Goal: Participate in discussion: Engage in conversation with other users on a specific topic

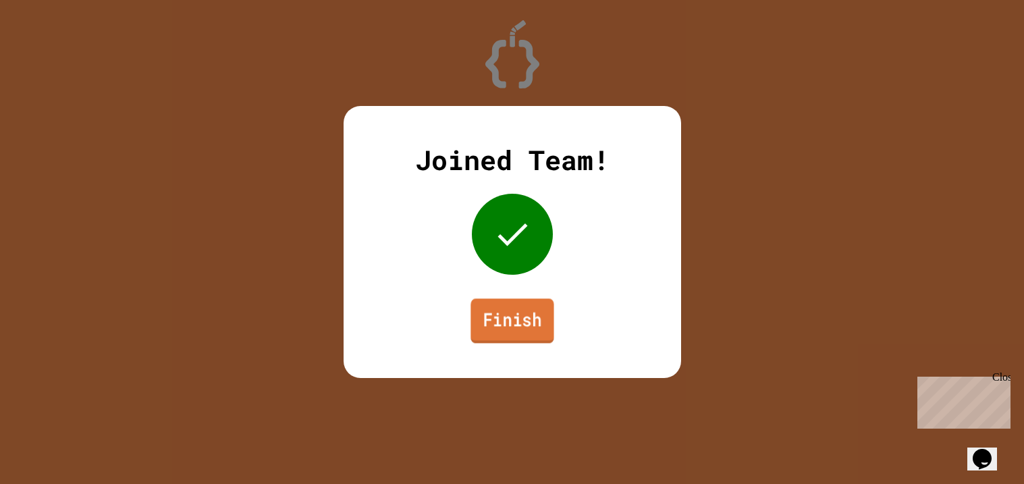
click at [504, 313] on link "Finish" at bounding box center [512, 320] width 83 height 45
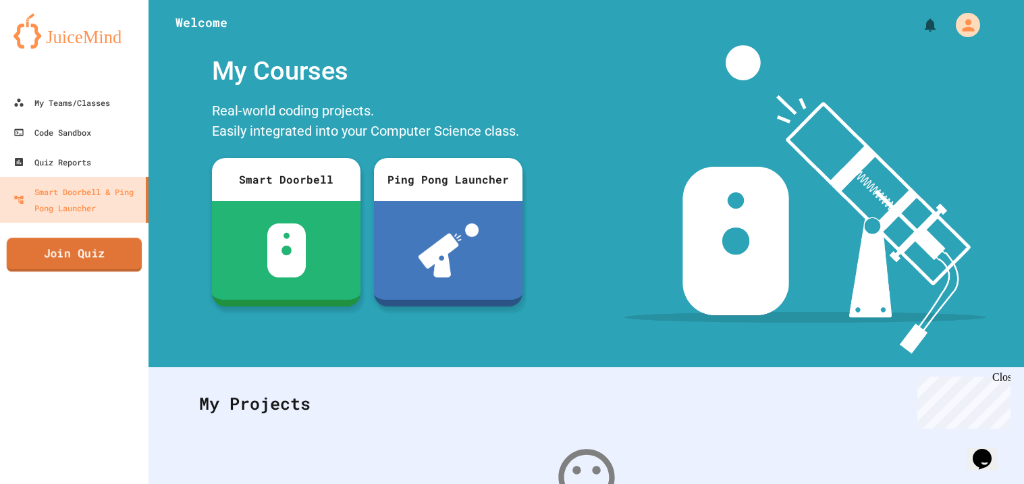
click at [97, 264] on link "Join Quiz" at bounding box center [75, 255] width 136 height 34
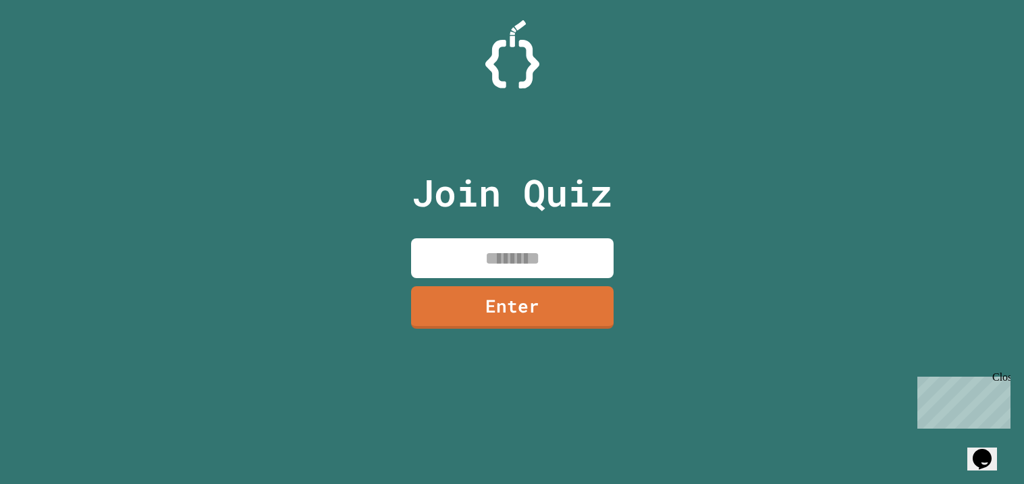
click at [484, 259] on input at bounding box center [512, 258] width 203 height 40
click at [507, 315] on link "Enter" at bounding box center [512, 306] width 203 height 45
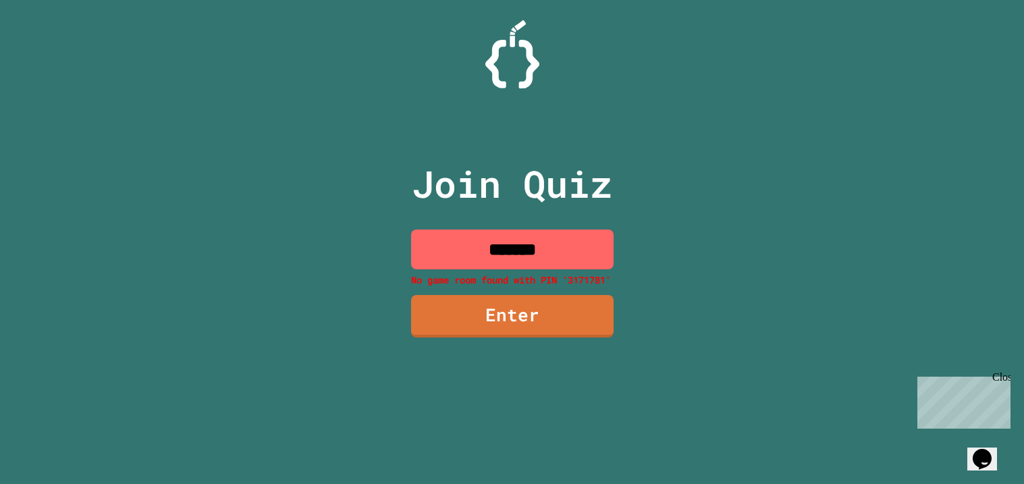
click at [528, 243] on input "*******" at bounding box center [512, 250] width 203 height 40
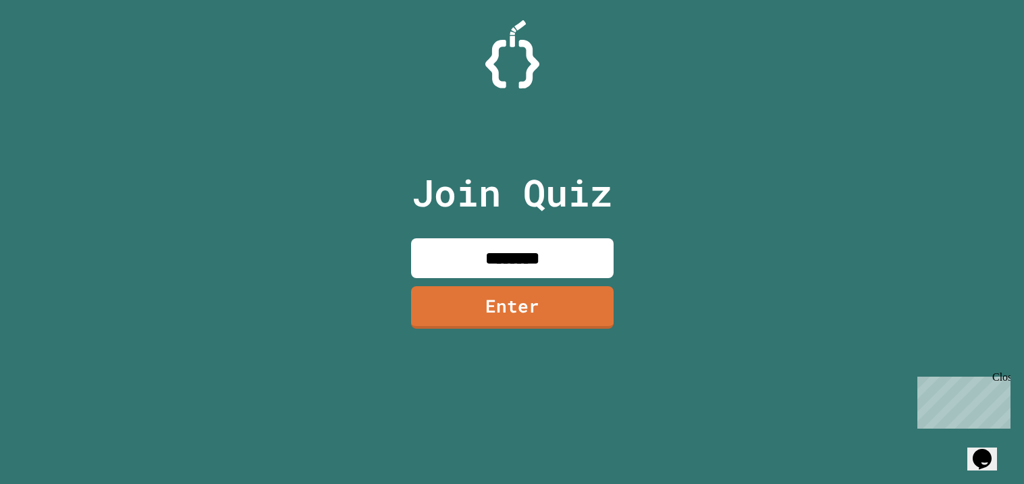
type input "********"
click at [540, 323] on link "Enter" at bounding box center [512, 306] width 196 height 45
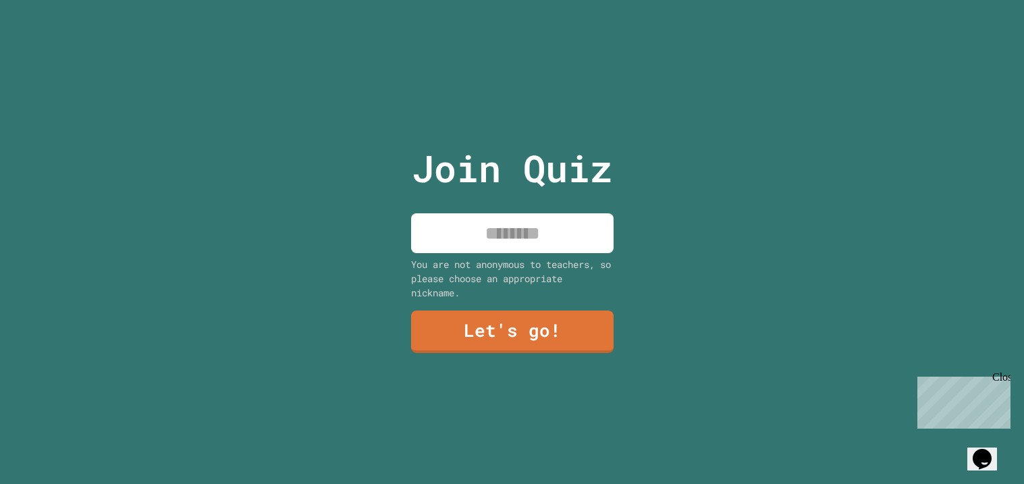
click at [504, 249] on input at bounding box center [512, 233] width 203 height 40
type input "****"
click at [508, 336] on link "Let's go!" at bounding box center [511, 331] width 207 height 45
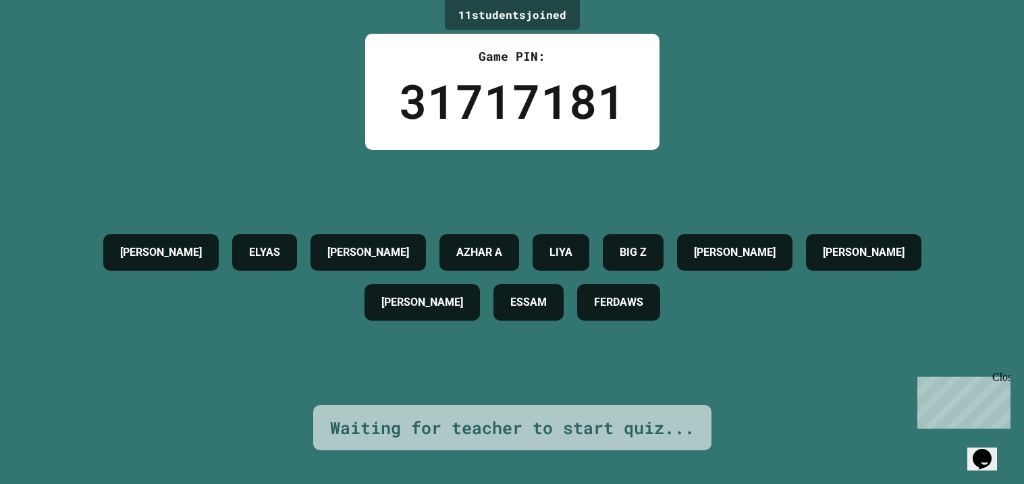
click at [1004, 377] on div "Close" at bounding box center [1001, 379] width 17 height 17
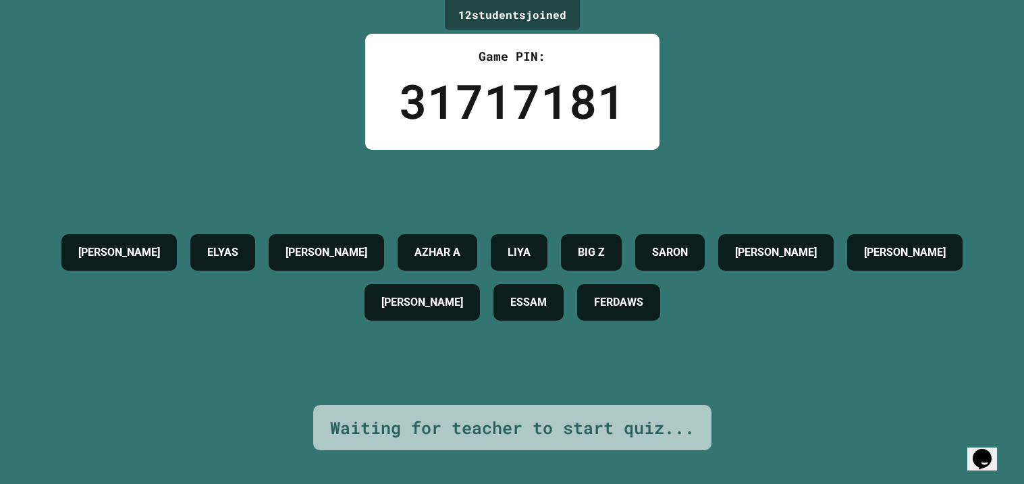
click at [735, 228] on div "[PERSON_NAME] [PERSON_NAME] A LIYA BIG Z [PERSON_NAME] [PERSON_NAME] [PERSON_NA…" at bounding box center [512, 278] width 957 height 100
click at [726, 212] on div at bounding box center [726, 212] width 0 height 0
click at [735, 228] on div "[PERSON_NAME] [PERSON_NAME] A LIYA BIG Z [PERSON_NAME] [PERSON_NAME] [PERSON_NA…" at bounding box center [512, 278] width 957 height 100
click at [583, 99] on div "31717181" at bounding box center [512, 100] width 227 height 71
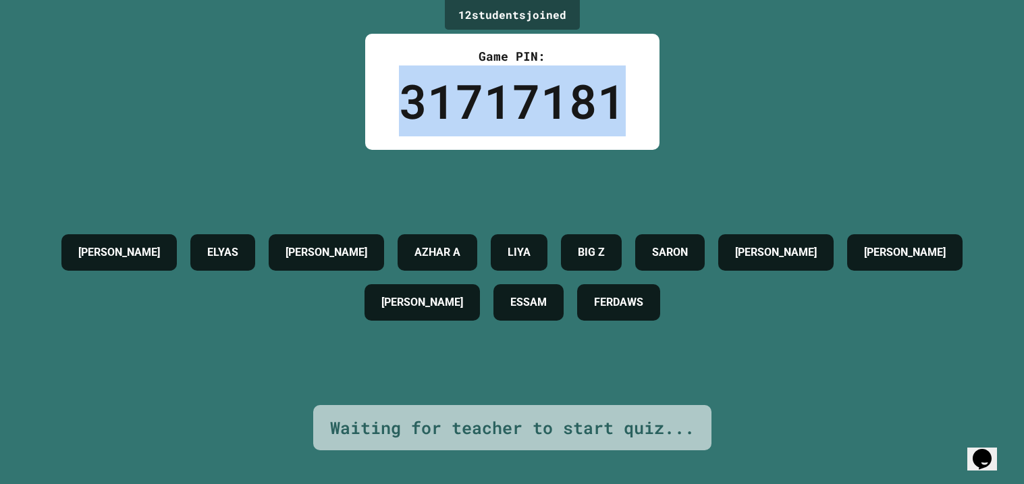
click at [583, 99] on div "31717181" at bounding box center [512, 100] width 227 height 71
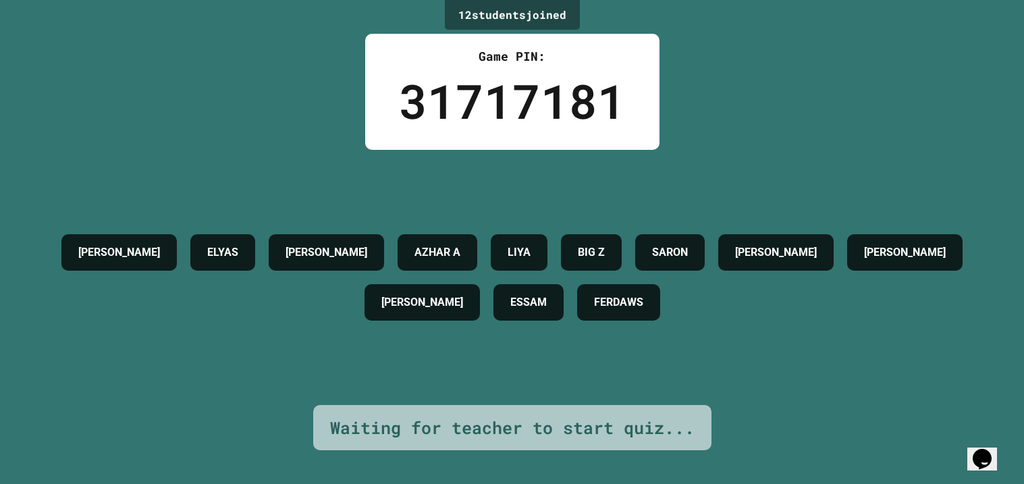
click at [583, 99] on div "31717181" at bounding box center [512, 100] width 227 height 71
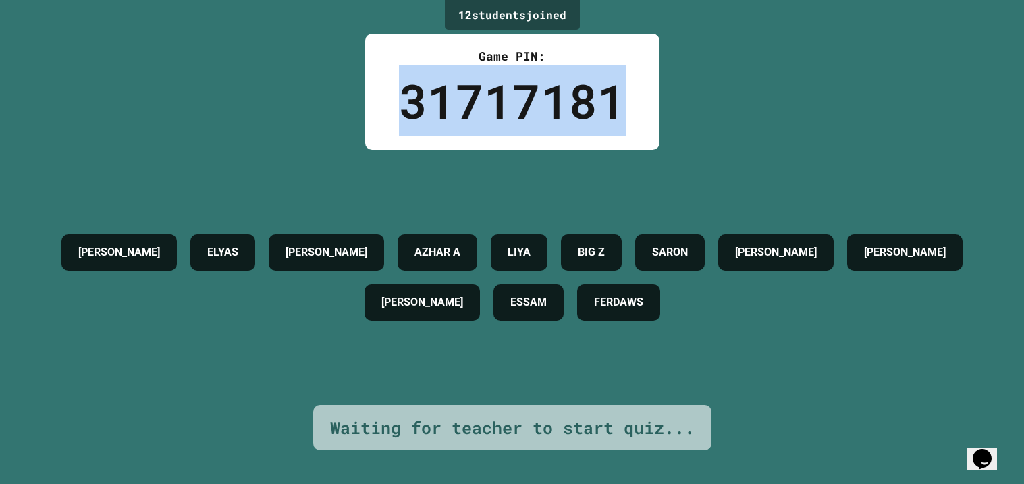
click at [583, 99] on div "31717181" at bounding box center [512, 100] width 227 height 71
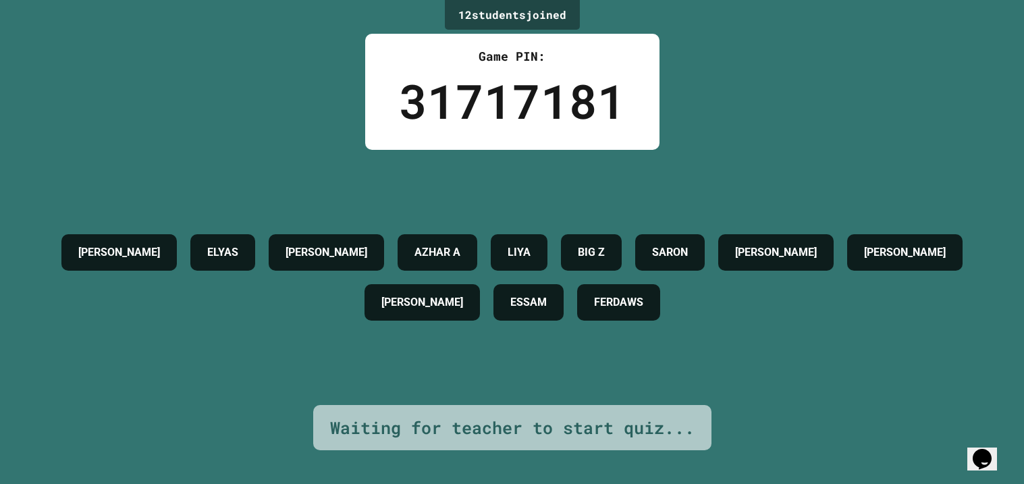
click at [583, 99] on div "31717181" at bounding box center [512, 100] width 227 height 71
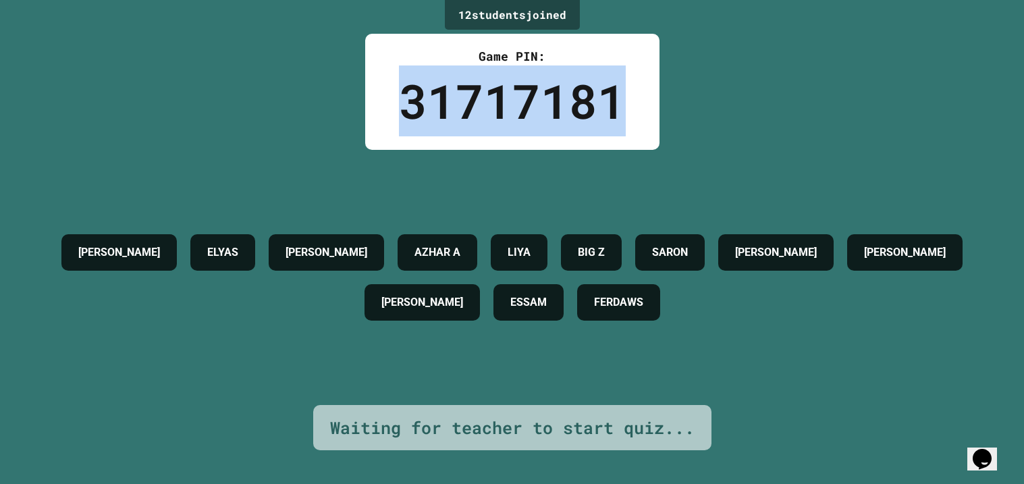
click at [583, 99] on div "31717181" at bounding box center [512, 100] width 227 height 71
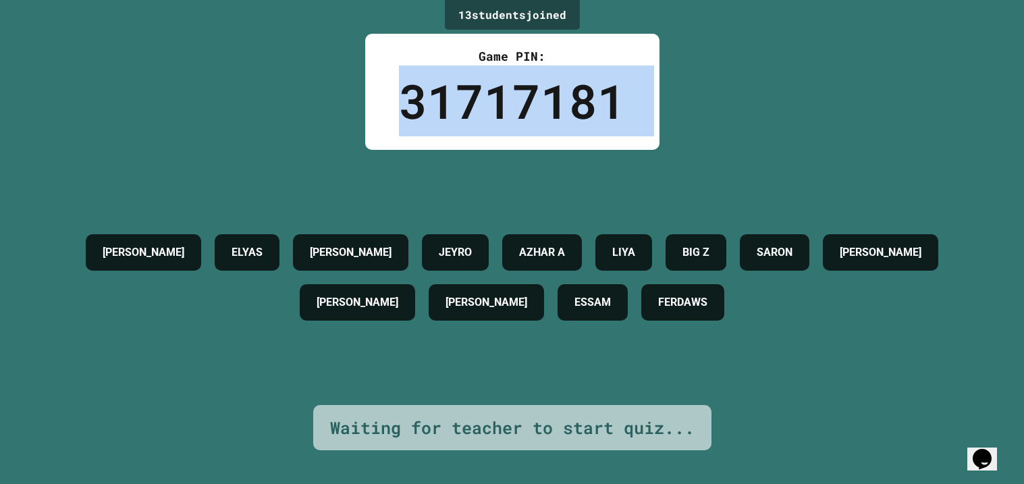
click at [583, 99] on div "31717181" at bounding box center [512, 100] width 227 height 71
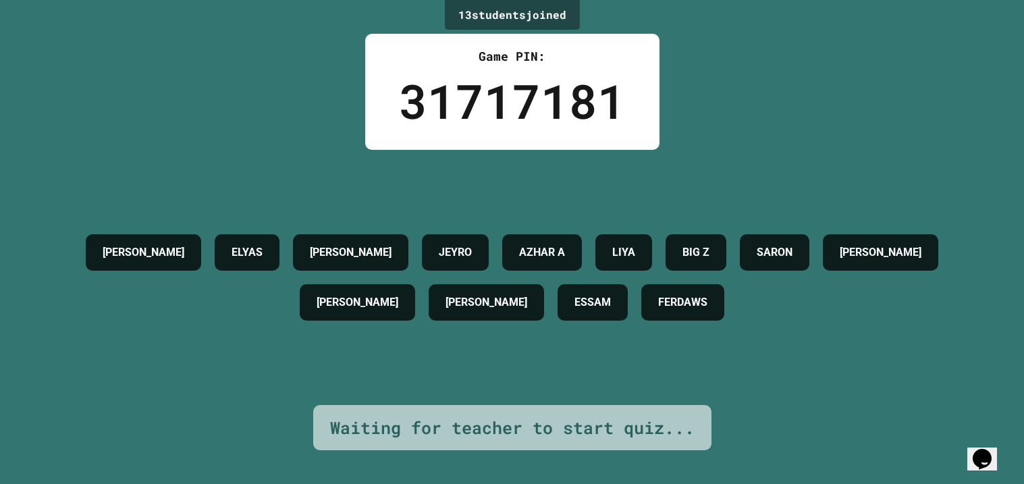
click at [583, 99] on div "31717181" at bounding box center [512, 100] width 227 height 71
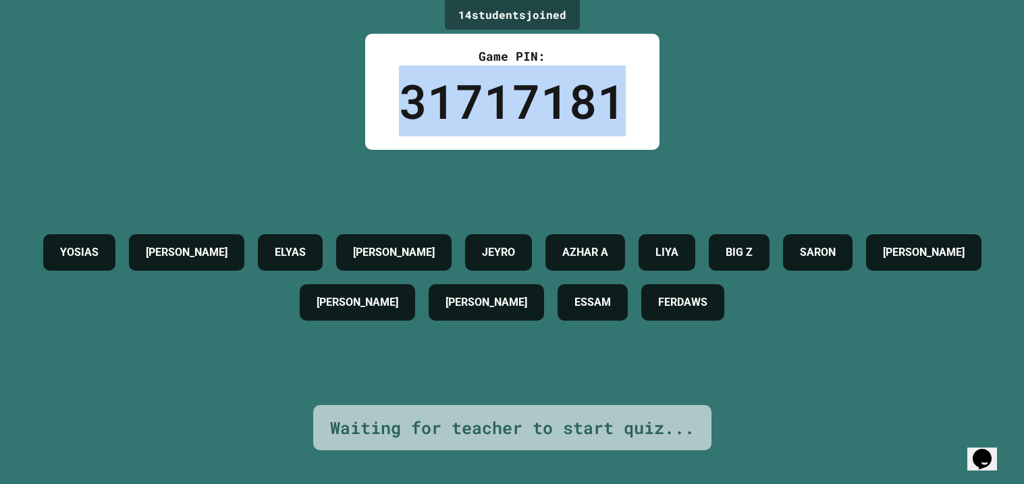
click at [583, 99] on div "31717181" at bounding box center [512, 100] width 227 height 71
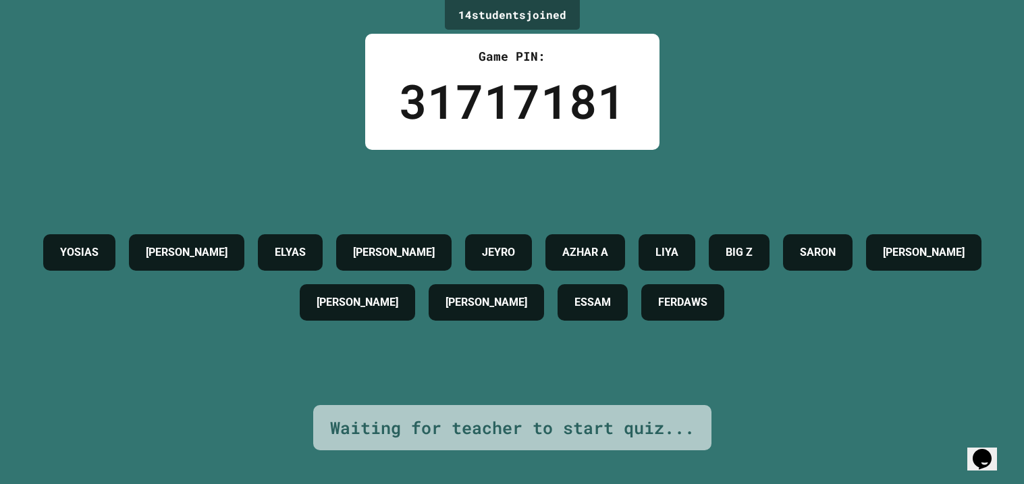
click at [583, 99] on div "31717181" at bounding box center [512, 100] width 227 height 71
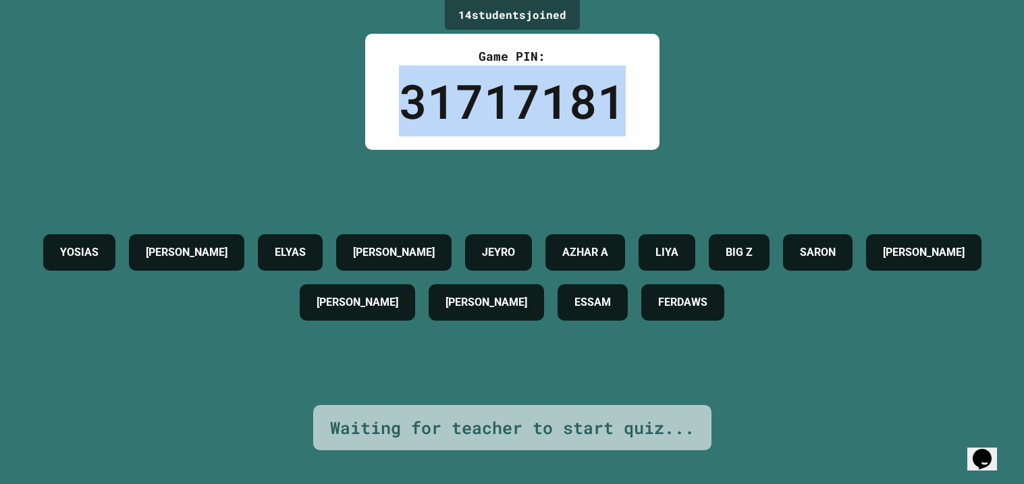
click at [583, 99] on div "31717181" at bounding box center [512, 100] width 227 height 71
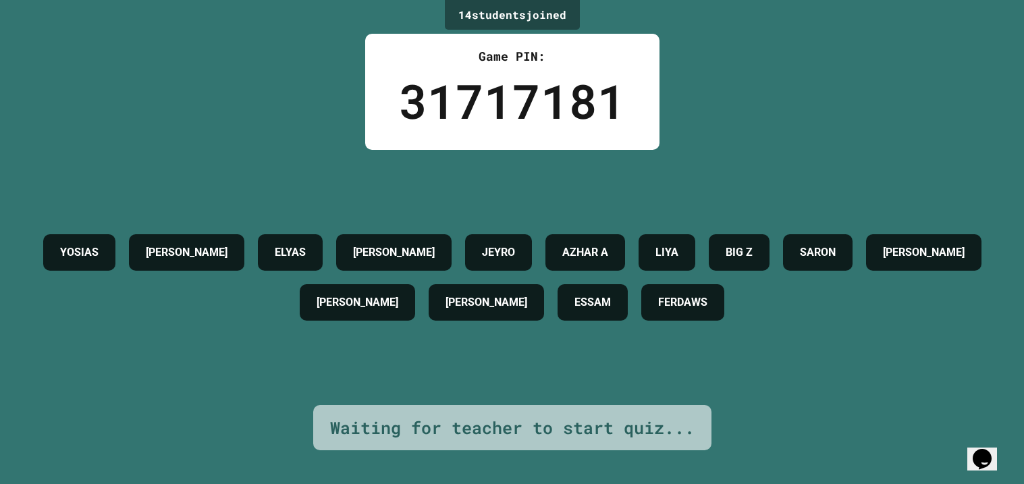
click at [583, 99] on div "31717181" at bounding box center [512, 100] width 227 height 71
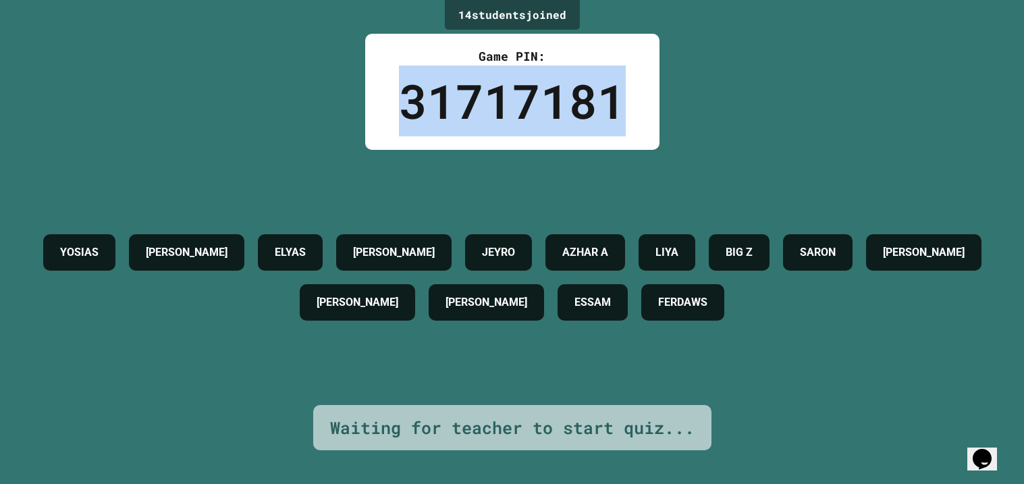
click at [583, 99] on div "31717181" at bounding box center [512, 100] width 227 height 71
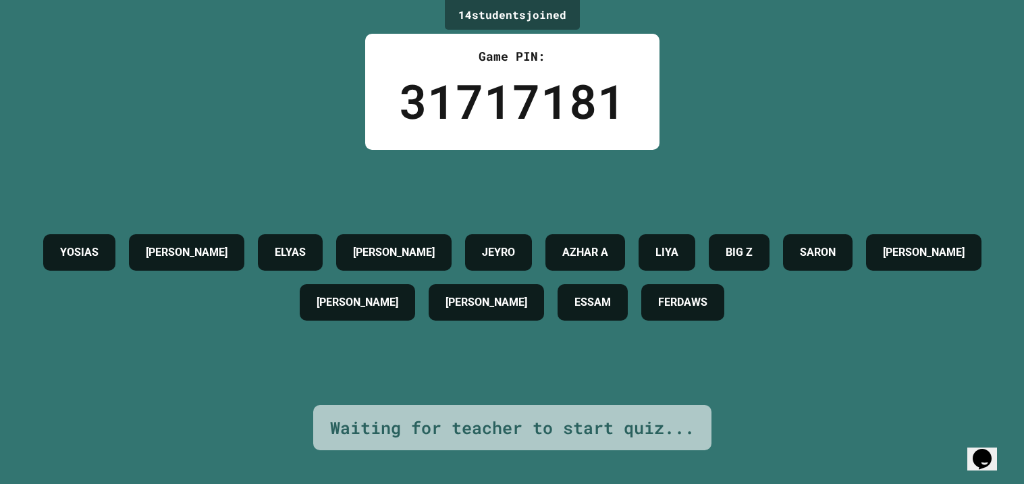
click at [583, 99] on div "31717181" at bounding box center [512, 100] width 227 height 71
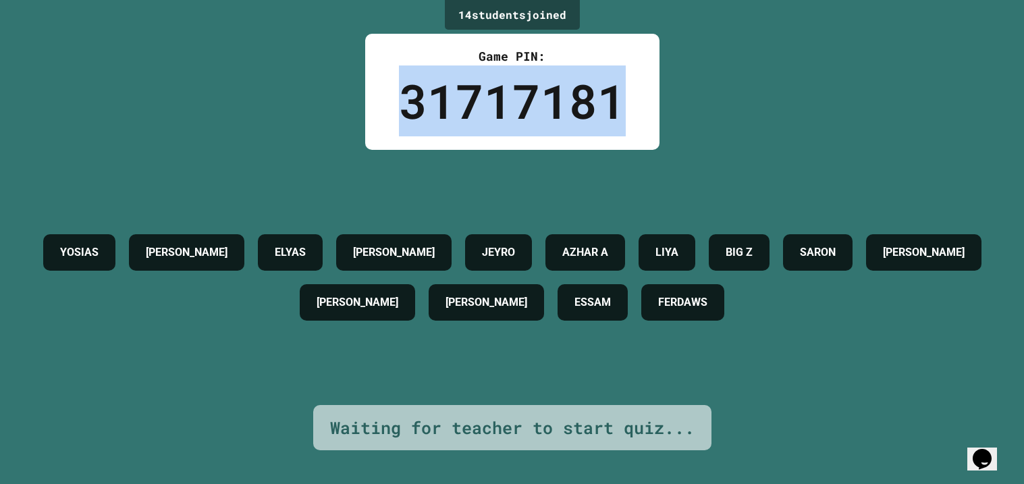
click at [583, 99] on div "31717181" at bounding box center [512, 100] width 227 height 71
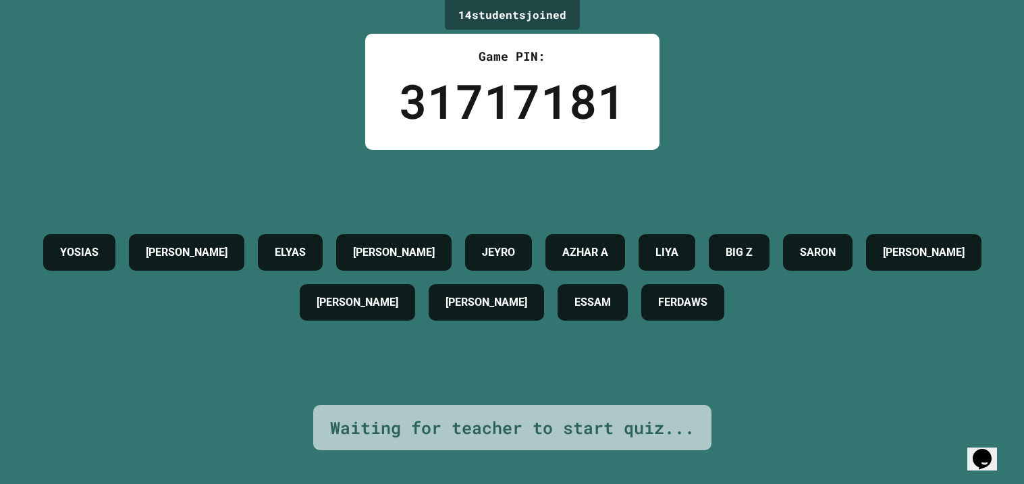
click at [583, 99] on div "31717181" at bounding box center [512, 100] width 227 height 71
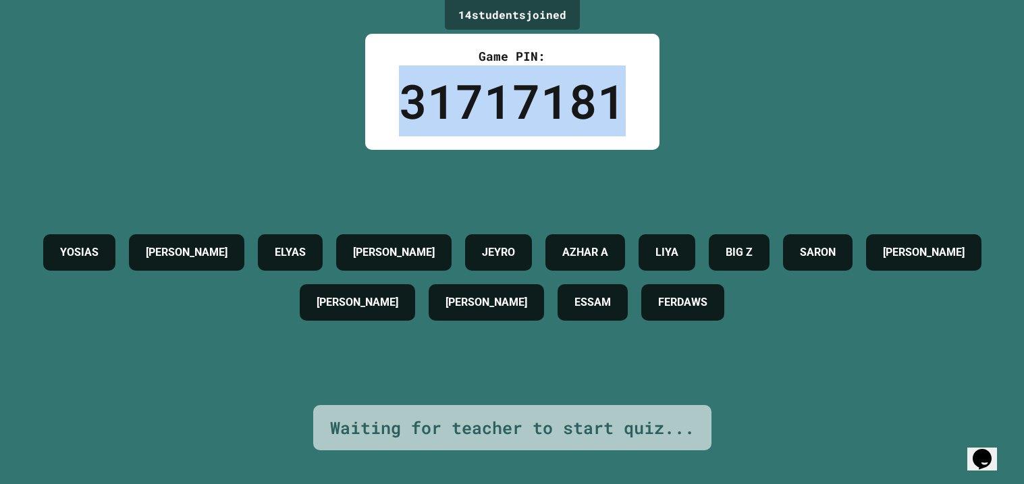
click at [583, 99] on div "31717181" at bounding box center [512, 100] width 227 height 71
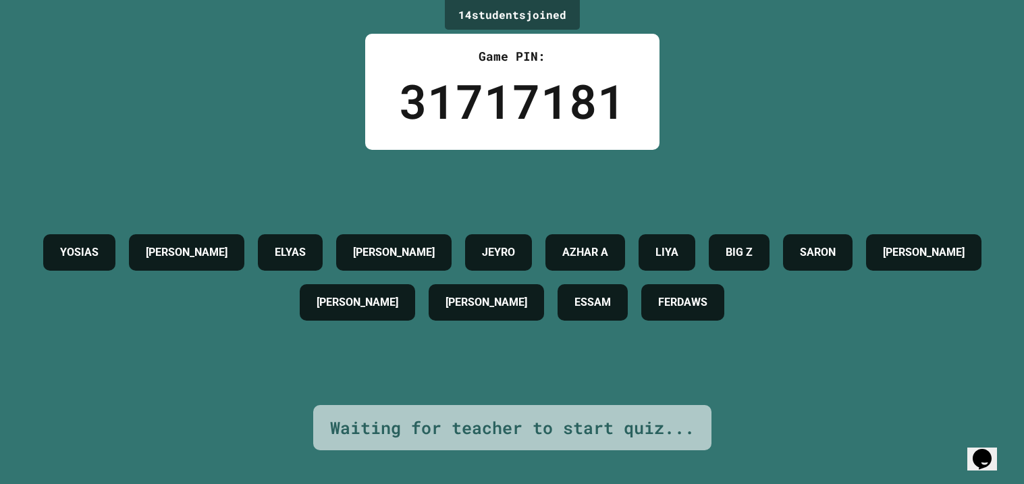
click at [583, 99] on div "31717181" at bounding box center [512, 100] width 227 height 71
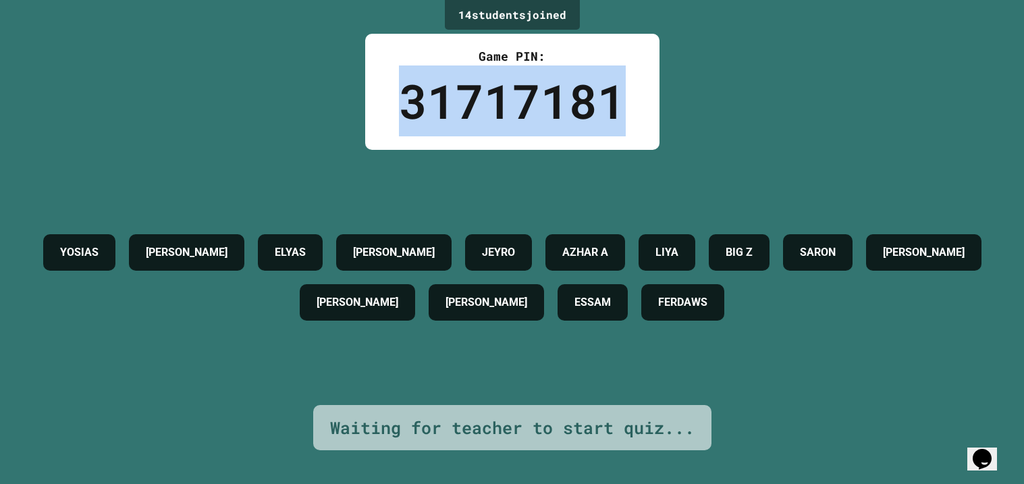
click at [583, 99] on div "31717181" at bounding box center [512, 100] width 227 height 71
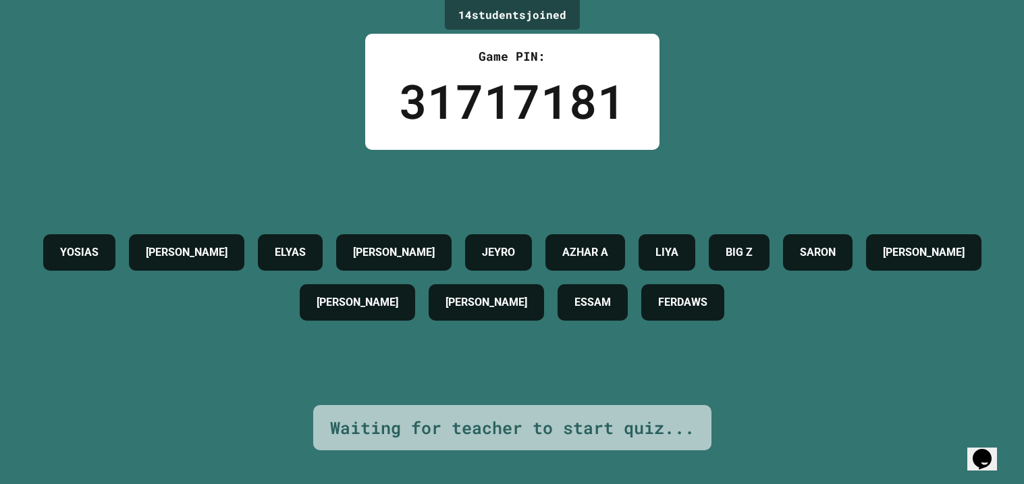
click at [583, 99] on div "31717181" at bounding box center [512, 100] width 227 height 71
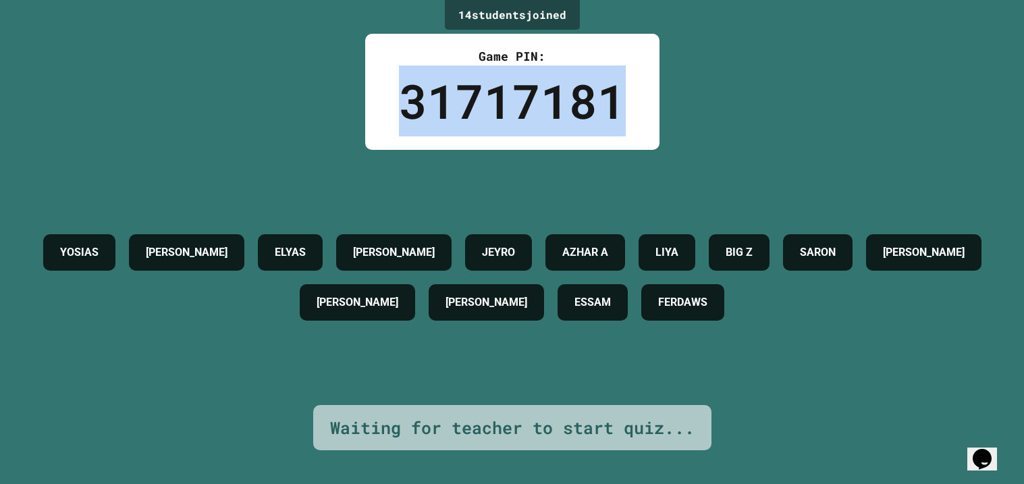
click at [583, 99] on div "31717181" at bounding box center [512, 100] width 227 height 71
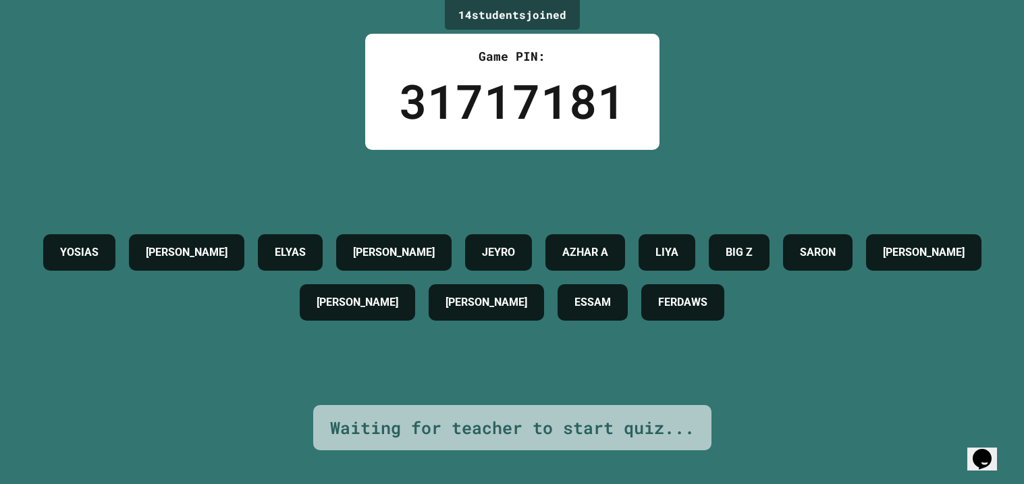
click at [583, 99] on div "31717181" at bounding box center [512, 100] width 227 height 71
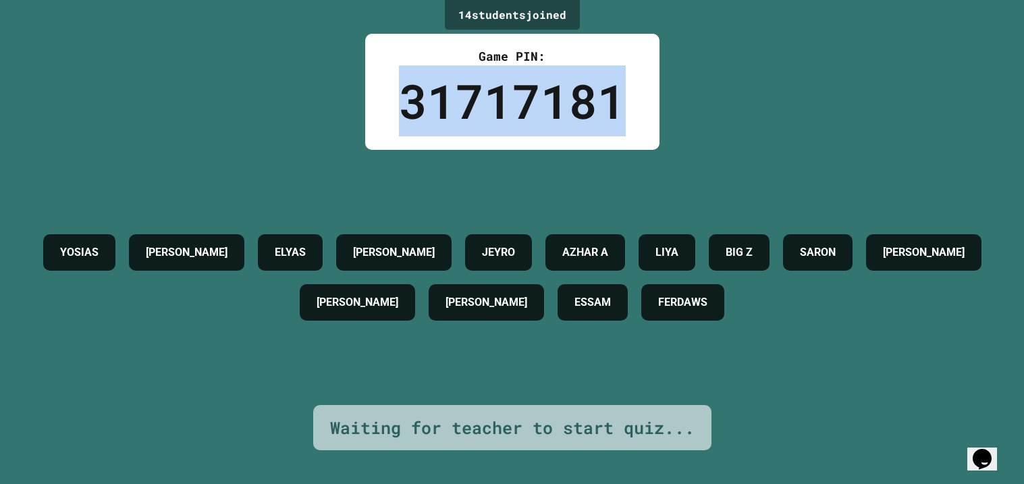
click at [583, 99] on div "31717181" at bounding box center [512, 100] width 227 height 71
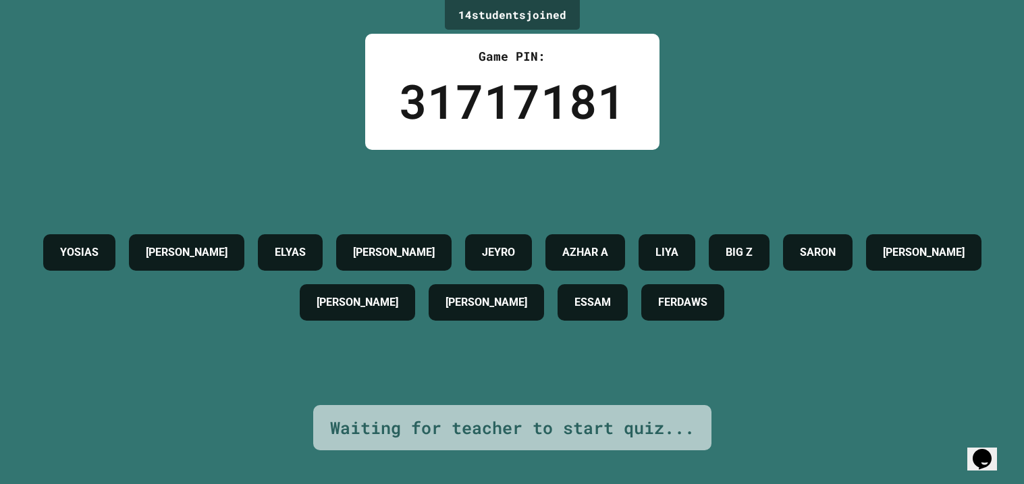
click at [583, 99] on div "31717181" at bounding box center [512, 100] width 227 height 71
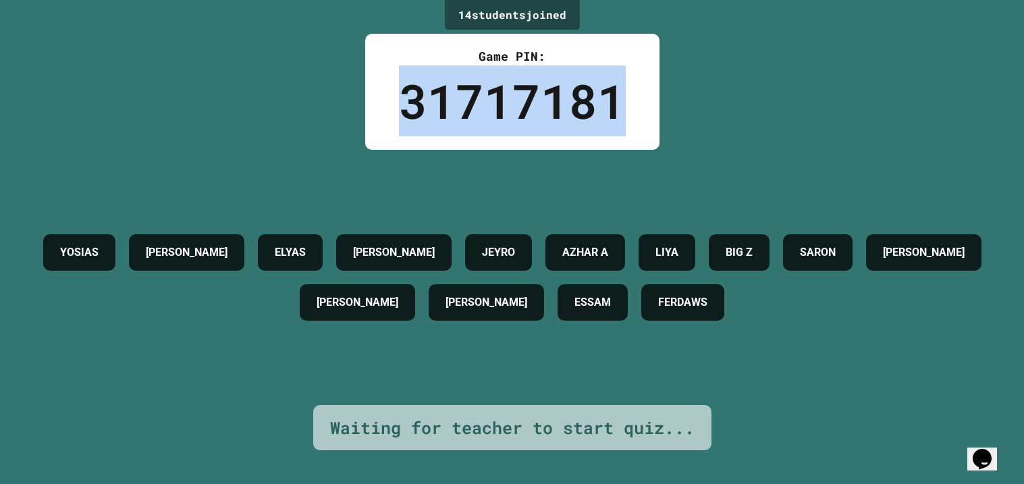
click at [583, 99] on div "31717181" at bounding box center [512, 100] width 227 height 71
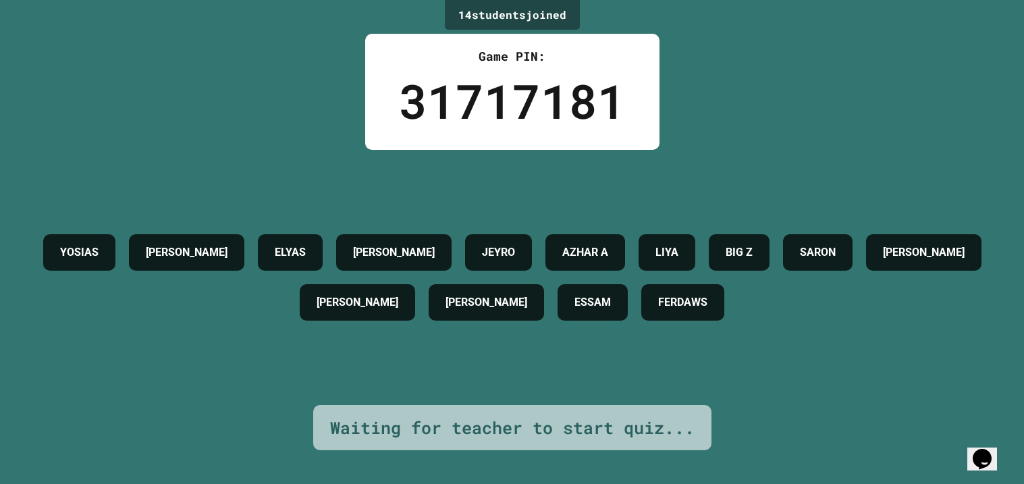
click at [583, 99] on div "31717181" at bounding box center [512, 100] width 227 height 71
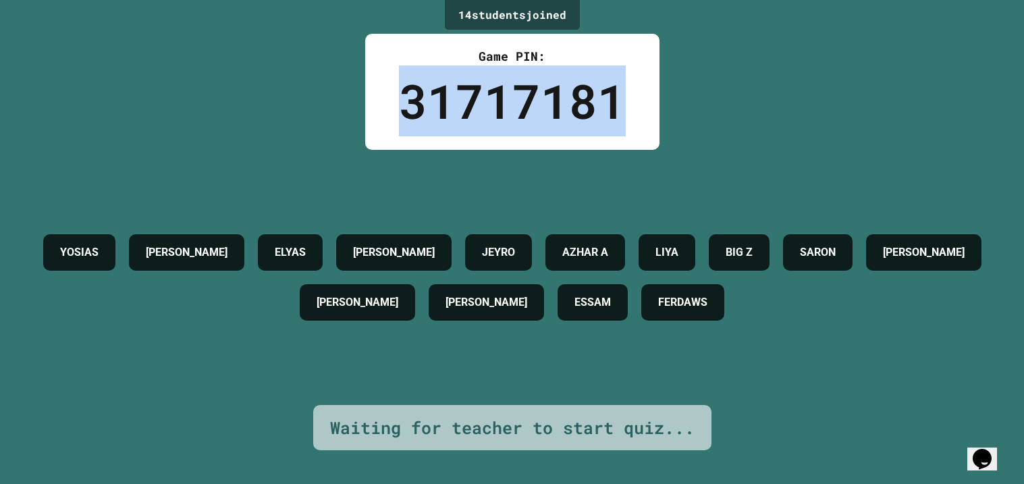
click at [583, 99] on div "31717181" at bounding box center [512, 100] width 227 height 71
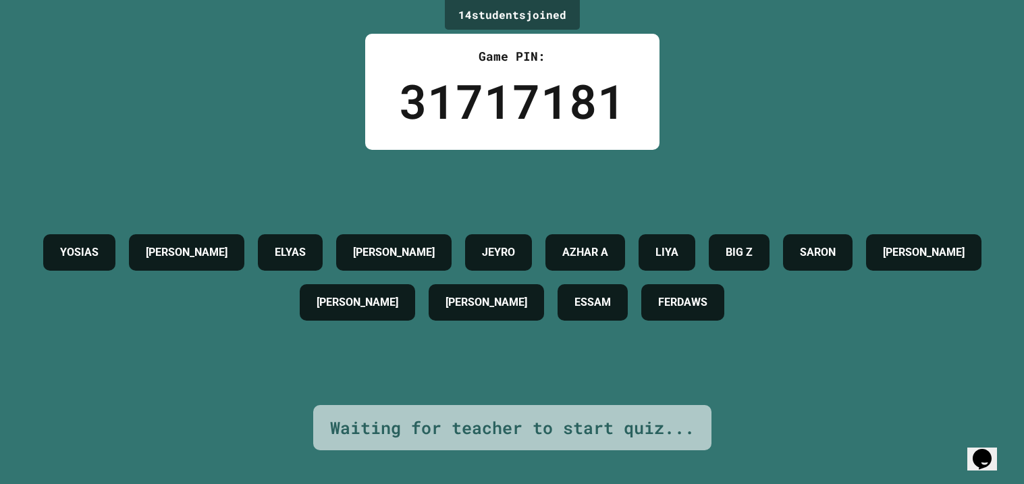
click at [583, 99] on div "31717181" at bounding box center [512, 100] width 227 height 71
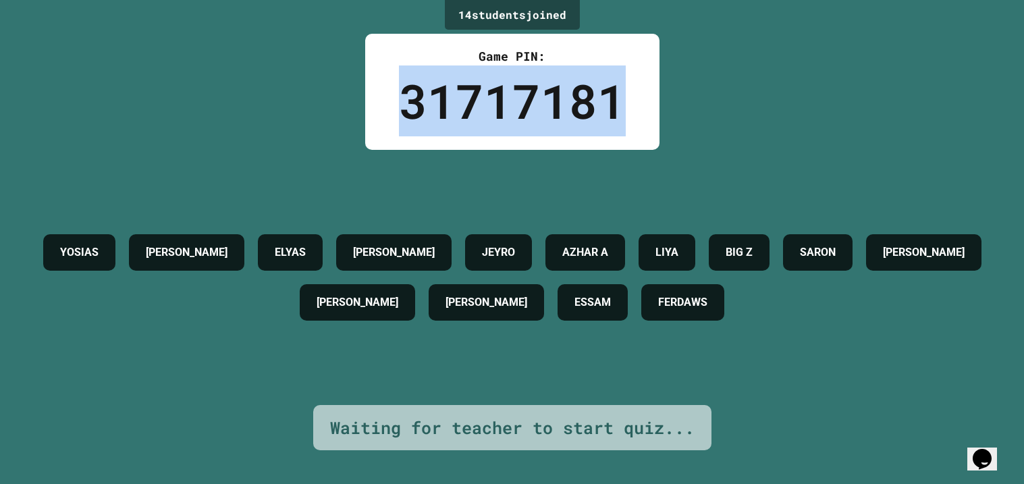
click at [583, 99] on div "31717181" at bounding box center [512, 100] width 227 height 71
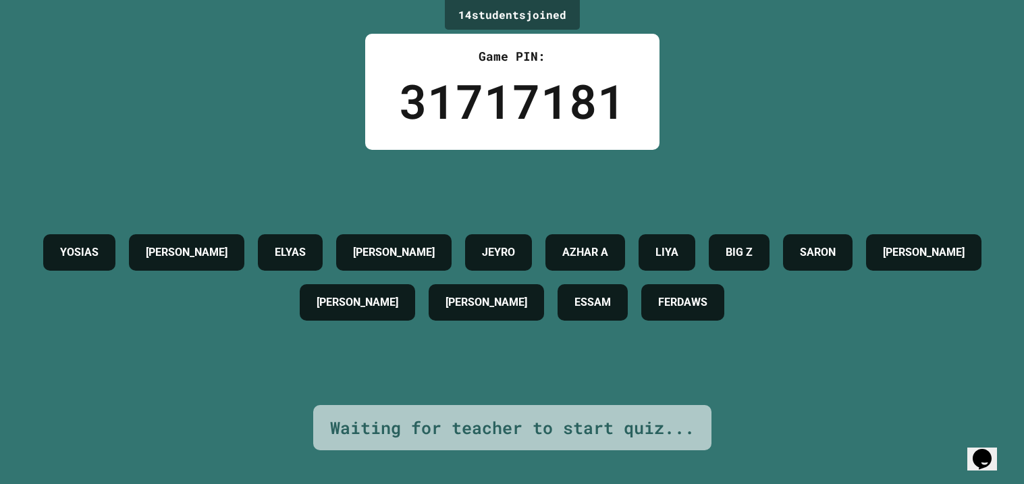
click at [583, 99] on div "31717181" at bounding box center [512, 100] width 227 height 71
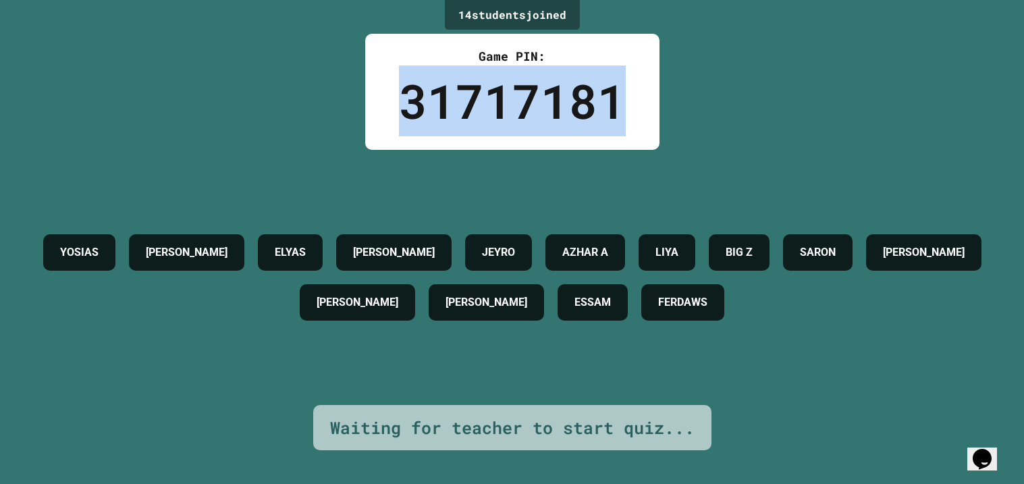
click at [583, 99] on div "31717181" at bounding box center [512, 100] width 227 height 71
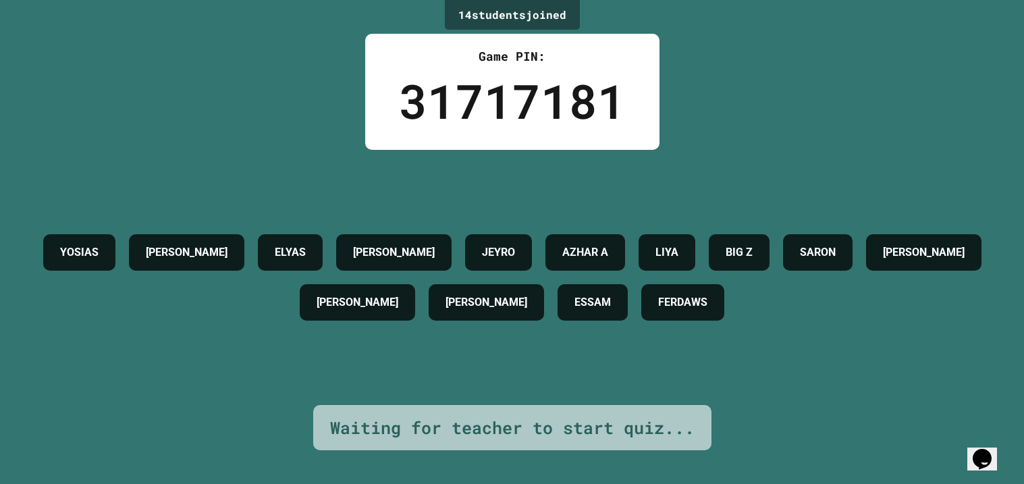
click at [583, 99] on div "31717181" at bounding box center [512, 100] width 227 height 71
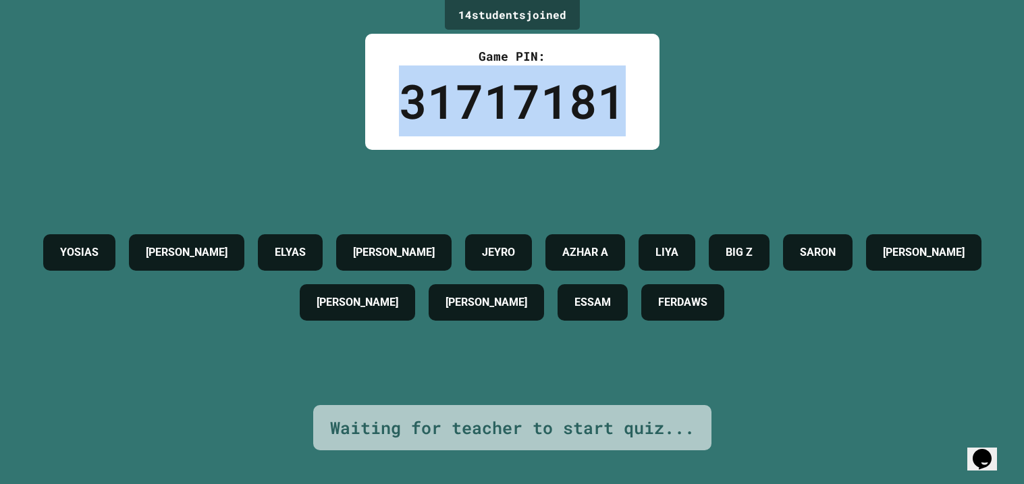
click at [583, 99] on div "31717181" at bounding box center [512, 100] width 227 height 71
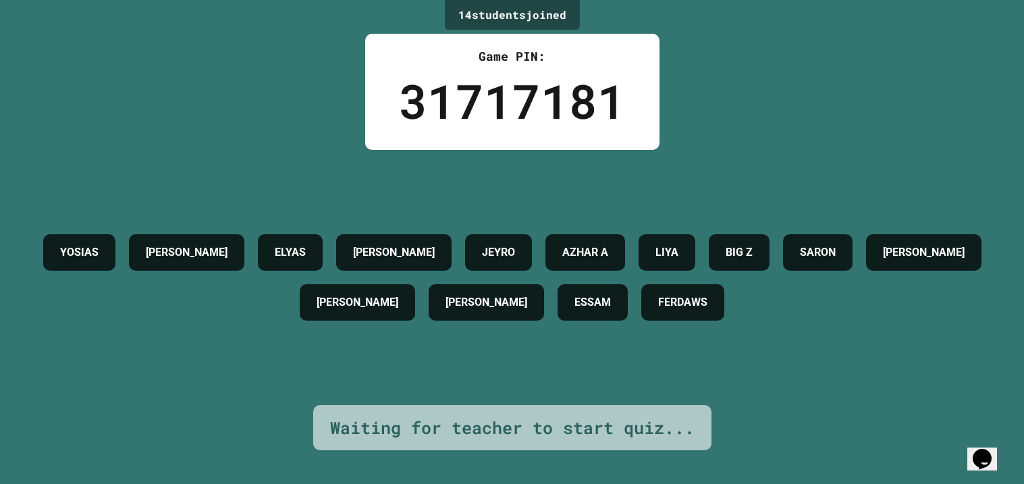
click at [583, 99] on div "31717181" at bounding box center [512, 100] width 227 height 71
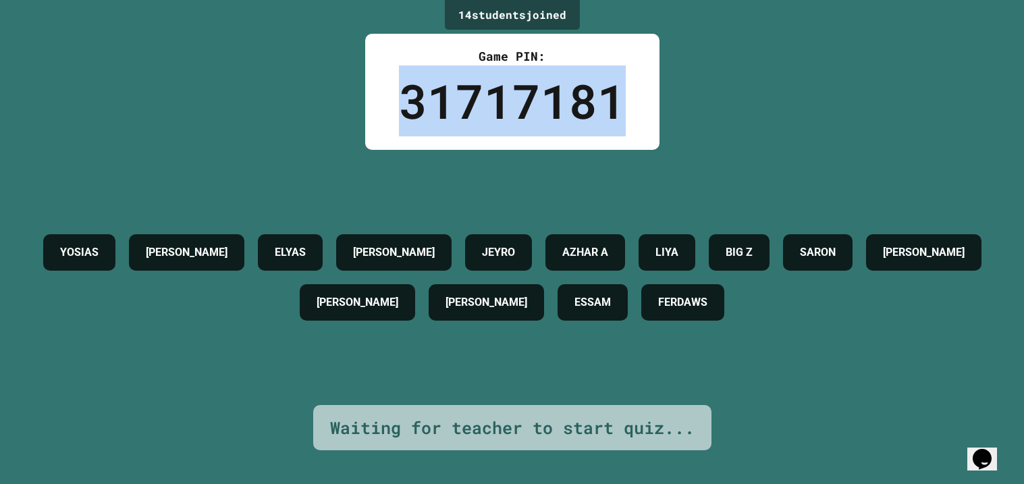
click at [583, 99] on div "31717181" at bounding box center [512, 100] width 227 height 71
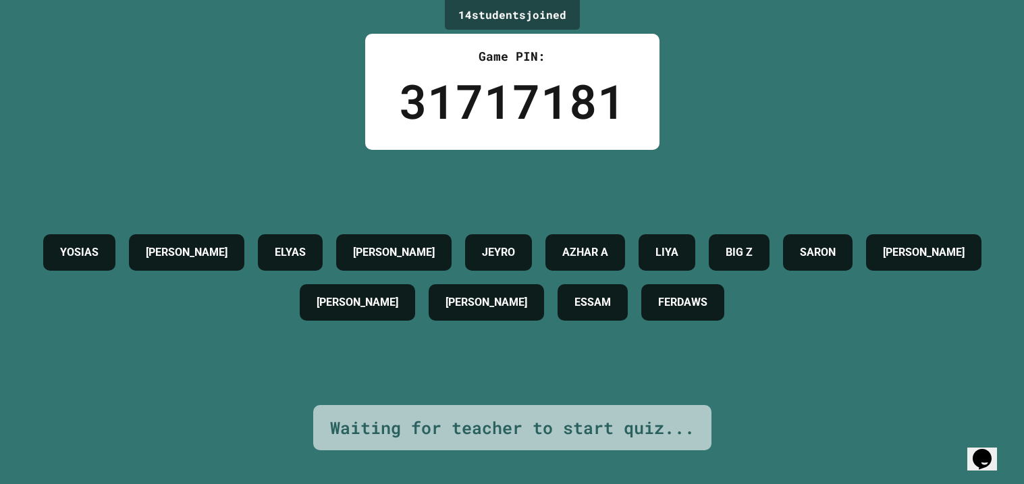
click at [583, 99] on div "31717181" at bounding box center [512, 100] width 227 height 71
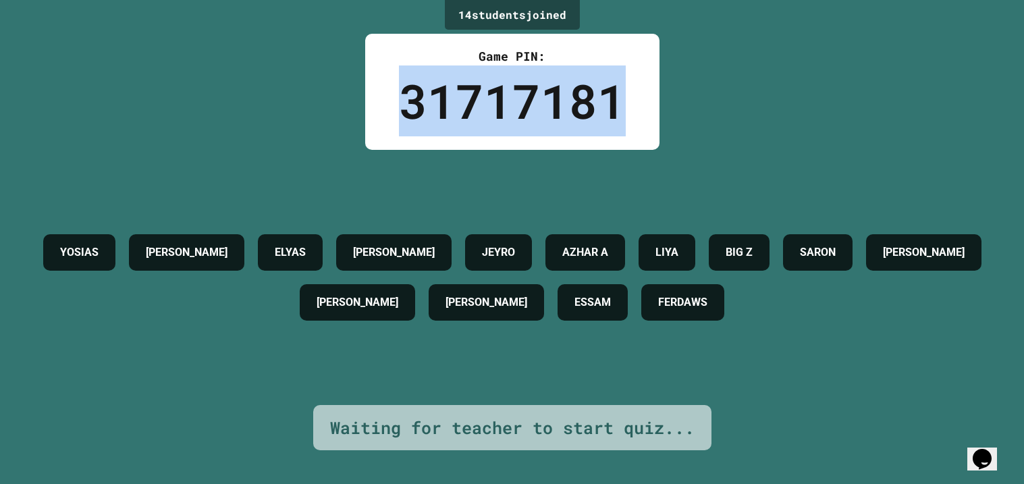
click at [583, 99] on div "31717181" at bounding box center [512, 100] width 227 height 71
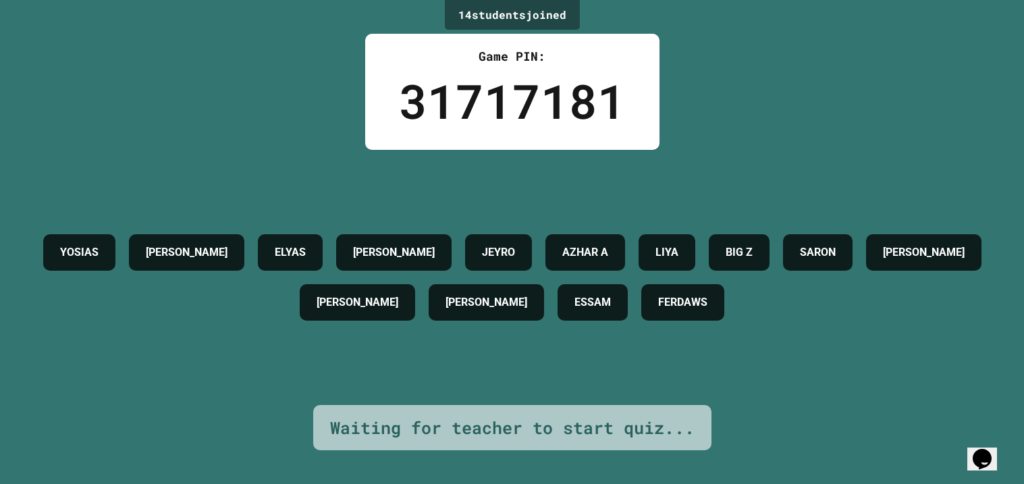
click at [583, 99] on div "31717181" at bounding box center [512, 100] width 227 height 71
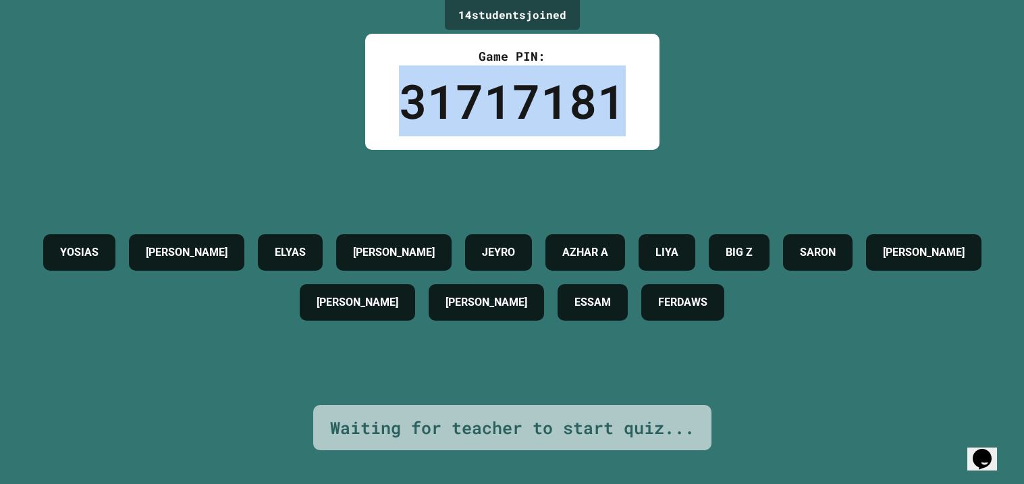
click at [583, 99] on div "31717181" at bounding box center [512, 100] width 227 height 71
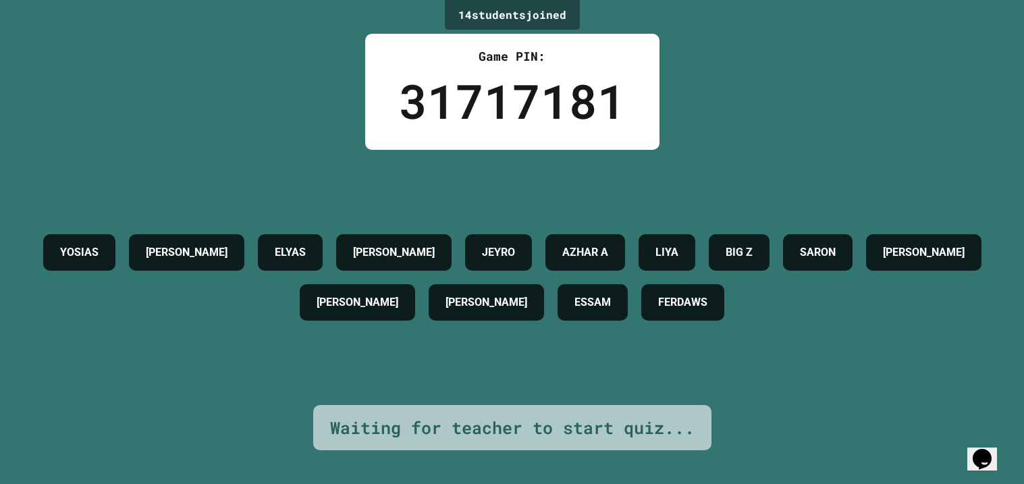
click at [583, 99] on div "31717181" at bounding box center [512, 100] width 227 height 71
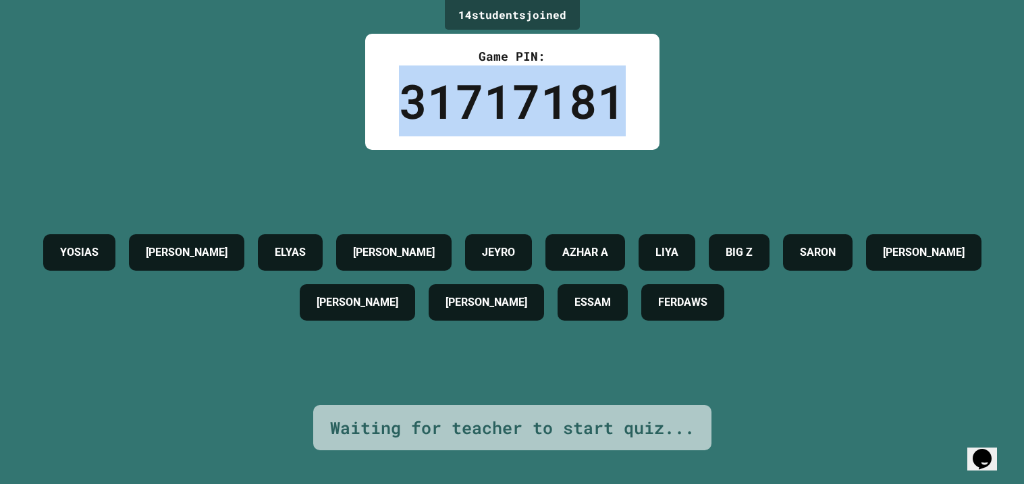
click at [583, 99] on div "31717181" at bounding box center [512, 100] width 227 height 71
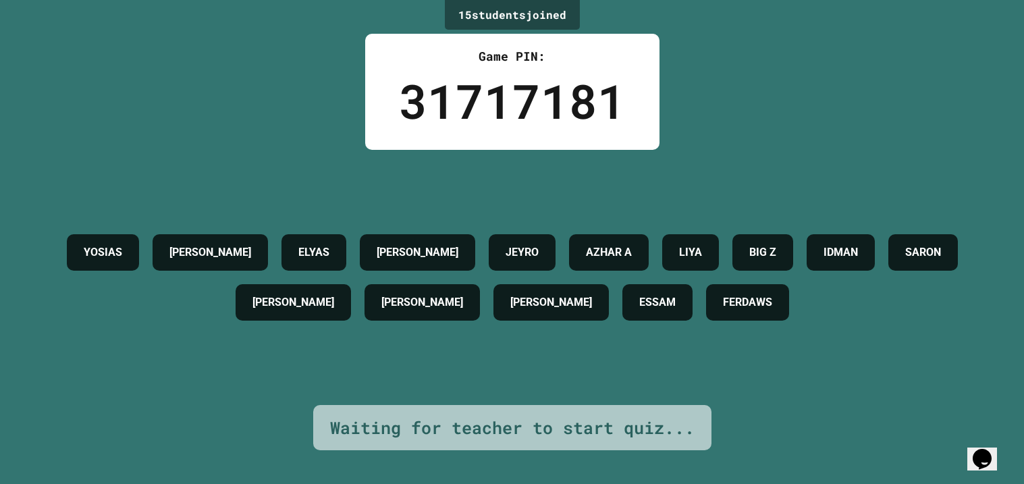
click at [583, 99] on div "31717181" at bounding box center [512, 100] width 227 height 71
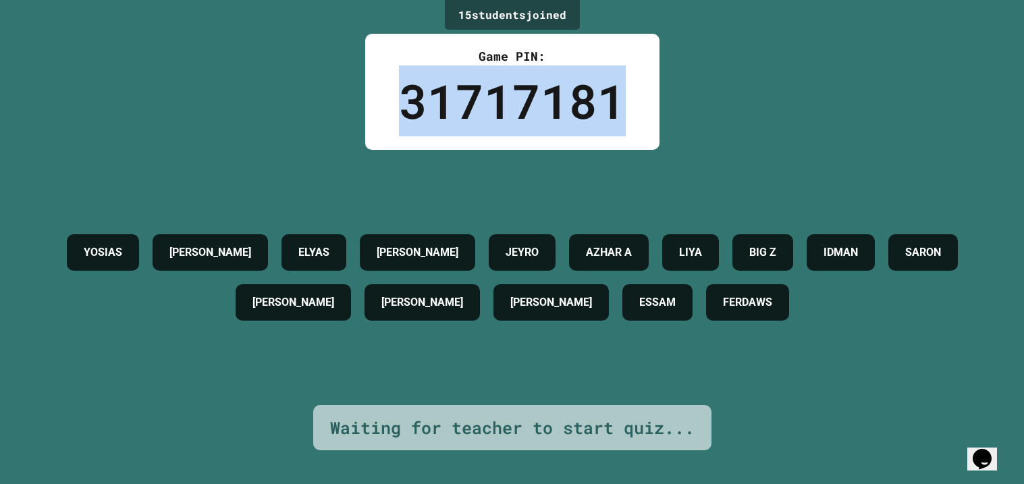
click at [583, 99] on div "31717181" at bounding box center [512, 100] width 227 height 71
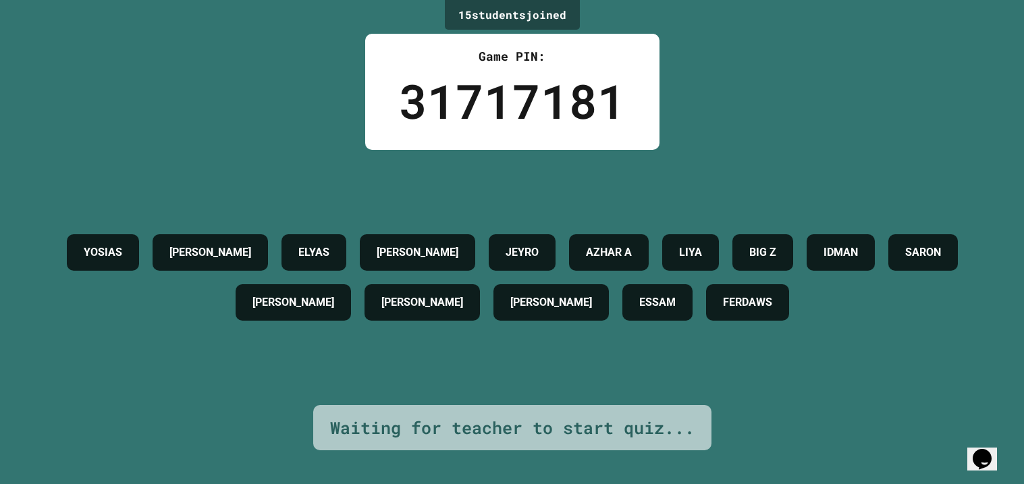
click at [583, 99] on div "31717181" at bounding box center [512, 100] width 227 height 71
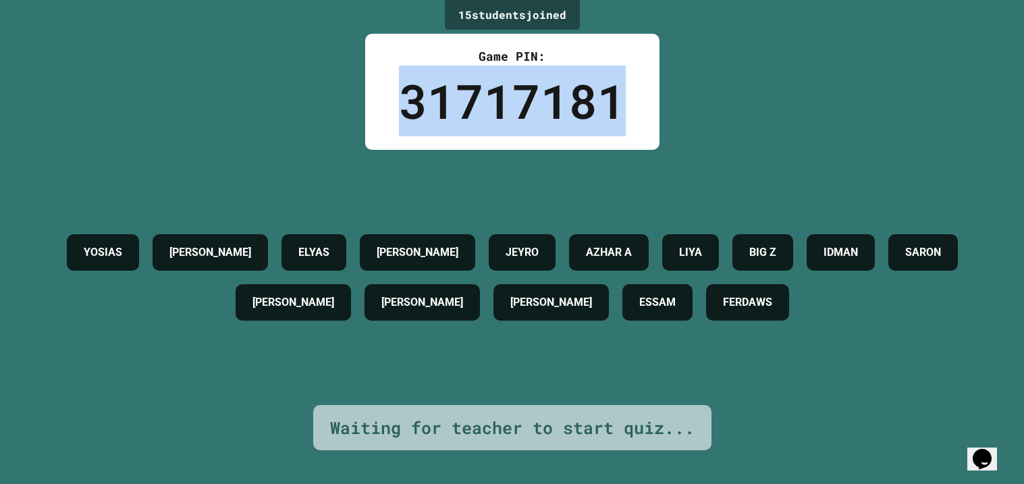
click at [583, 99] on div "31717181" at bounding box center [512, 100] width 227 height 71
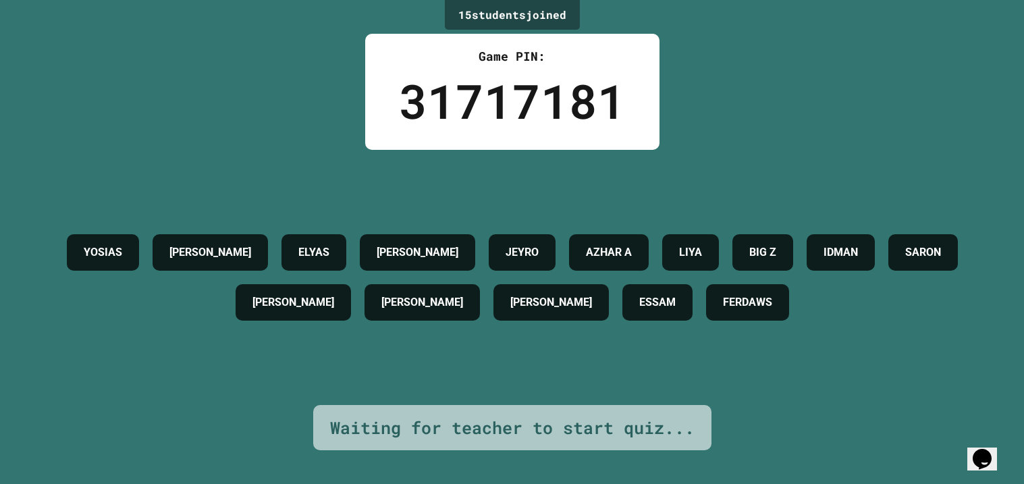
click at [583, 99] on div "31717181" at bounding box center [512, 100] width 227 height 71
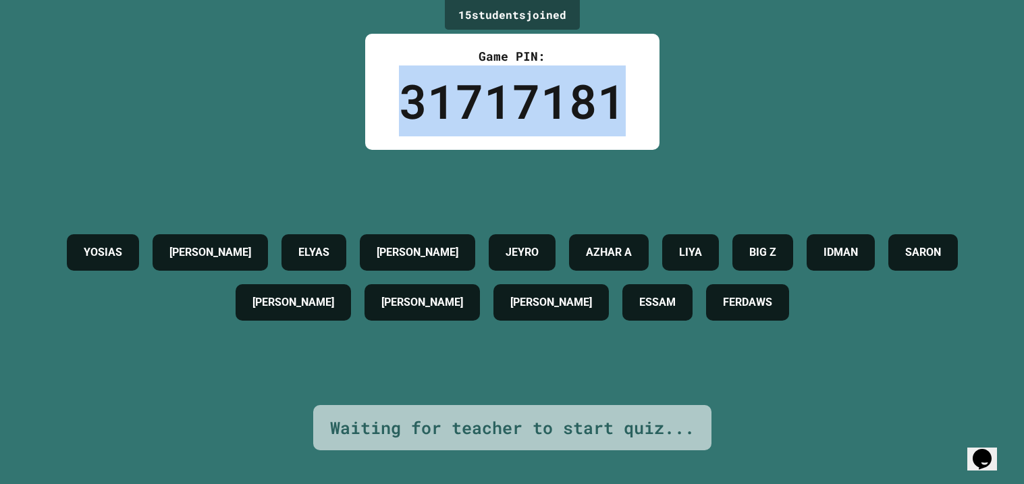
click at [583, 99] on div "31717181" at bounding box center [512, 100] width 227 height 71
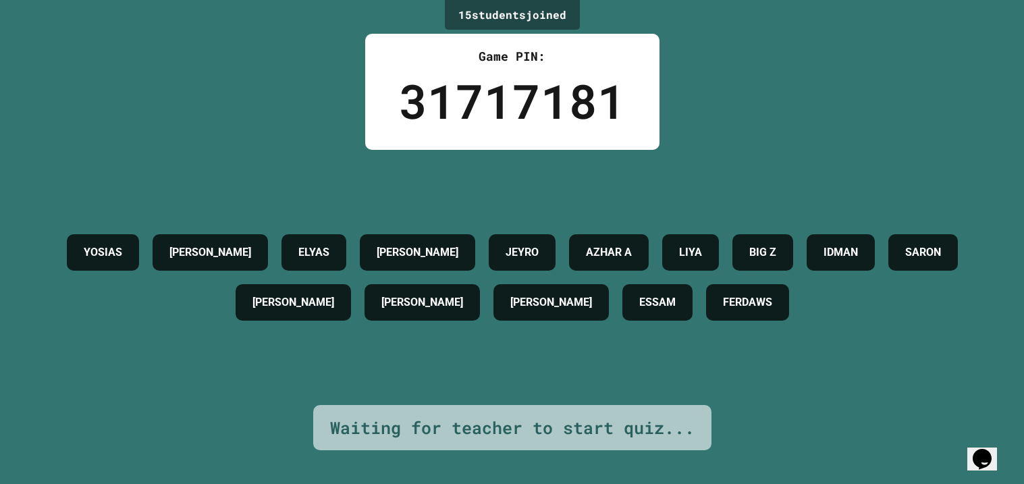
click at [583, 99] on div "31717181" at bounding box center [512, 100] width 227 height 71
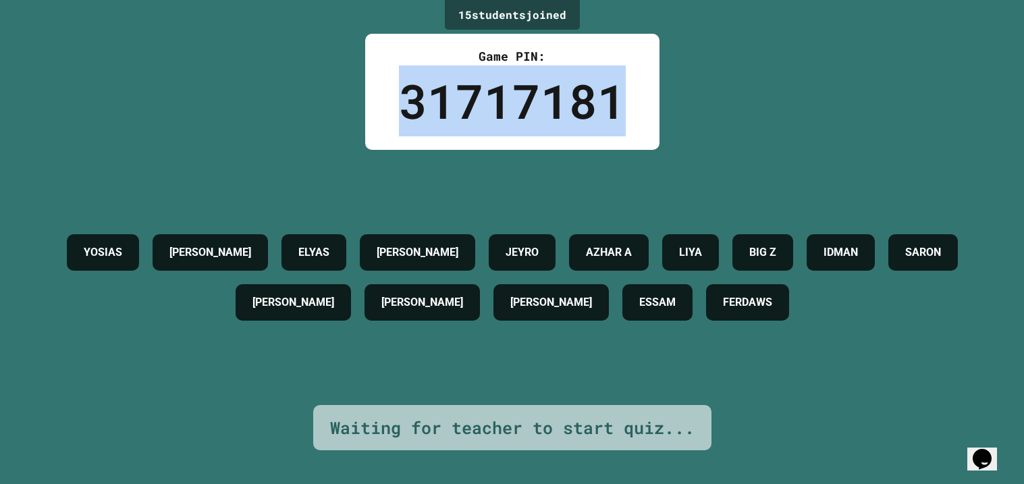
click at [583, 99] on div "31717181" at bounding box center [512, 100] width 227 height 71
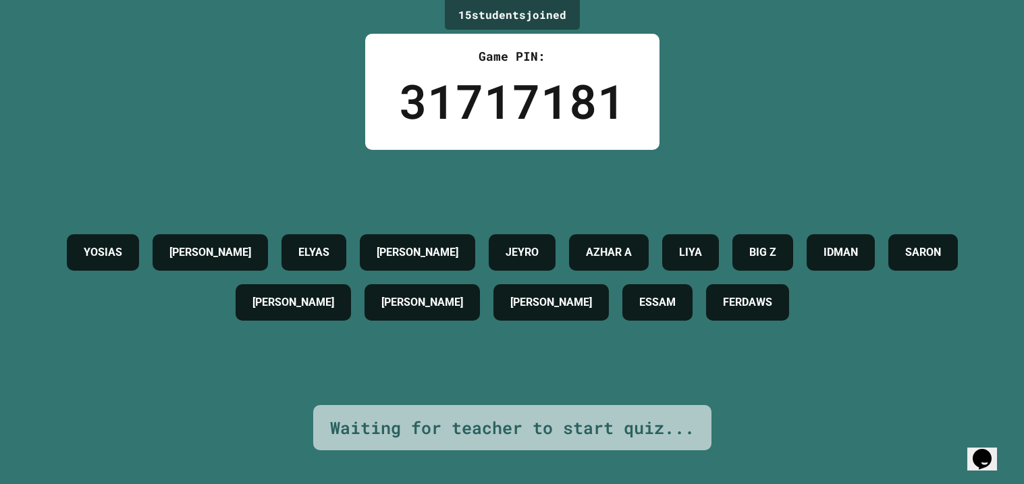
click at [583, 99] on div "31717181" at bounding box center [512, 100] width 227 height 71
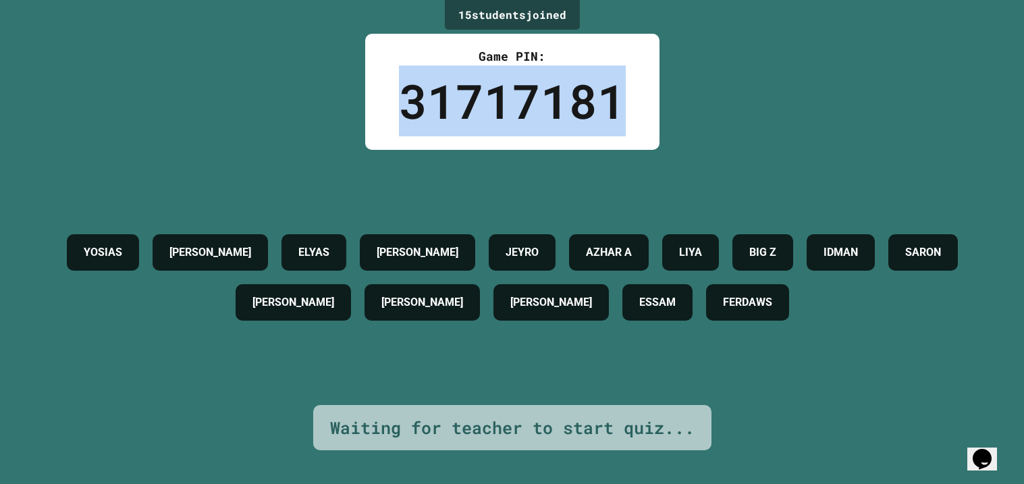
click at [583, 99] on div "31717181" at bounding box center [512, 100] width 227 height 71
click at [548, 95] on div "31717181" at bounding box center [512, 100] width 227 height 71
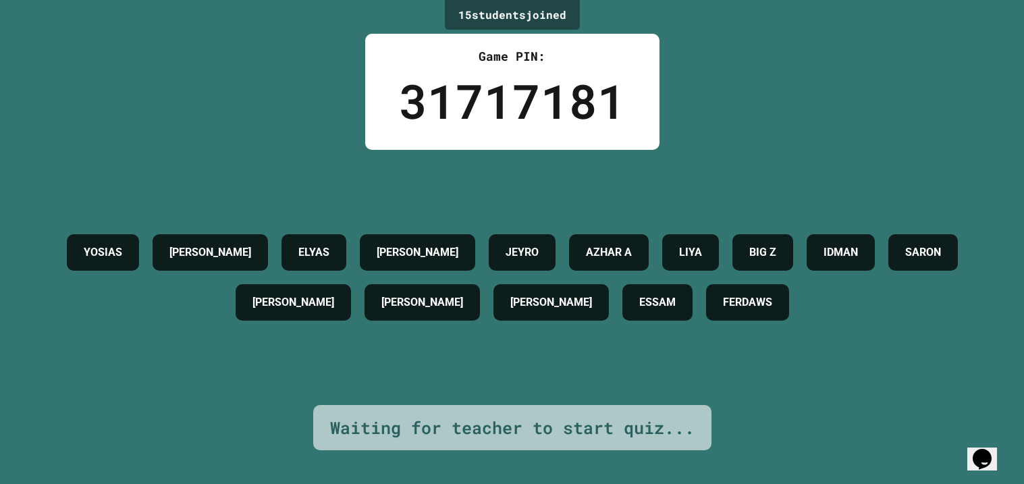
click at [523, 92] on div "31717181" at bounding box center [512, 100] width 227 height 71
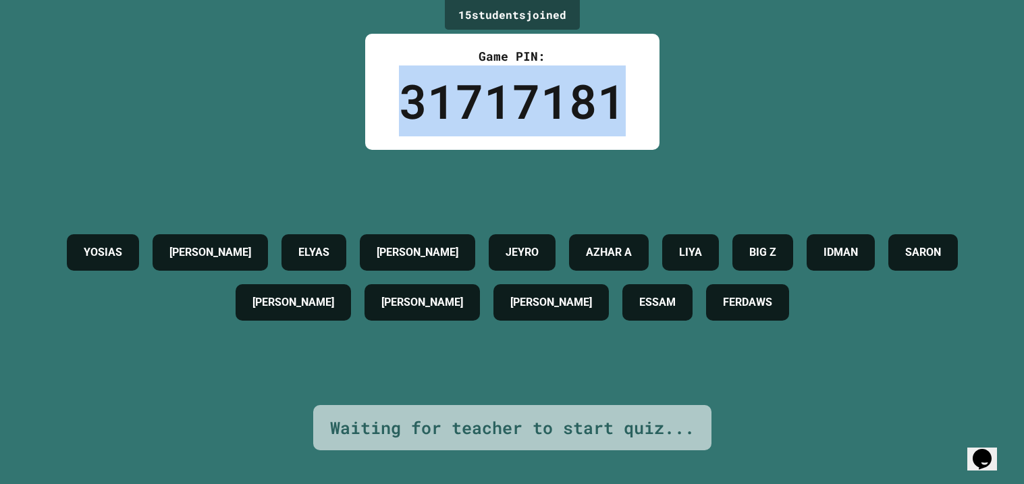
click at [523, 92] on div "31717181" at bounding box center [512, 100] width 227 height 71
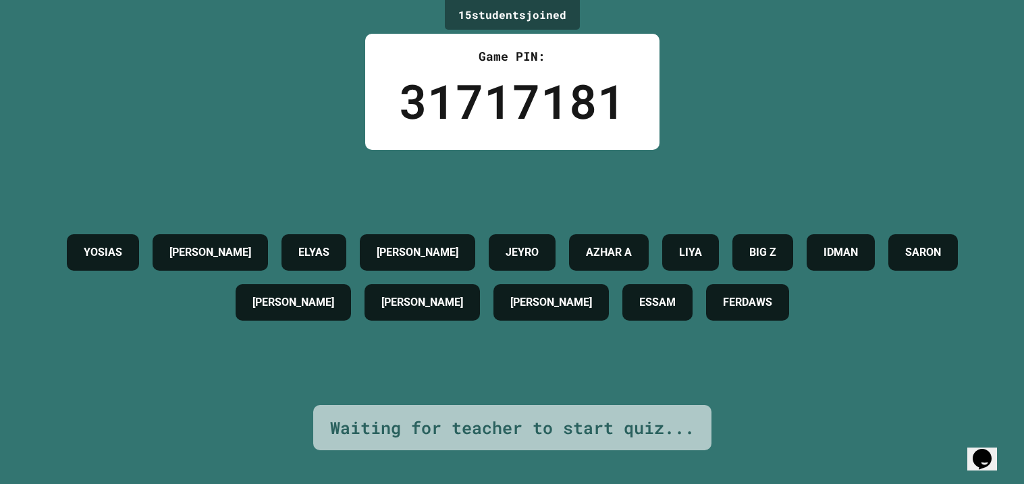
click at [523, 92] on div "31717181" at bounding box center [512, 100] width 227 height 71
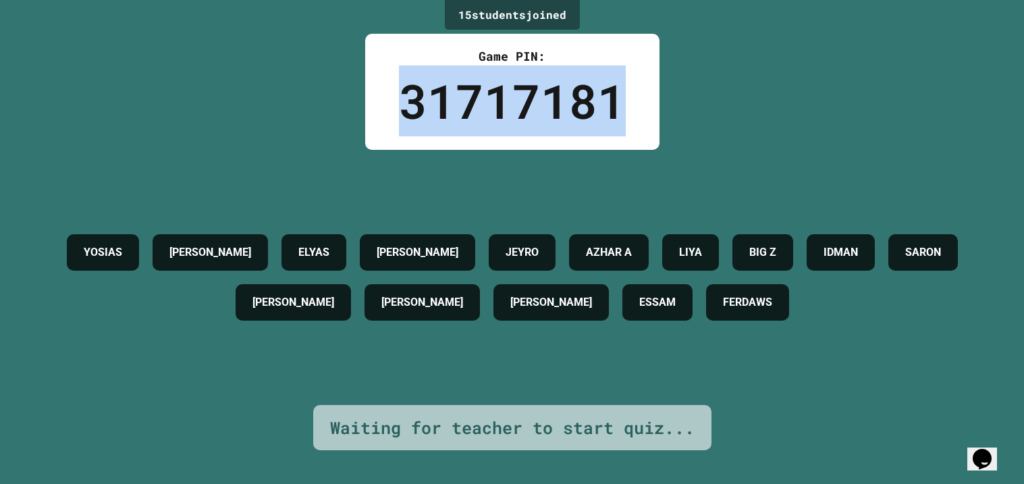
click at [523, 92] on div "31717181" at bounding box center [512, 100] width 227 height 71
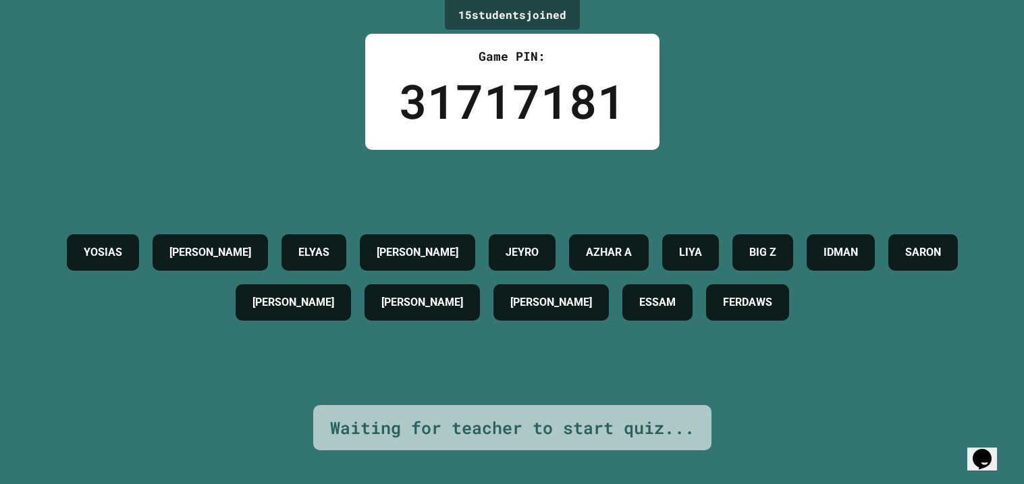
click at [523, 92] on div "31717181" at bounding box center [512, 100] width 227 height 71
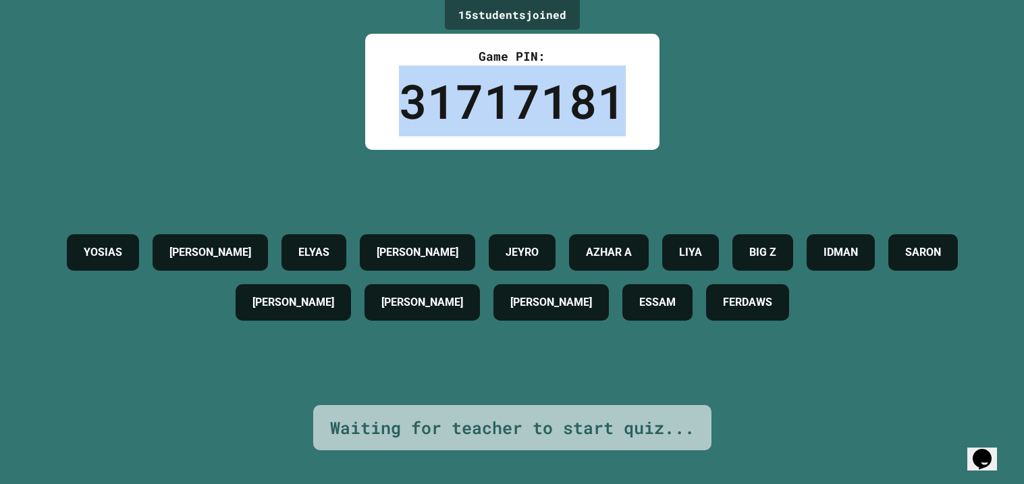
click at [523, 92] on div "31717181" at bounding box center [512, 100] width 227 height 71
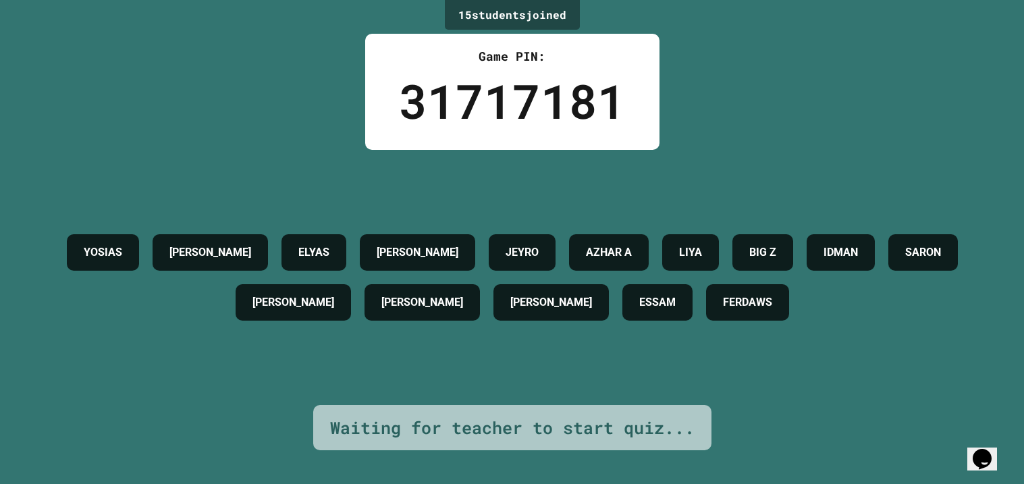
click at [523, 92] on div "31717181" at bounding box center [512, 100] width 227 height 71
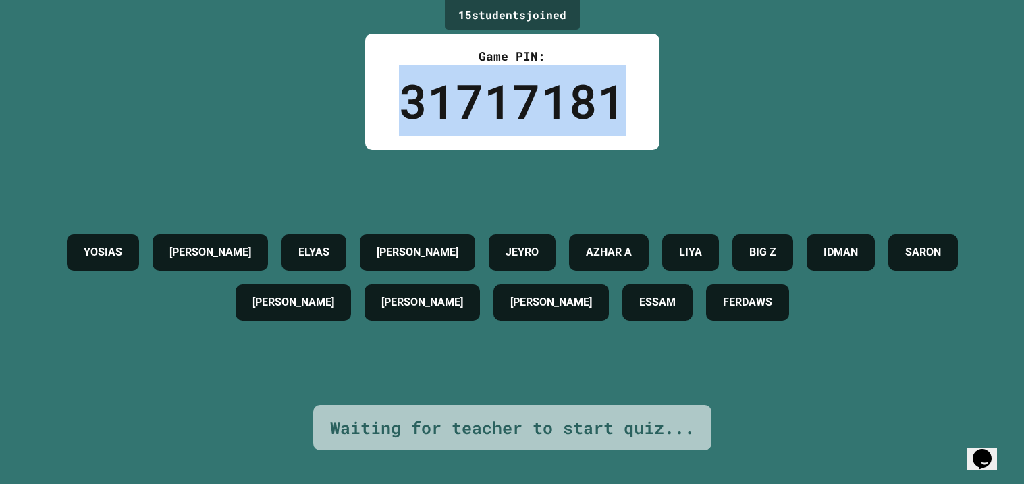
click at [523, 92] on div "31717181" at bounding box center [512, 100] width 227 height 71
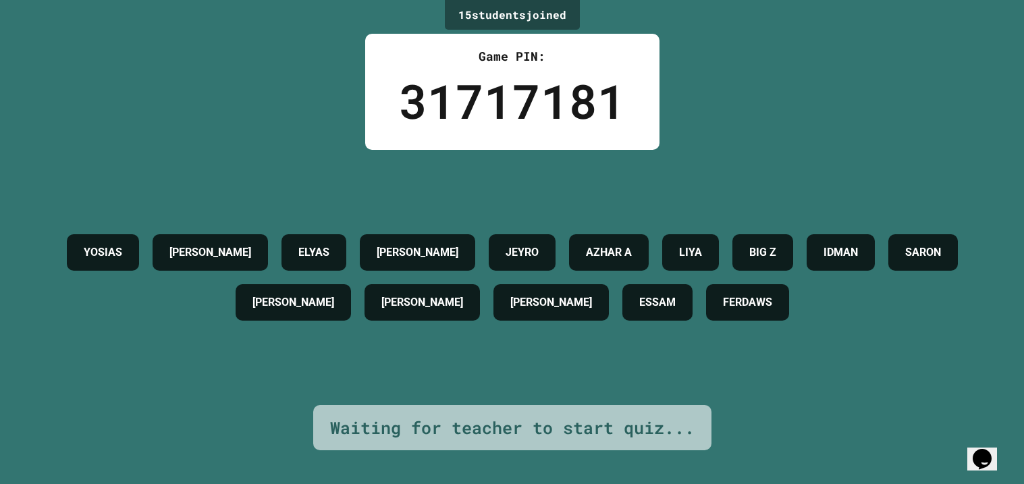
click at [523, 92] on div "31717181" at bounding box center [512, 100] width 227 height 71
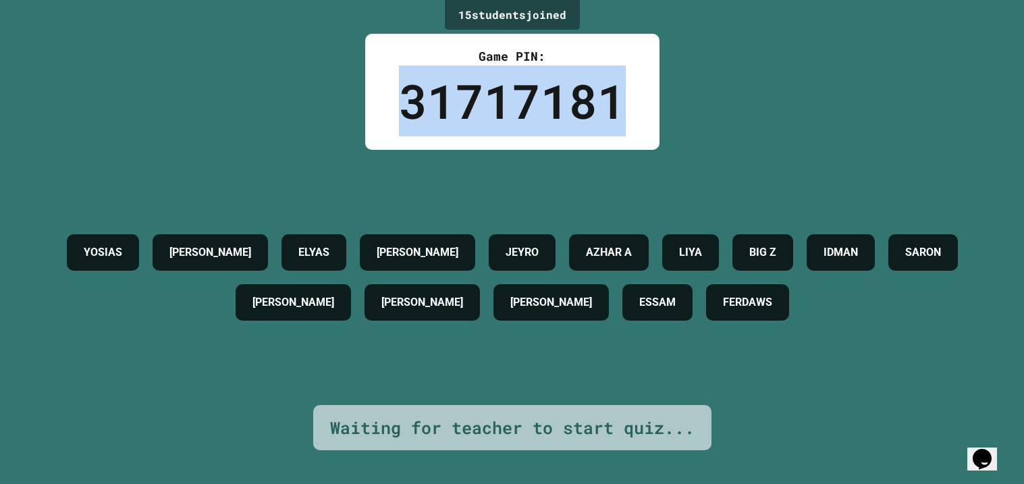
click at [523, 92] on div "31717181" at bounding box center [512, 100] width 227 height 71
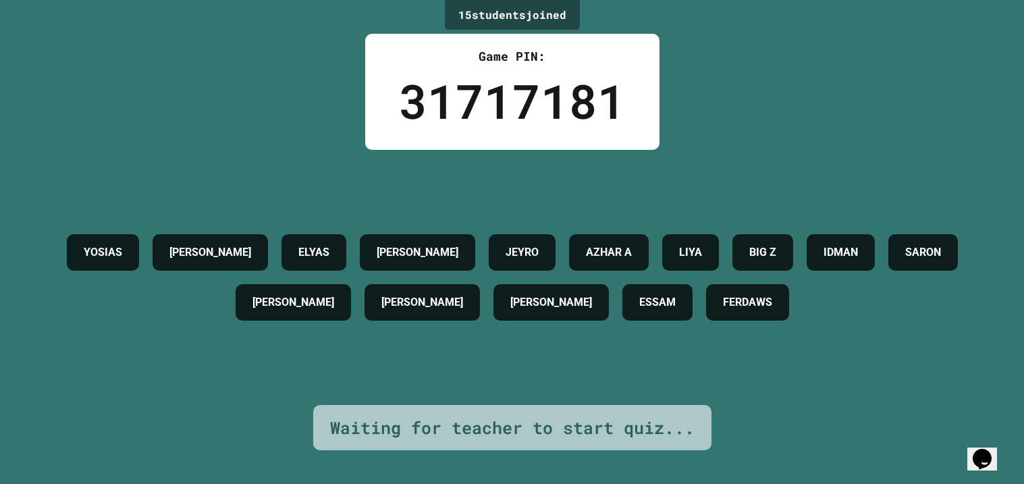
click at [523, 92] on div "31717181" at bounding box center [512, 100] width 227 height 71
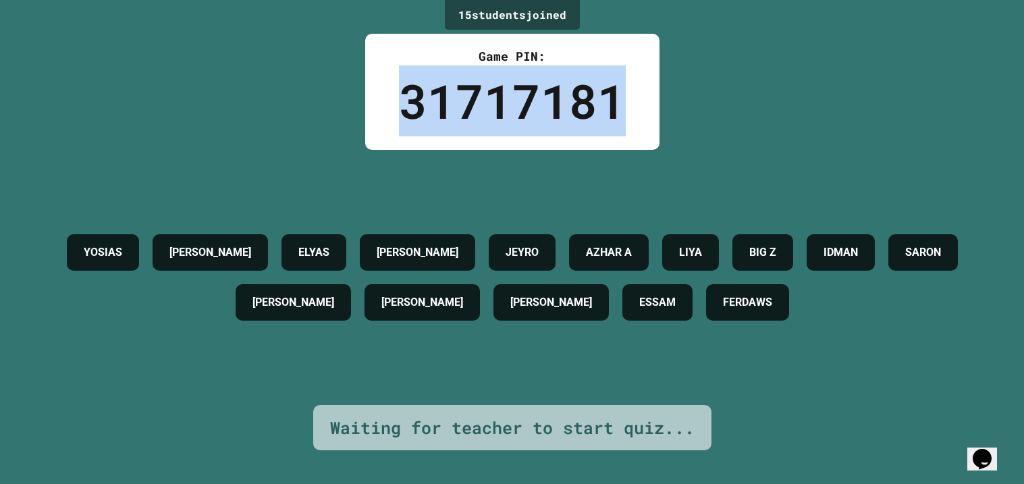
click at [523, 92] on div "31717181" at bounding box center [512, 100] width 227 height 71
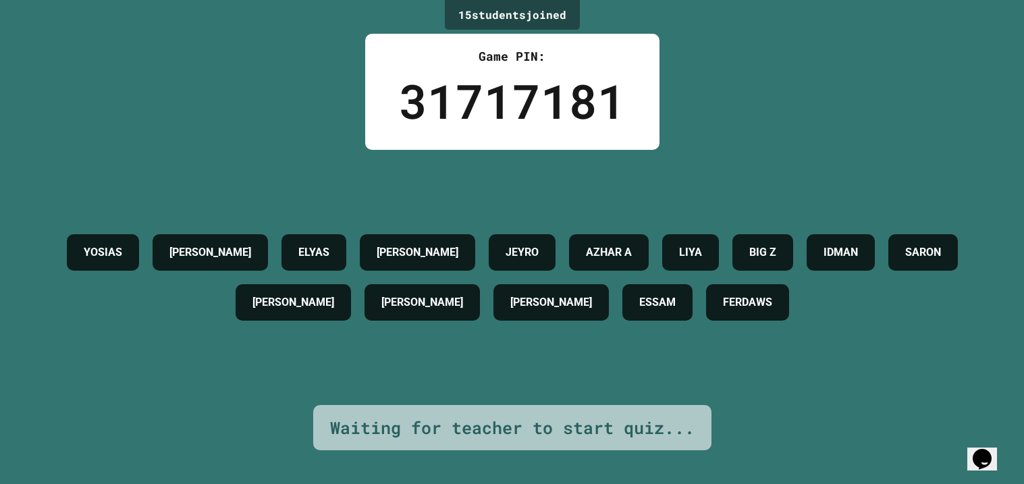
click at [523, 92] on div "31717181" at bounding box center [512, 100] width 227 height 71
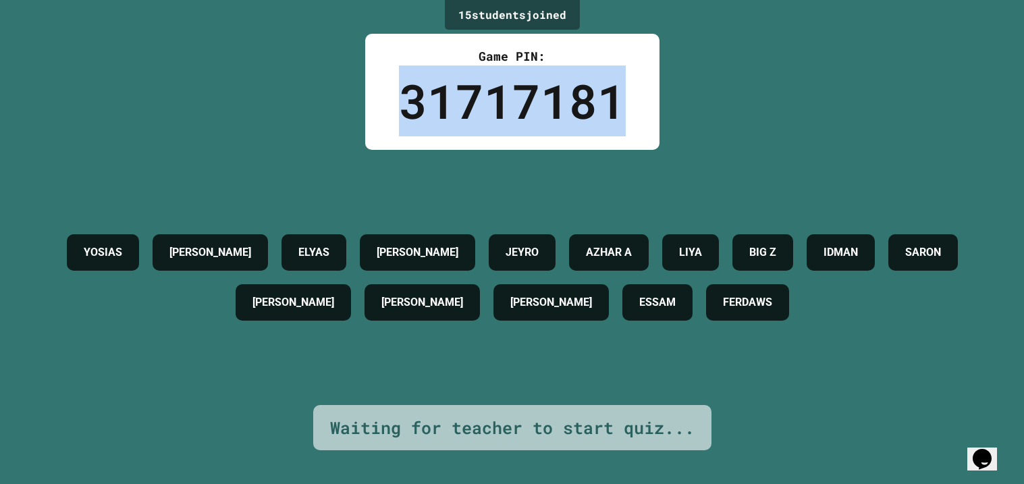
click at [523, 92] on div "31717181" at bounding box center [512, 100] width 227 height 71
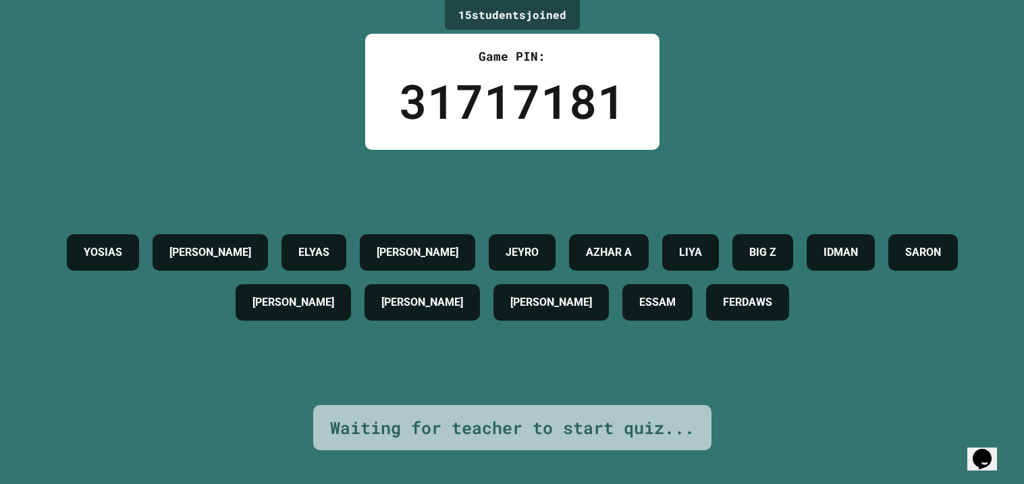
click at [523, 92] on div "31717181" at bounding box center [512, 100] width 227 height 71
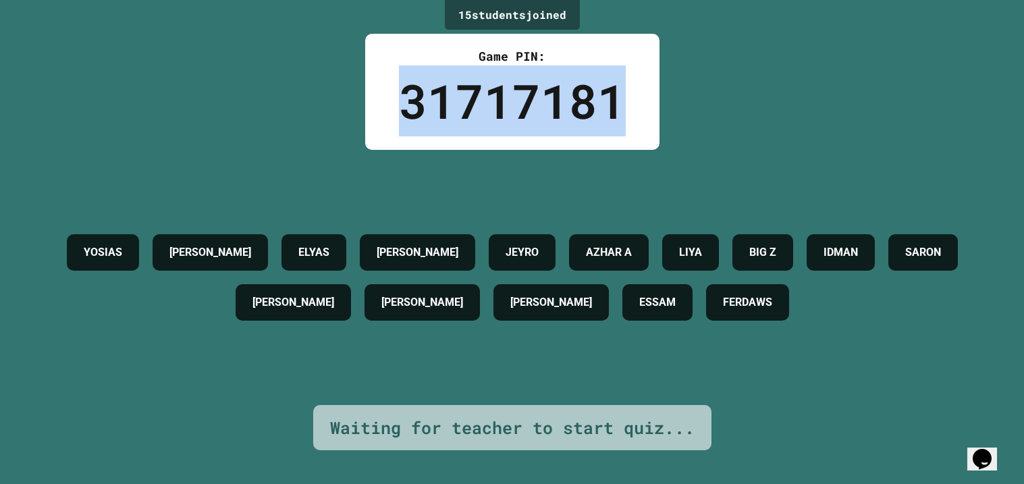
click at [523, 92] on div "31717181" at bounding box center [512, 100] width 227 height 71
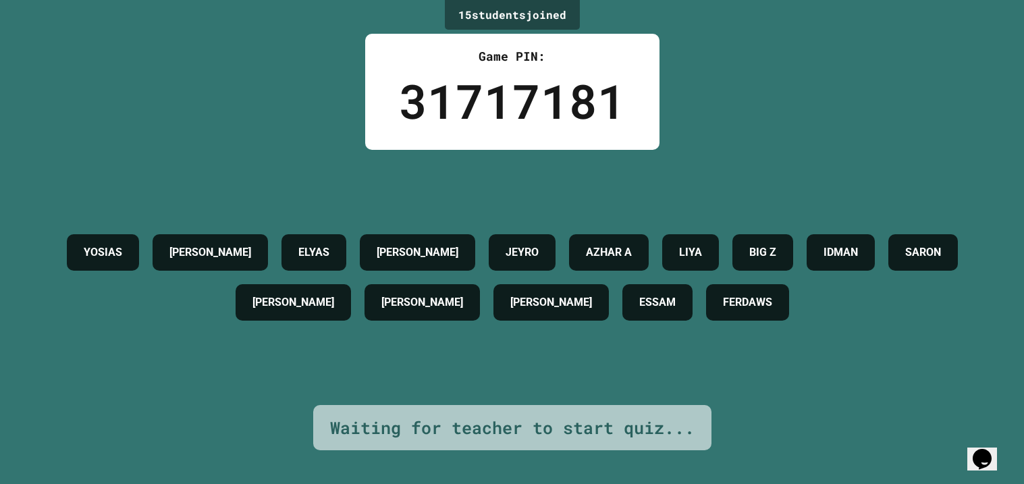
click at [523, 92] on div "31717181" at bounding box center [512, 100] width 227 height 71
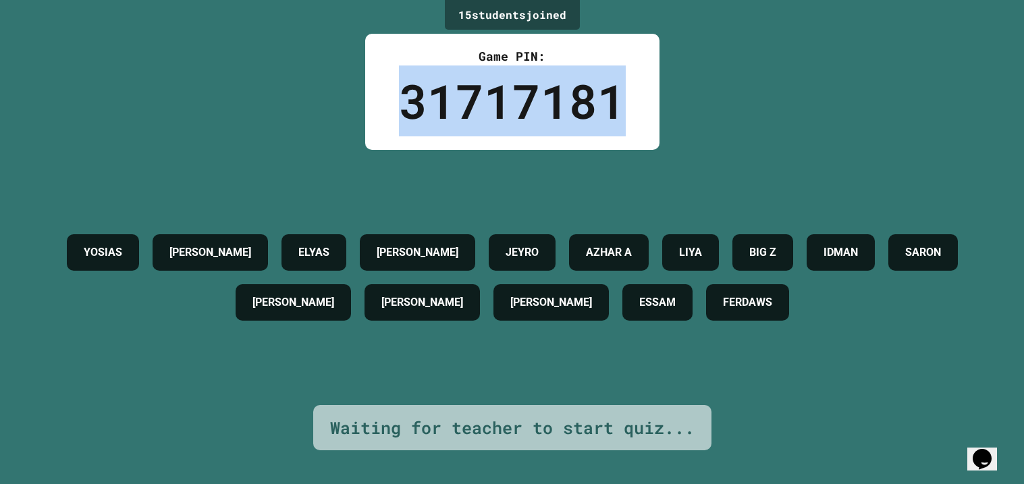
click at [523, 92] on div "31717181" at bounding box center [512, 100] width 227 height 71
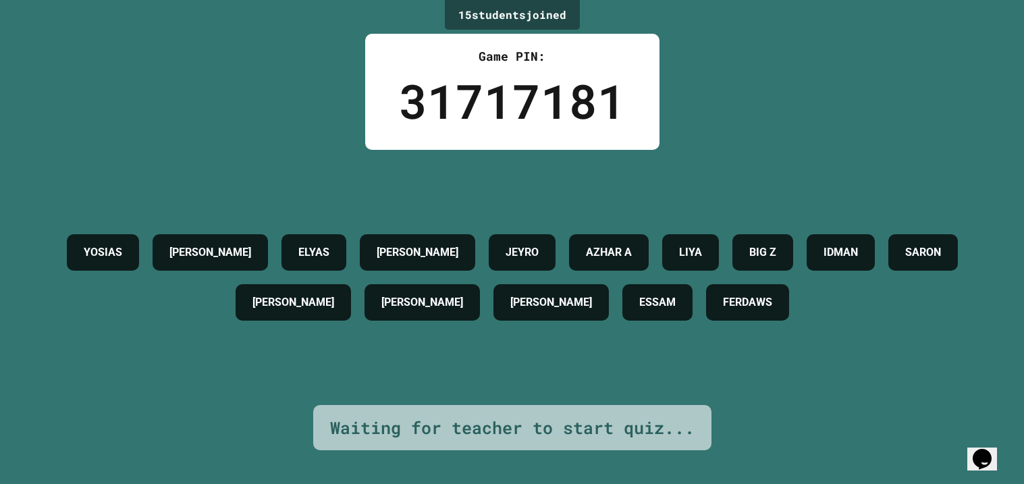
click at [523, 92] on div "31717181" at bounding box center [512, 100] width 227 height 71
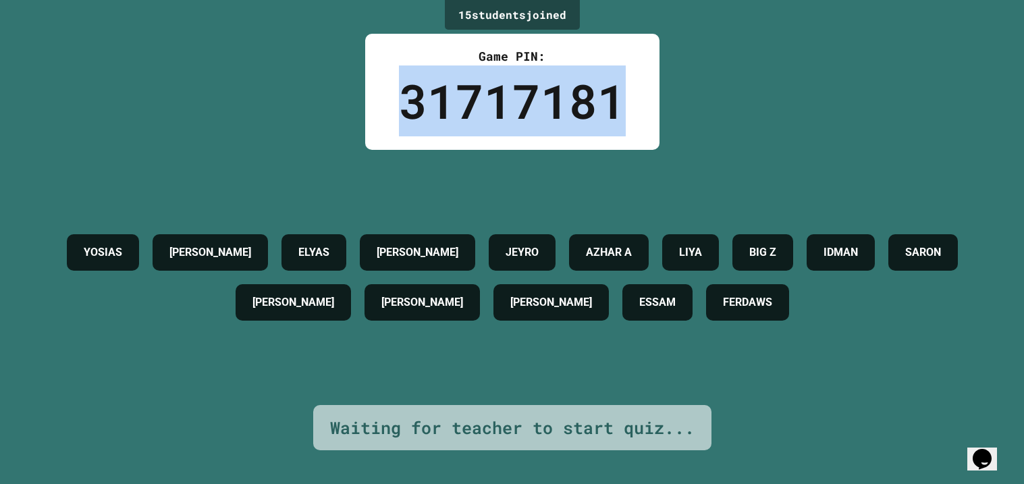
click at [523, 92] on div "31717181" at bounding box center [512, 100] width 227 height 71
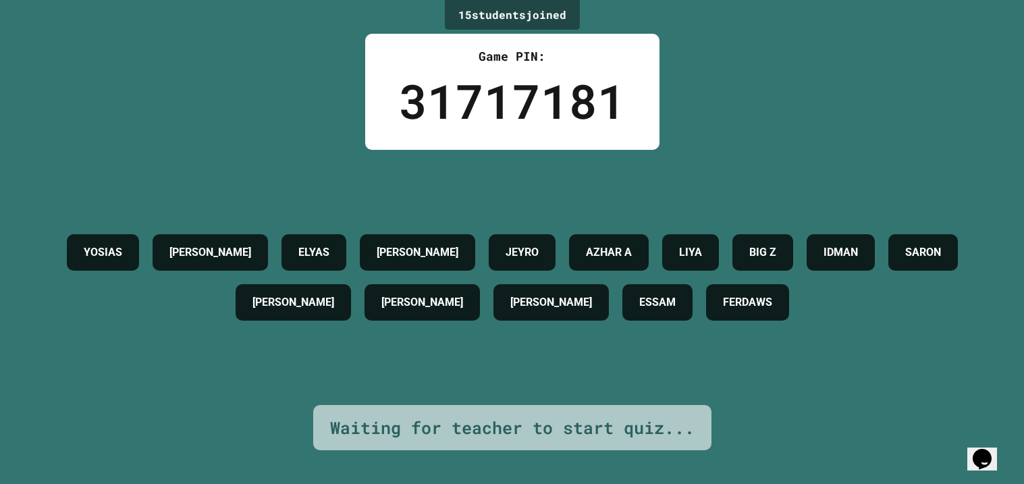
click at [523, 92] on div "31717181" at bounding box center [512, 100] width 227 height 71
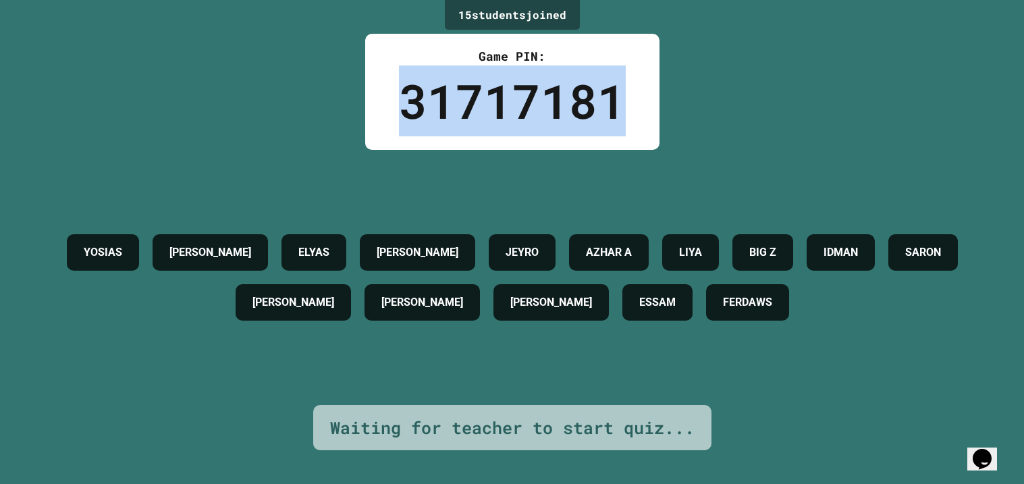
click at [523, 92] on div "31717181" at bounding box center [512, 100] width 227 height 71
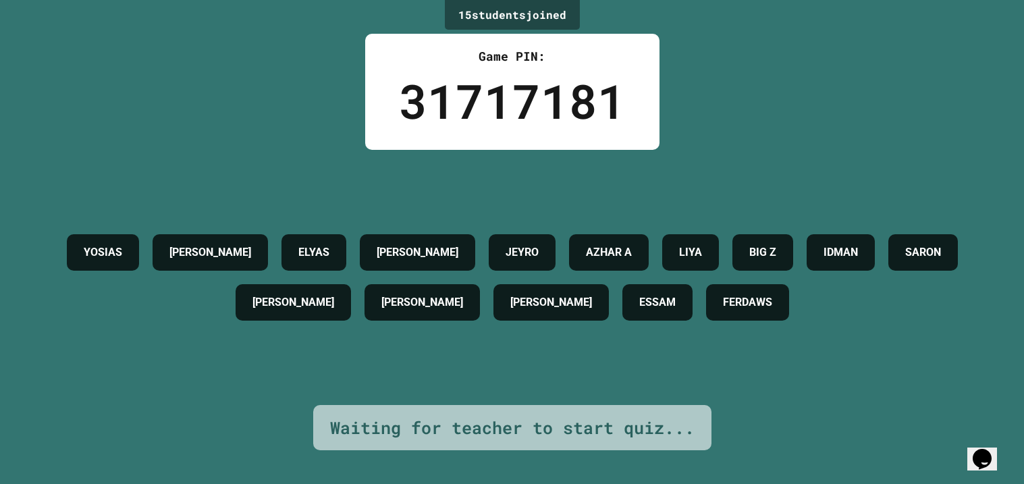
click at [523, 92] on div "31717181" at bounding box center [512, 100] width 227 height 71
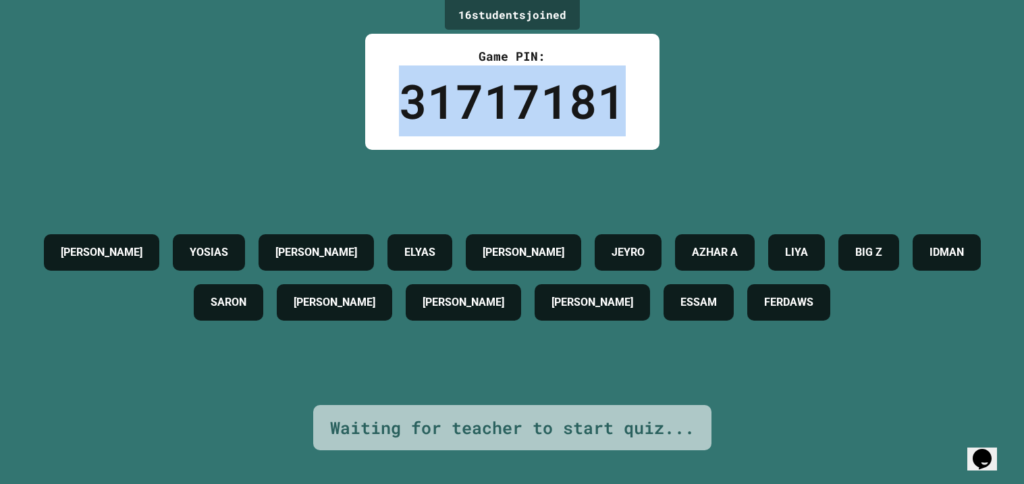
click at [513, 95] on div "31717181" at bounding box center [512, 100] width 227 height 71
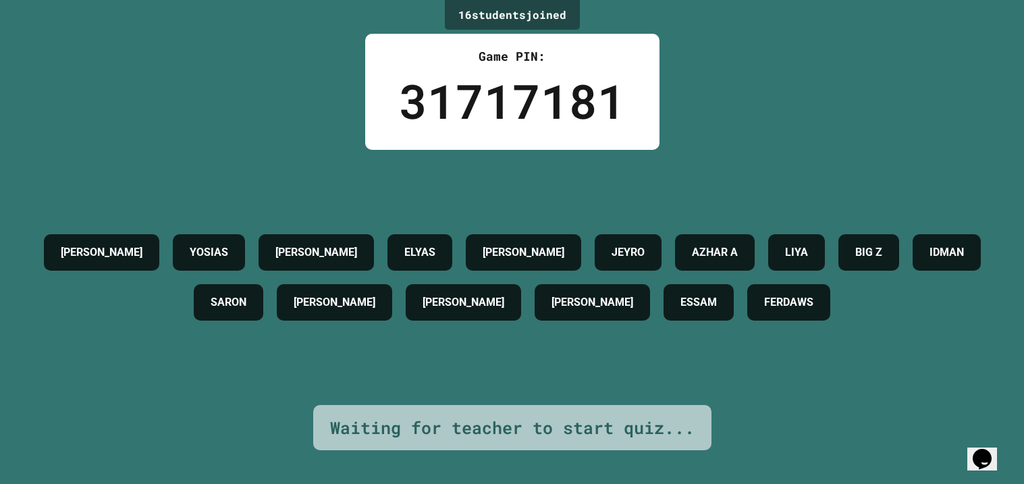
click at [513, 95] on div "31717181" at bounding box center [512, 100] width 227 height 71
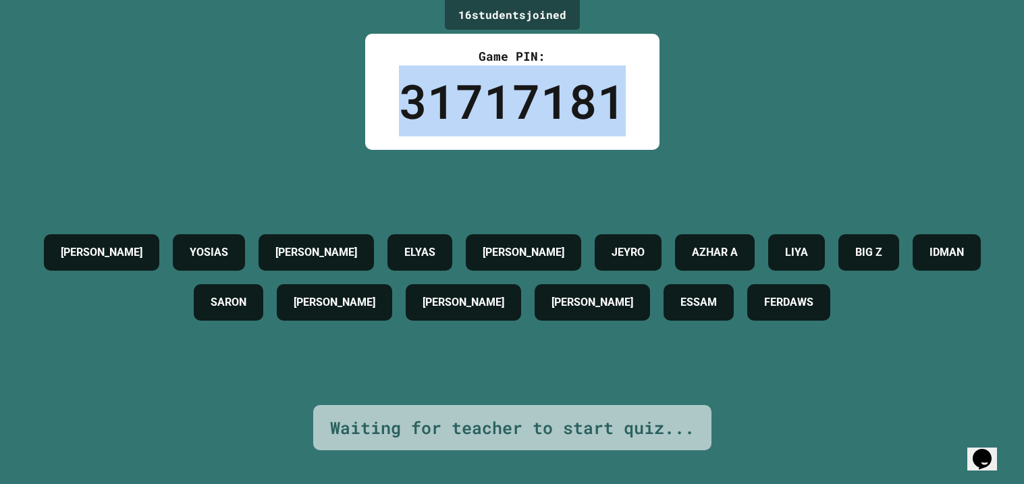
click at [513, 95] on div "31717181" at bounding box center [512, 100] width 227 height 71
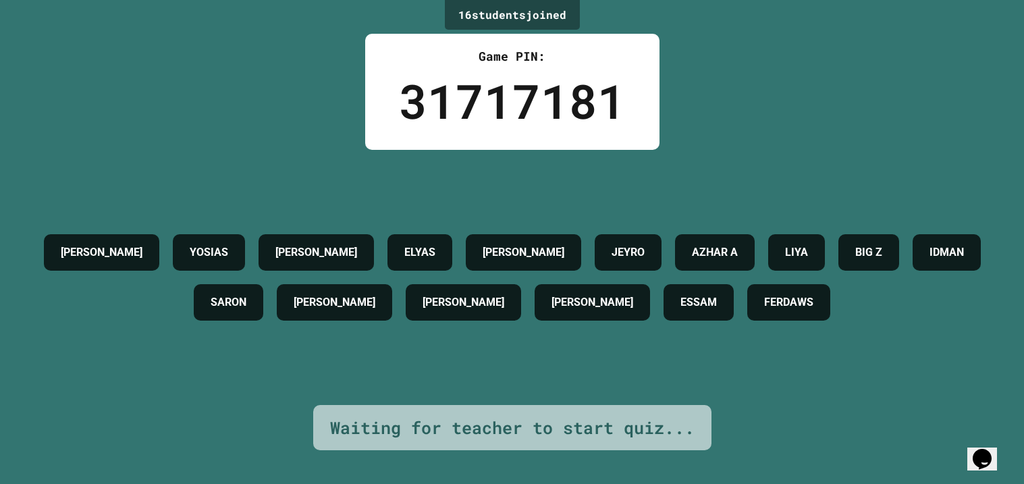
click at [513, 95] on div "31717181" at bounding box center [512, 100] width 227 height 71
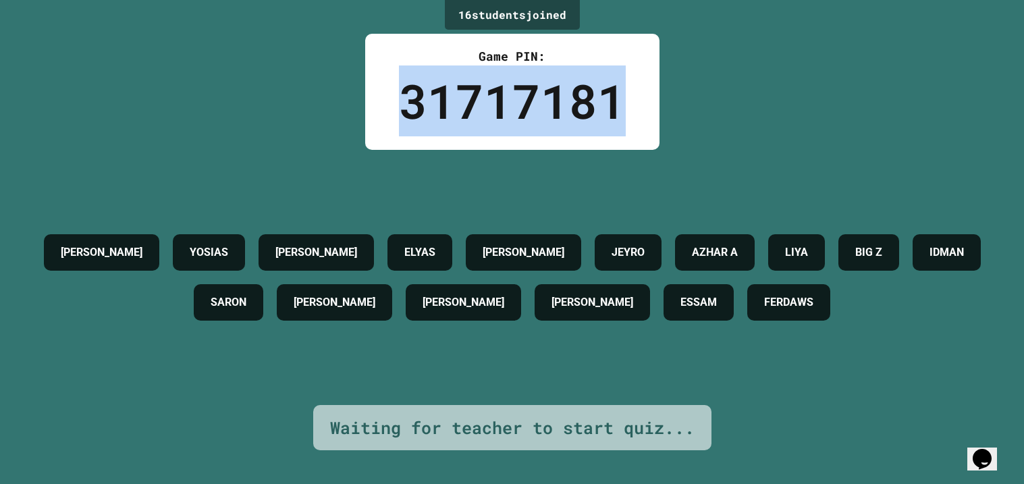
click at [513, 95] on div "31717181" at bounding box center [512, 100] width 227 height 71
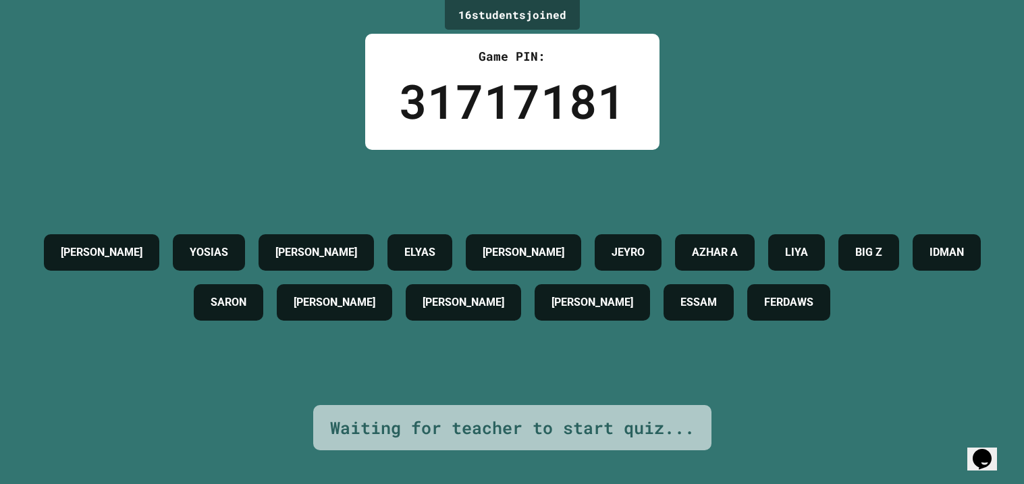
click at [513, 95] on div "31717181" at bounding box center [512, 100] width 227 height 71
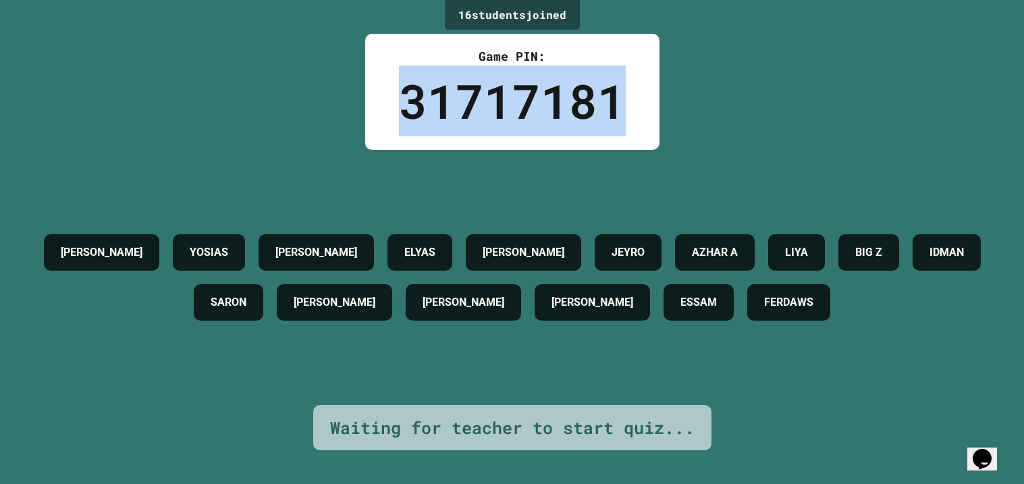
click at [513, 95] on div "31717181" at bounding box center [512, 100] width 227 height 71
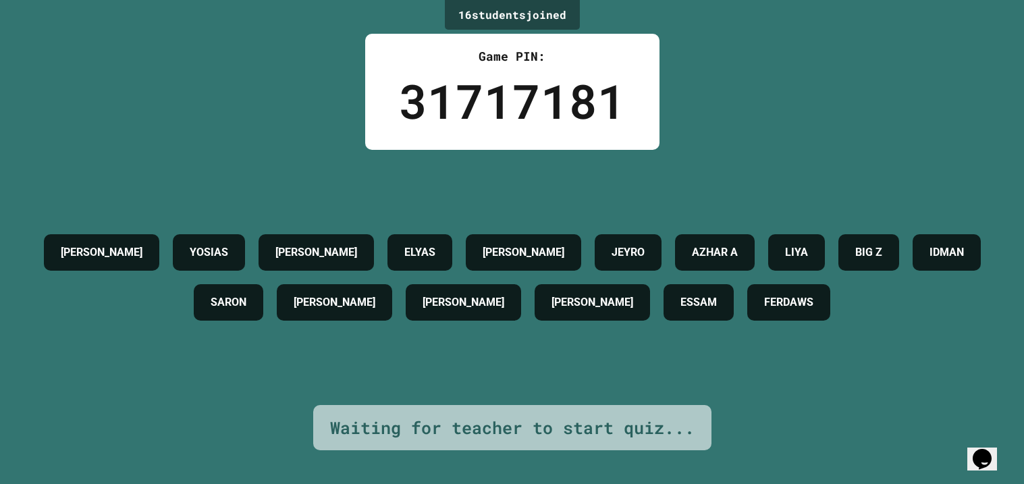
click at [513, 95] on div "31717181" at bounding box center [512, 100] width 227 height 71
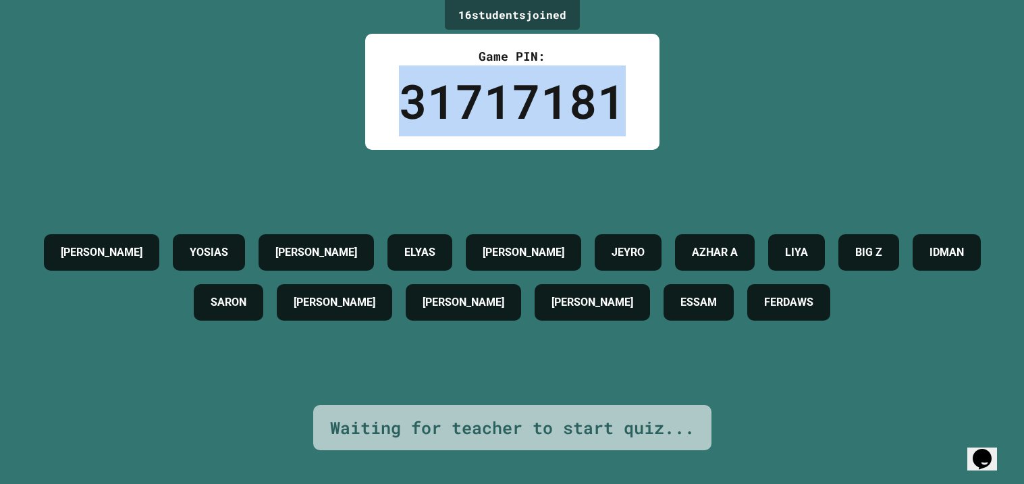
click at [513, 95] on div "31717181" at bounding box center [512, 100] width 227 height 71
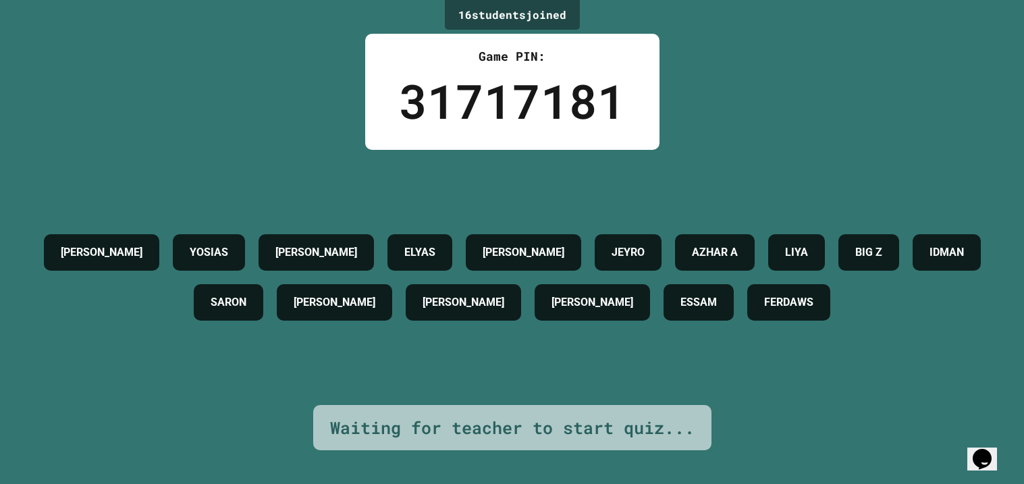
click at [513, 95] on div "31717181" at bounding box center [512, 100] width 227 height 71
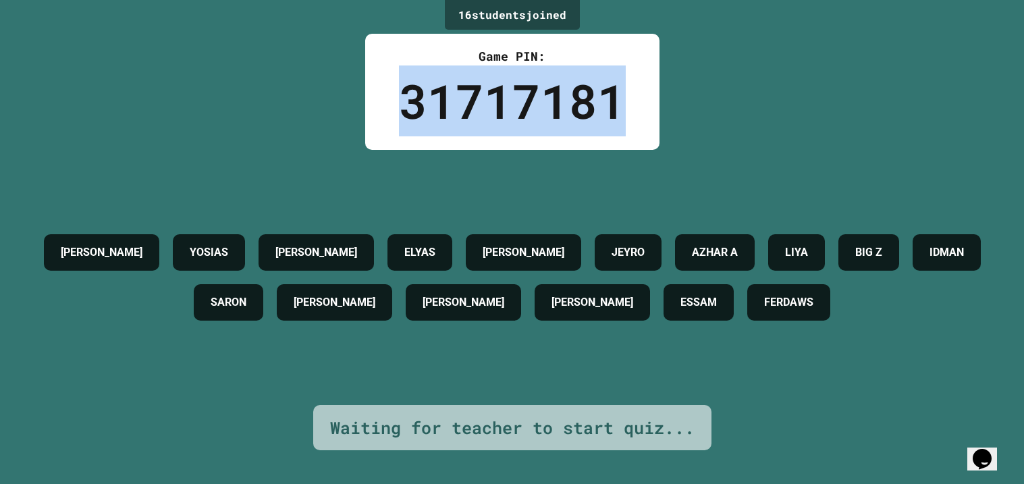
click at [513, 95] on div "31717181" at bounding box center [512, 100] width 227 height 71
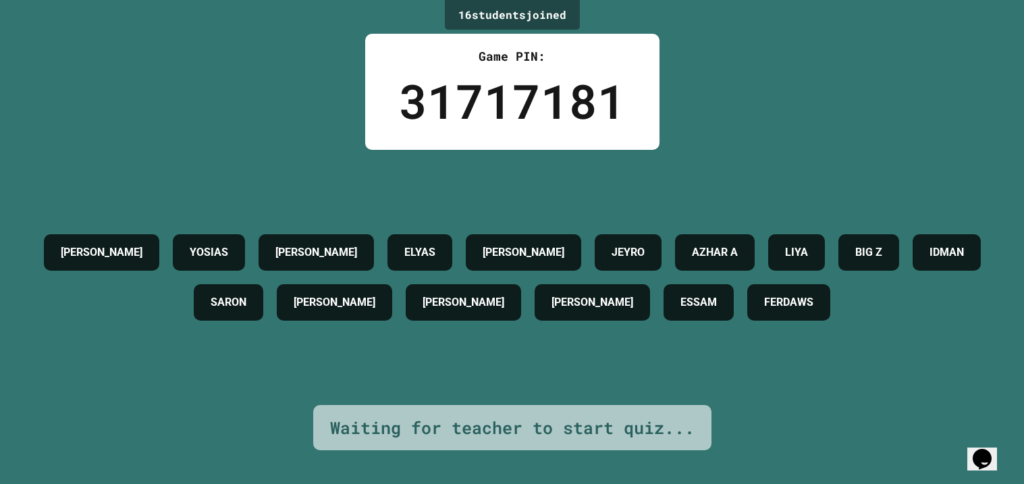
click at [513, 95] on div "31717181" at bounding box center [512, 100] width 227 height 71
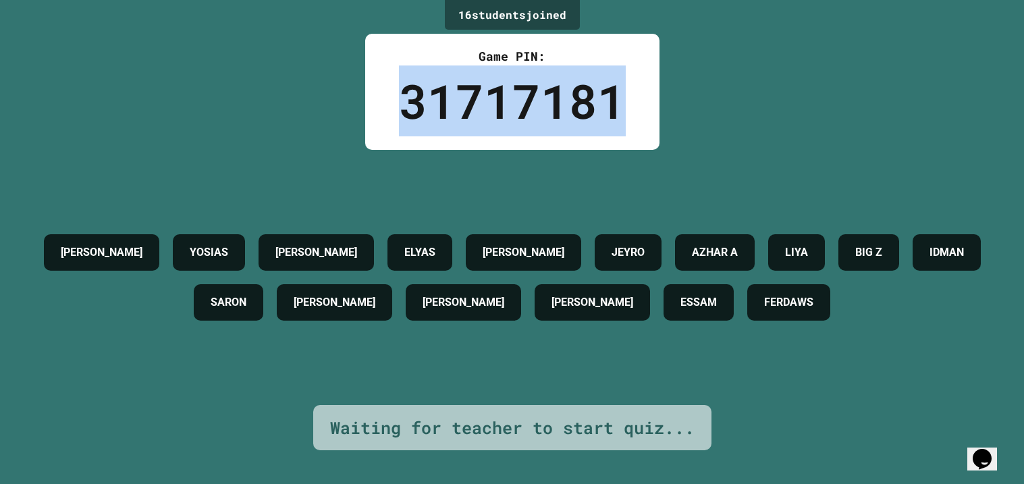
click at [513, 95] on div "31717181" at bounding box center [512, 100] width 227 height 71
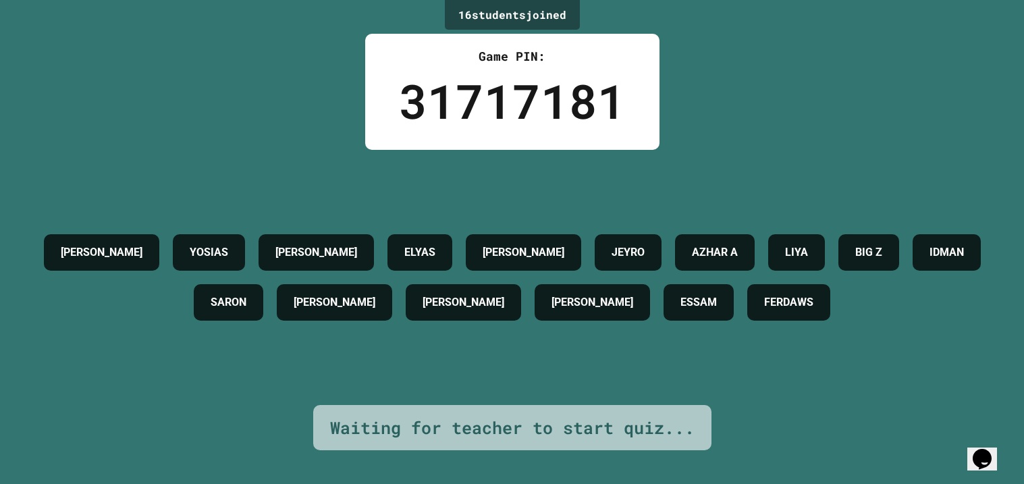
click at [513, 95] on div "31717181" at bounding box center [512, 100] width 227 height 71
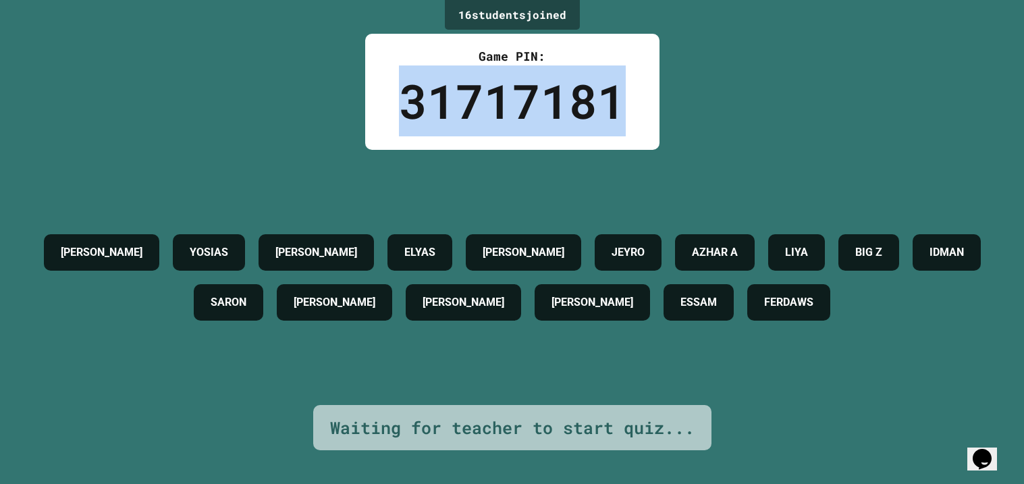
click at [513, 95] on div "31717181" at bounding box center [512, 100] width 227 height 71
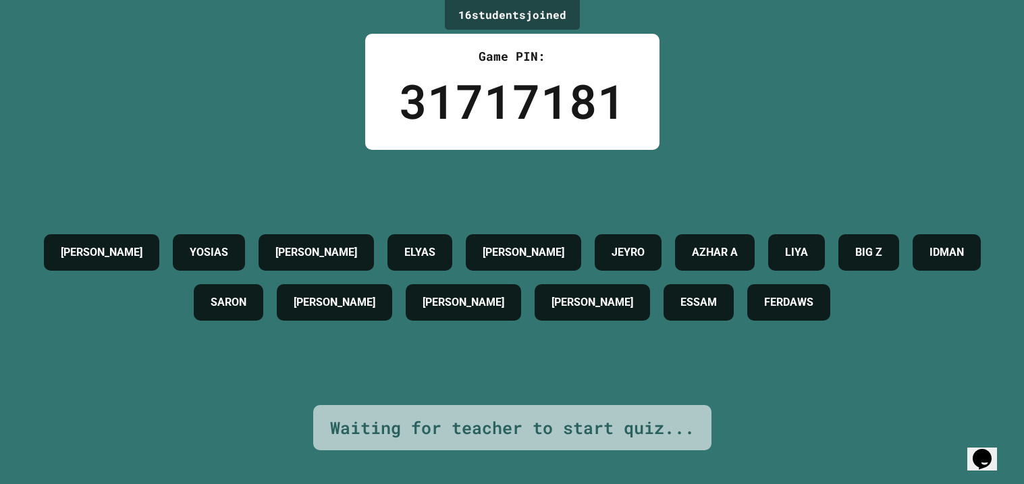
click at [513, 95] on div "31717181" at bounding box center [512, 100] width 227 height 71
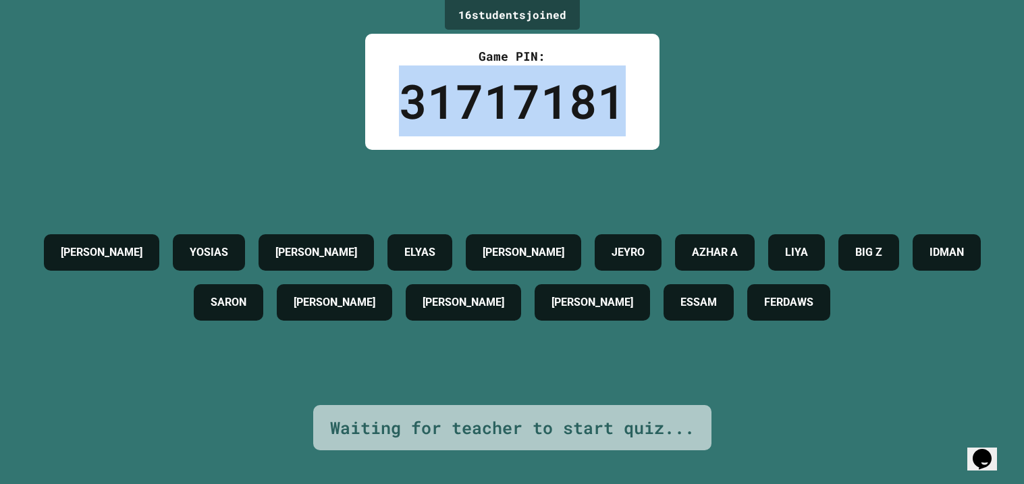
click at [513, 95] on div "31717181" at bounding box center [512, 100] width 227 height 71
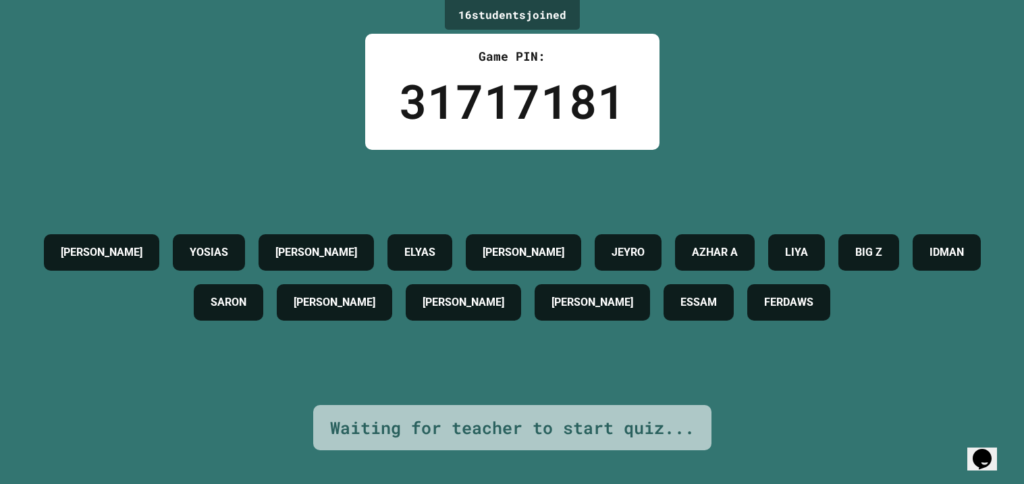
click at [513, 95] on div "31717181" at bounding box center [512, 100] width 227 height 71
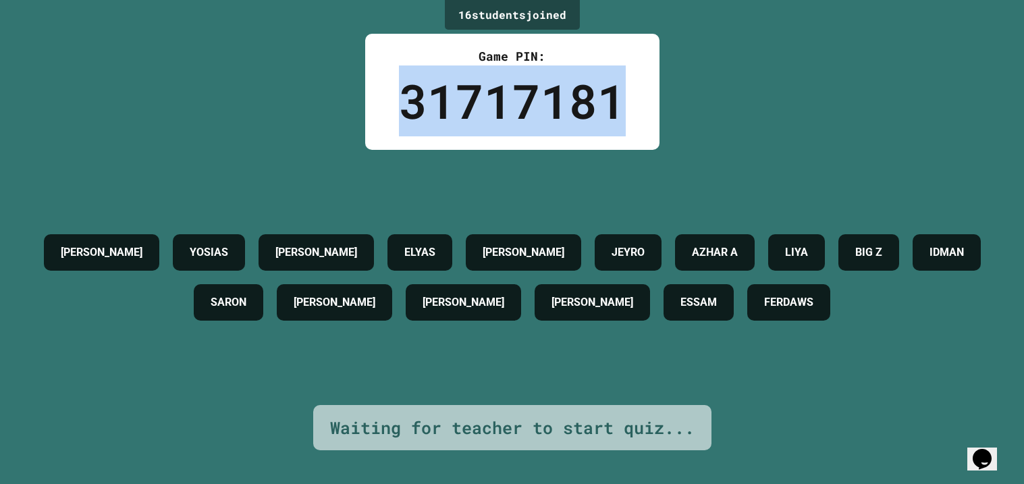
click at [513, 95] on div "31717181" at bounding box center [512, 100] width 227 height 71
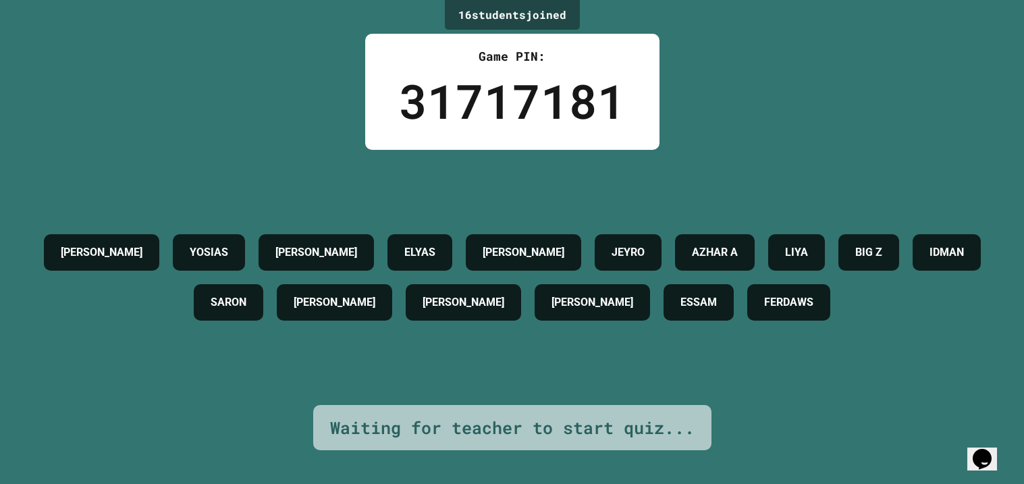
click at [513, 95] on div "31717181" at bounding box center [512, 100] width 227 height 71
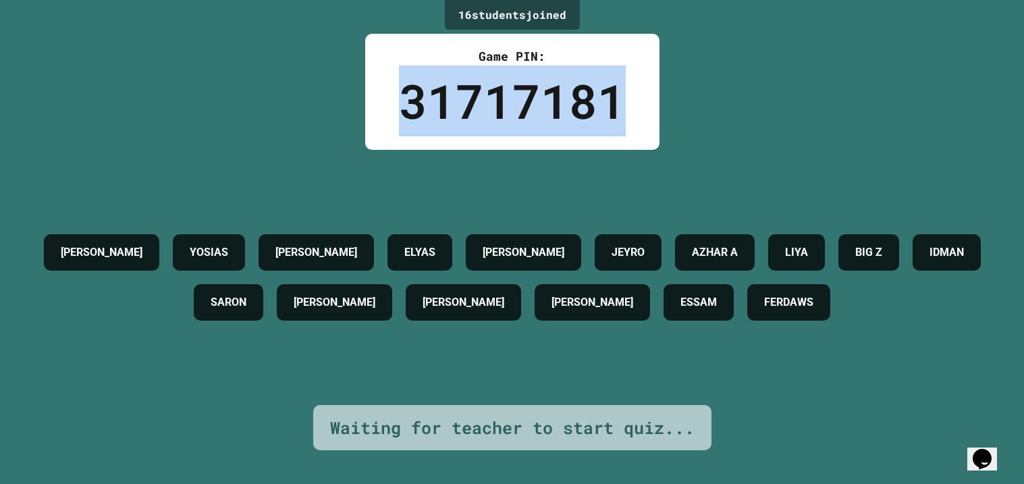
click at [513, 95] on div "31717181" at bounding box center [512, 100] width 227 height 71
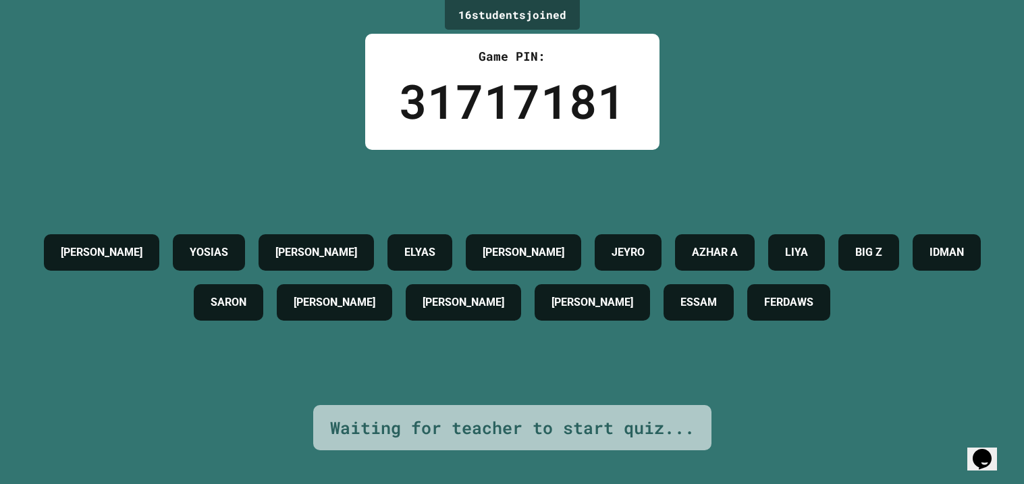
click at [513, 95] on div "31717181" at bounding box center [512, 100] width 227 height 71
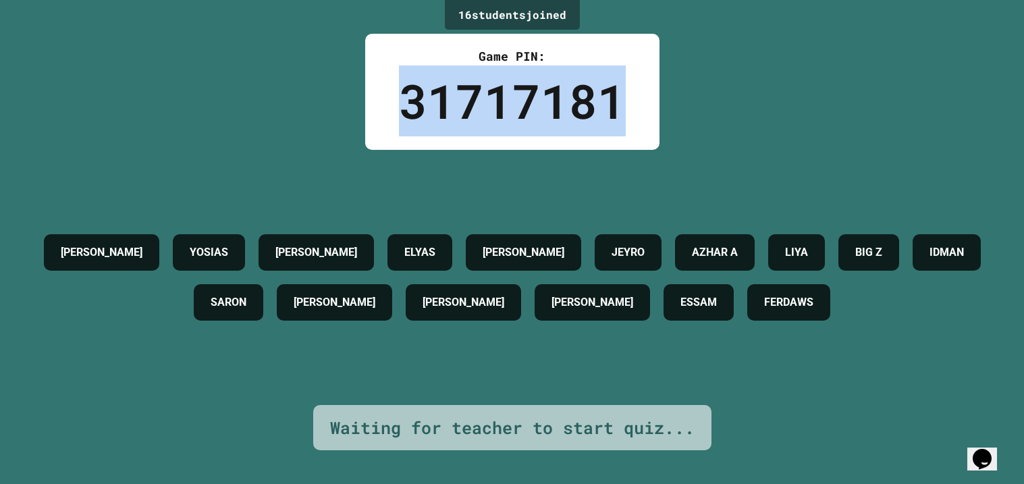
click at [513, 95] on div "31717181" at bounding box center [512, 100] width 227 height 71
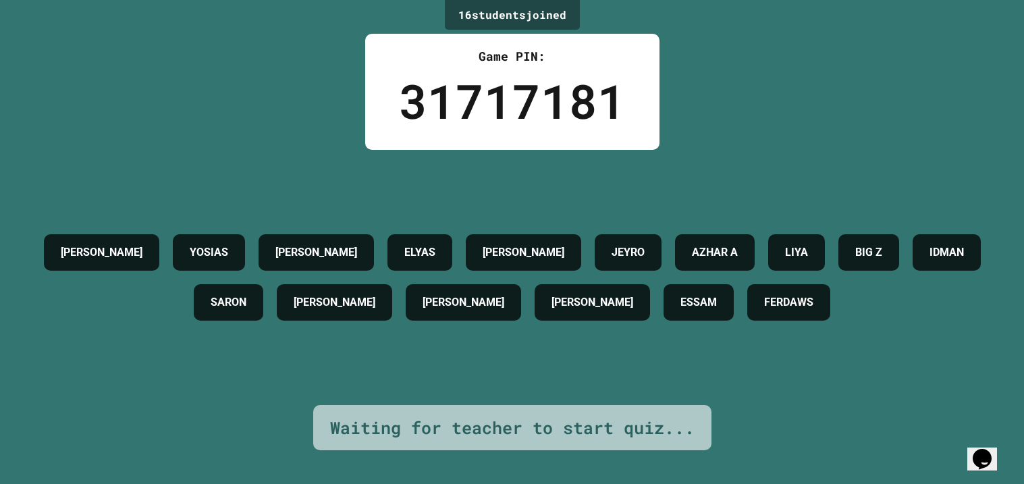
click at [513, 95] on div "31717181" at bounding box center [512, 100] width 227 height 71
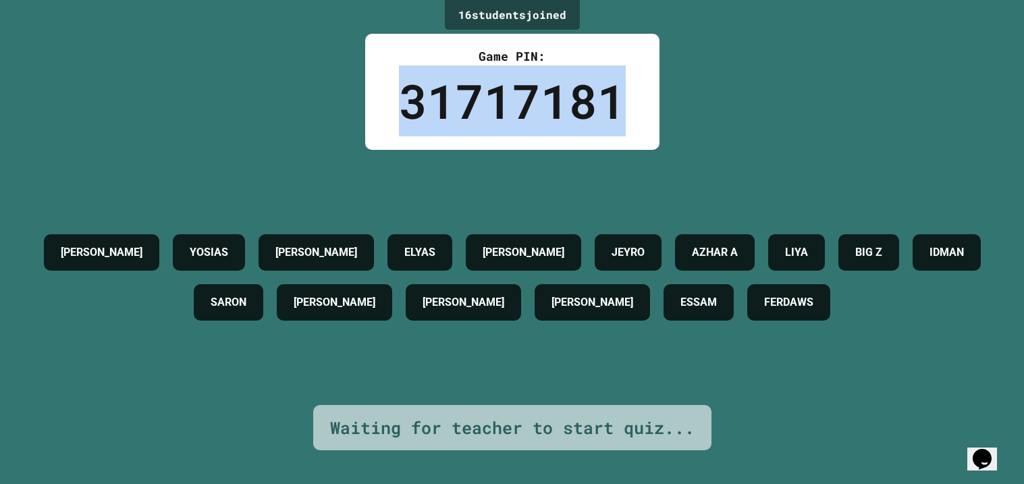
click at [513, 95] on div "31717181" at bounding box center [512, 100] width 227 height 71
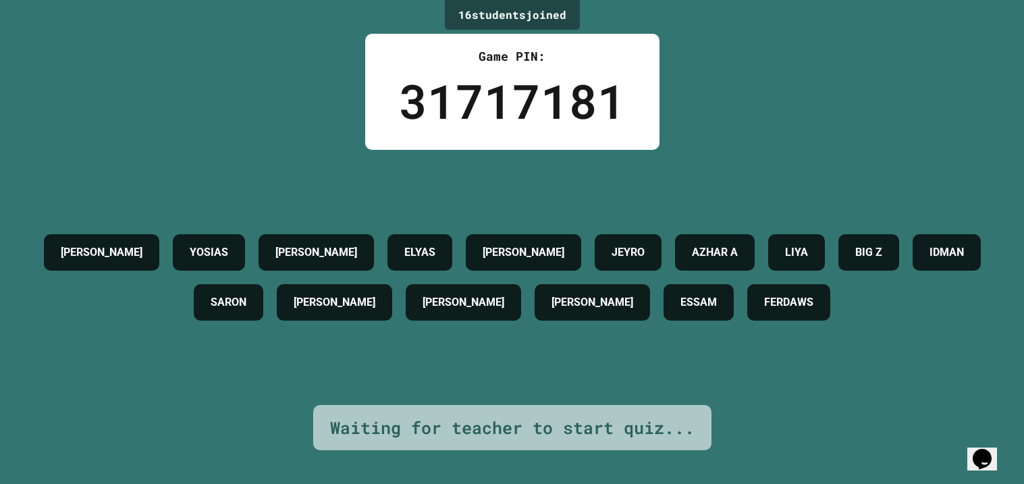
click at [513, 95] on div "31717181" at bounding box center [512, 100] width 227 height 71
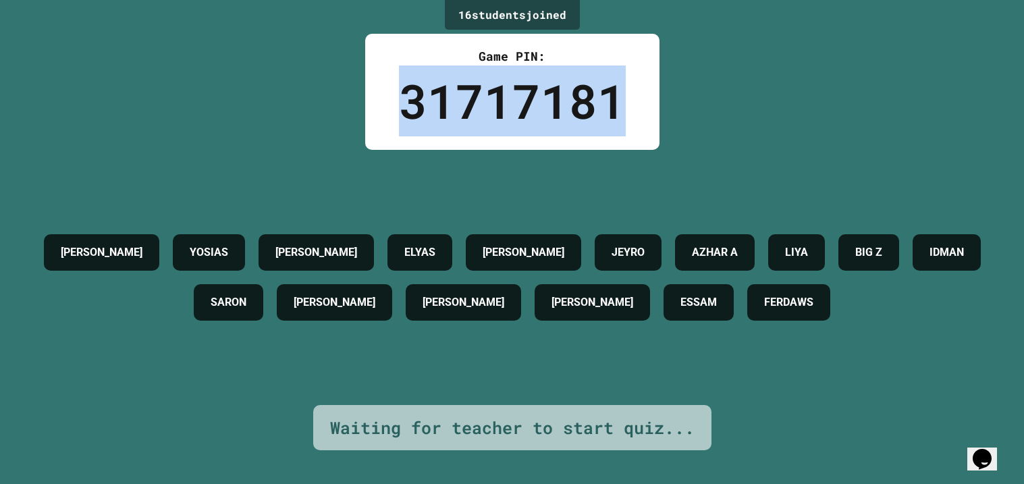
click at [513, 94] on div "31717181" at bounding box center [512, 100] width 227 height 71
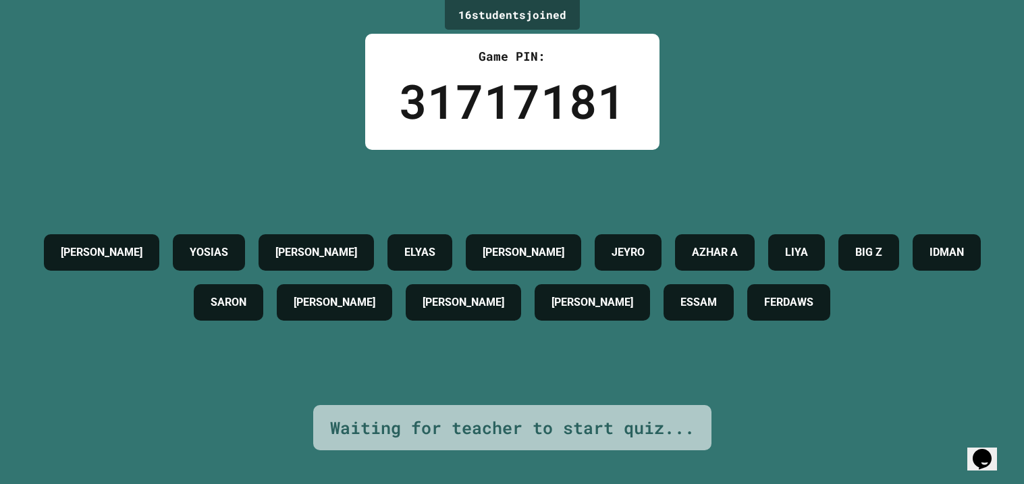
click at [513, 94] on div "31717181" at bounding box center [512, 100] width 227 height 71
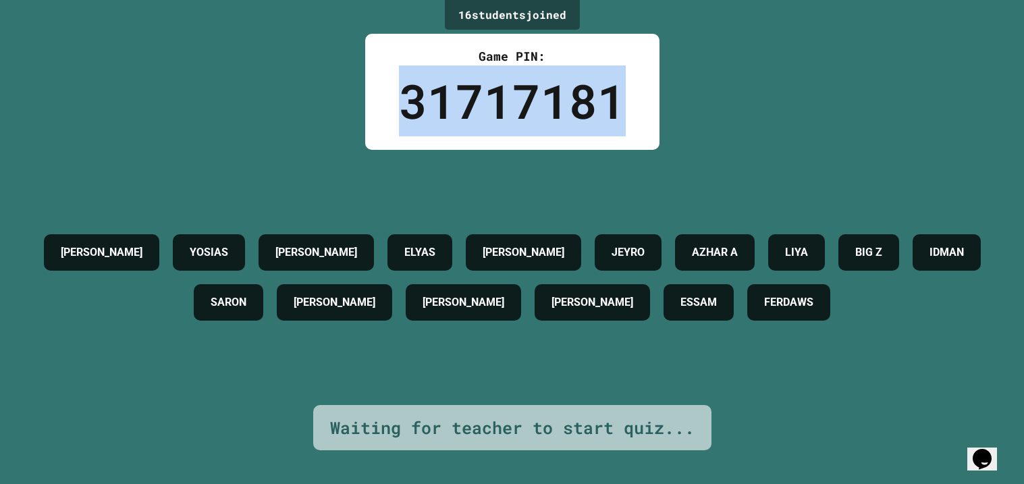
click at [513, 94] on div "31717181" at bounding box center [512, 100] width 227 height 71
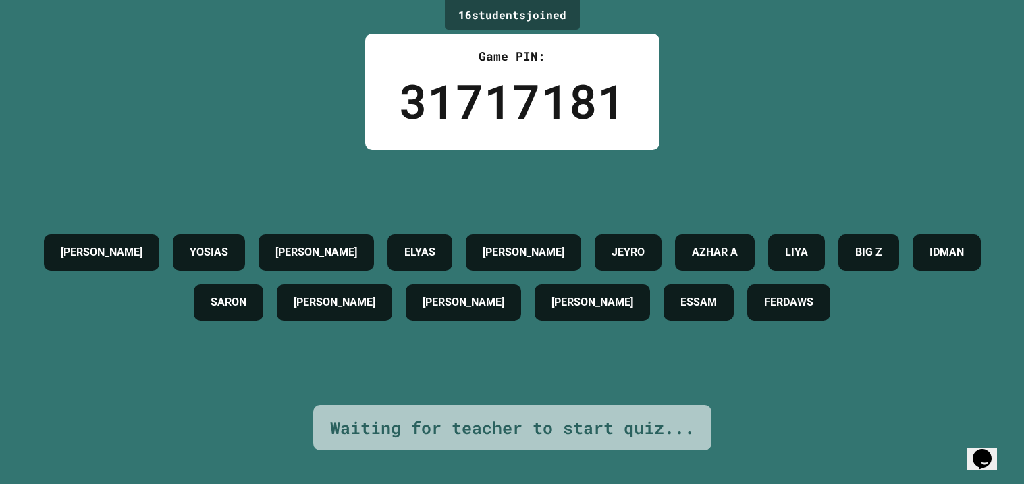
click at [513, 94] on div "31717181" at bounding box center [512, 100] width 227 height 71
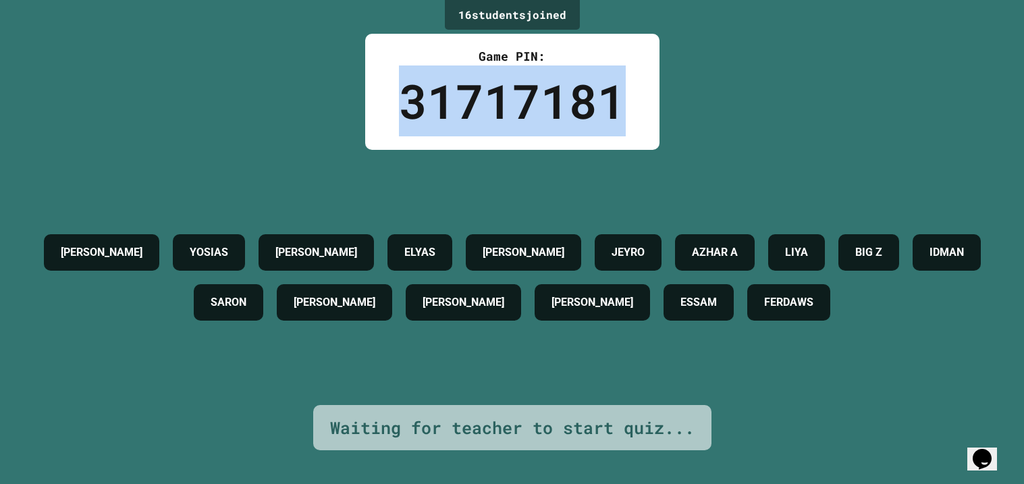
click at [513, 94] on div "31717181" at bounding box center [512, 100] width 227 height 71
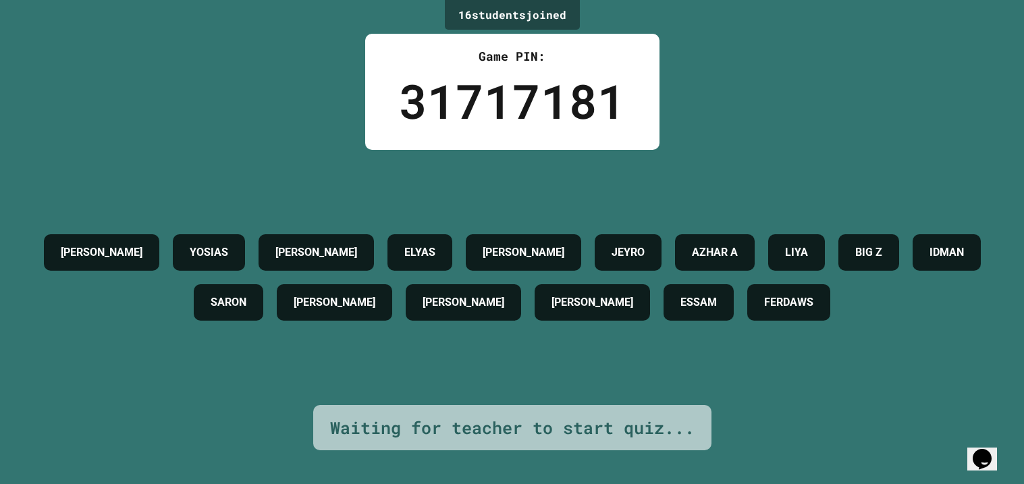
click at [513, 94] on div "31717181" at bounding box center [512, 100] width 227 height 71
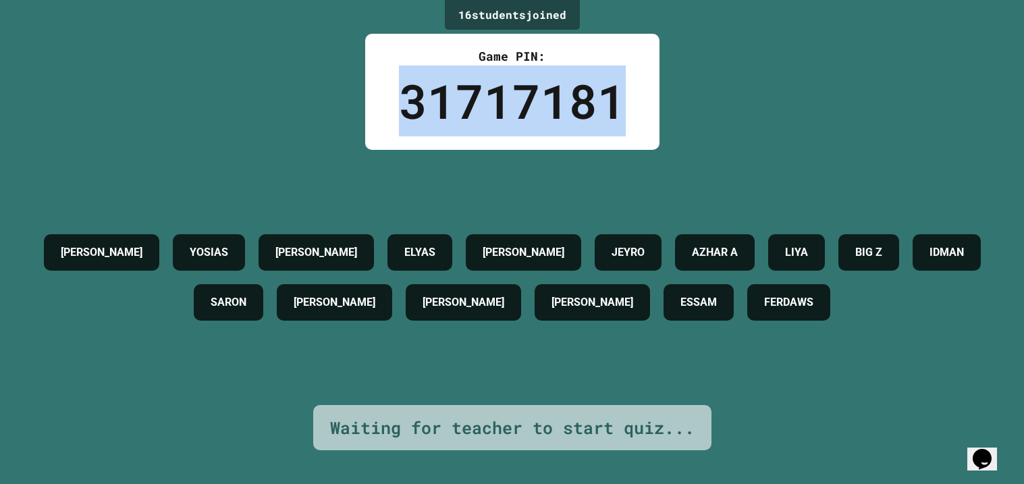
click at [513, 94] on div "31717181" at bounding box center [512, 100] width 227 height 71
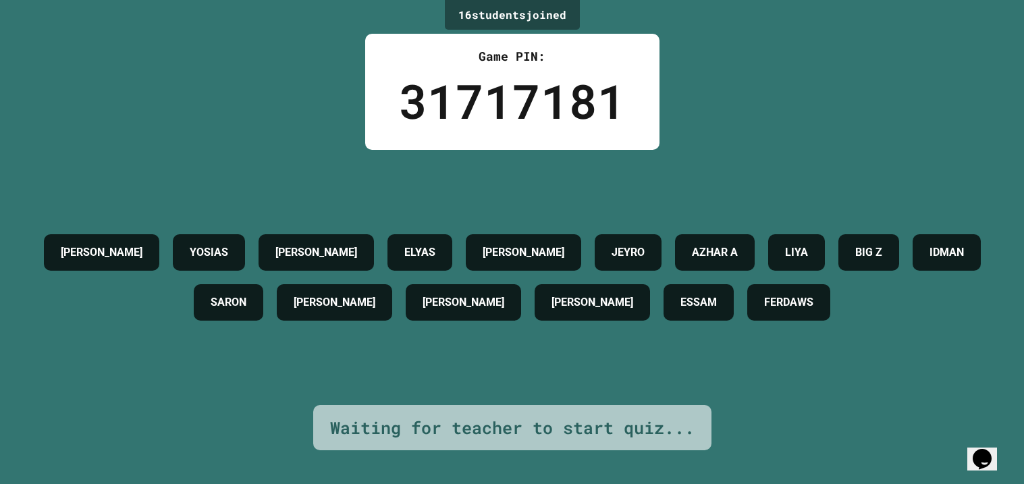
click at [513, 94] on div "31717181" at bounding box center [512, 100] width 227 height 71
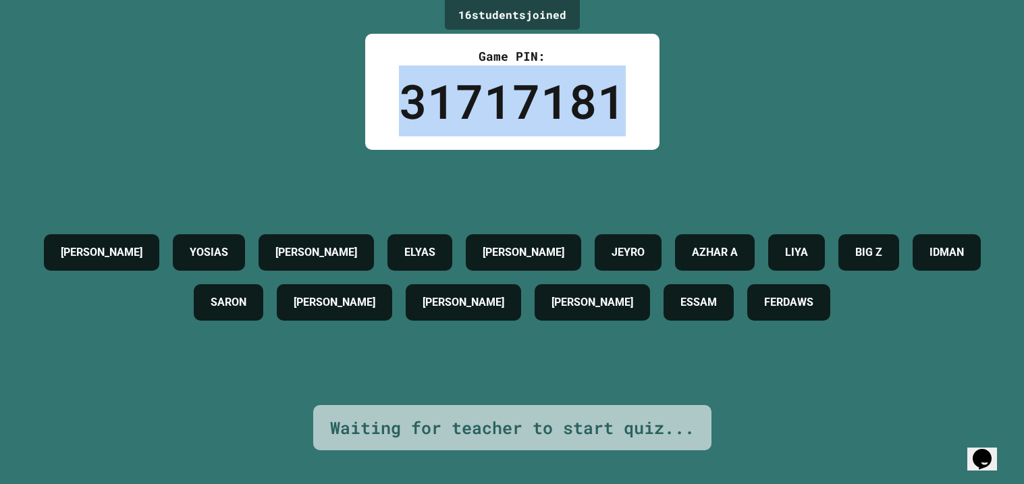
click at [513, 94] on div "31717181" at bounding box center [512, 100] width 227 height 71
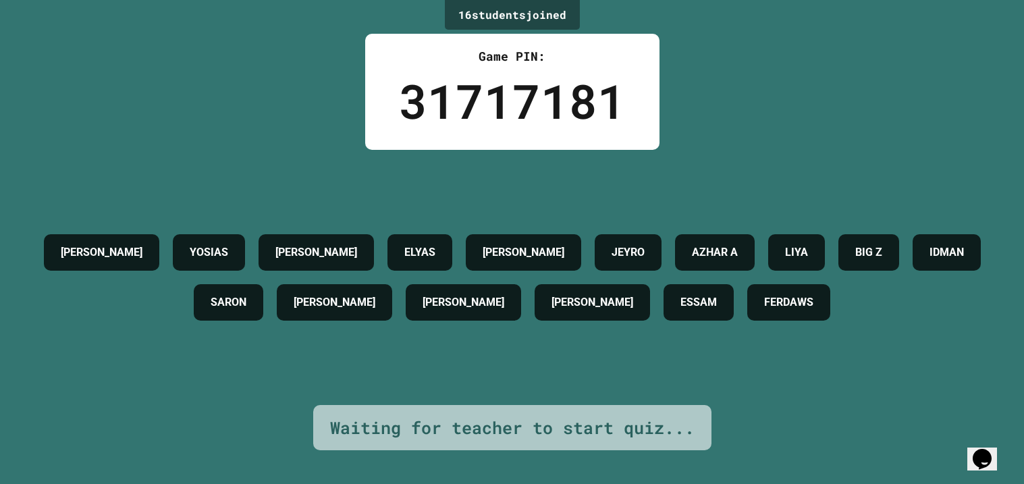
click at [513, 94] on div "31717181" at bounding box center [512, 100] width 227 height 71
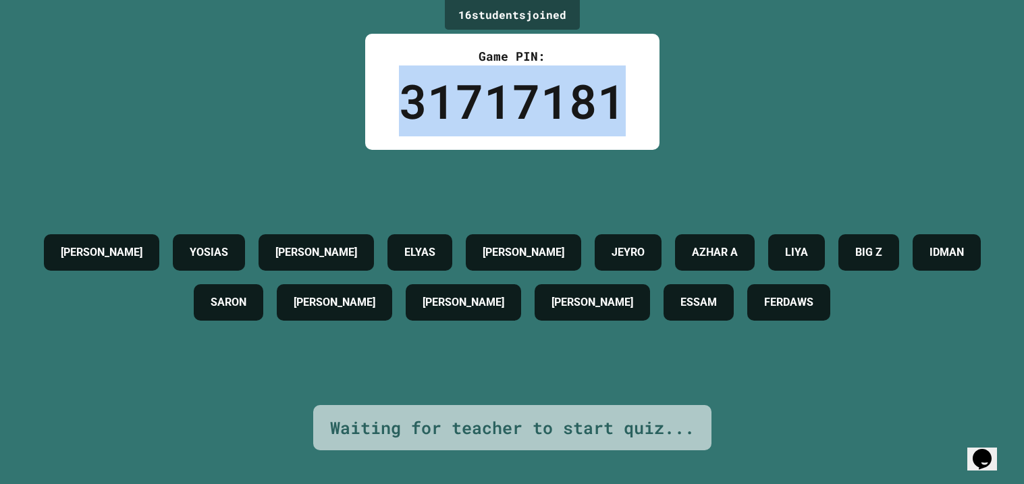
click at [513, 94] on div "31717181" at bounding box center [512, 100] width 227 height 71
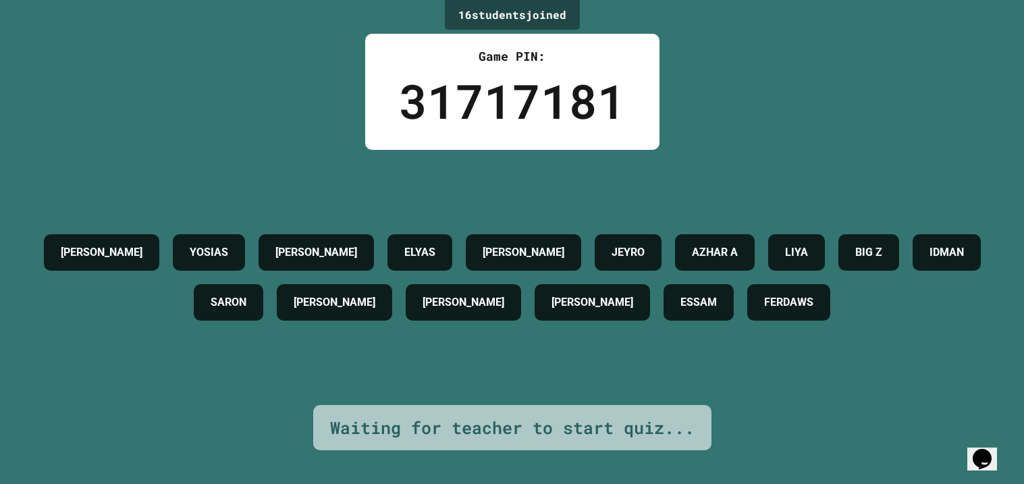
click at [513, 94] on div "31717181" at bounding box center [512, 100] width 227 height 71
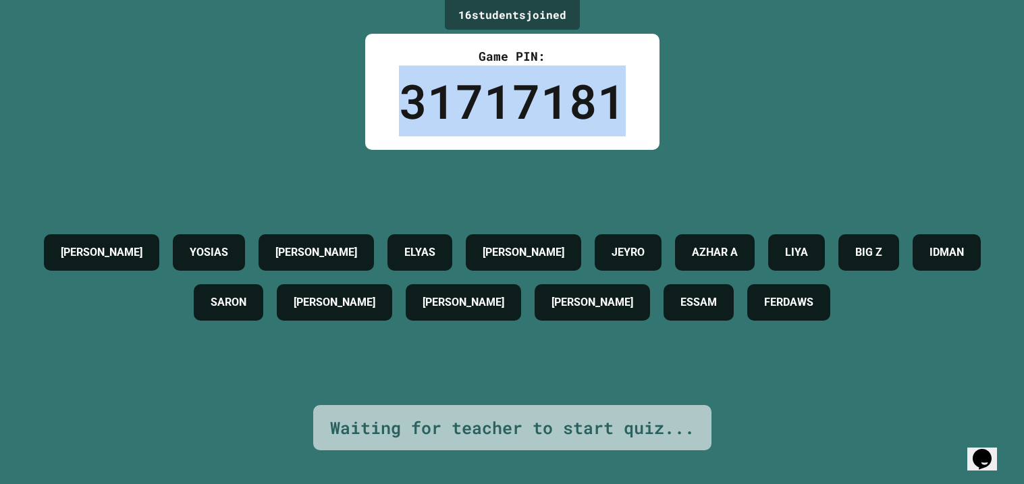
click at [513, 94] on div "31717181" at bounding box center [512, 100] width 227 height 71
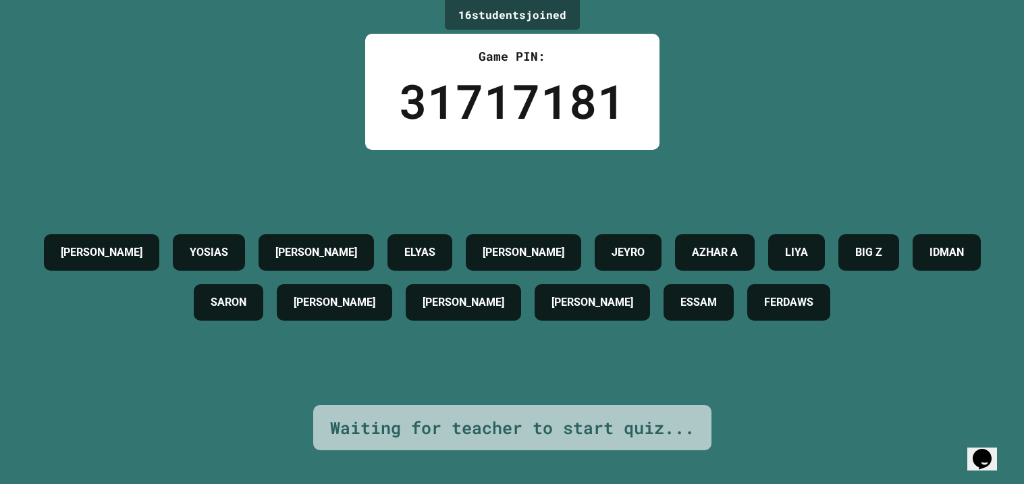
click at [513, 94] on div "31717181" at bounding box center [512, 100] width 227 height 71
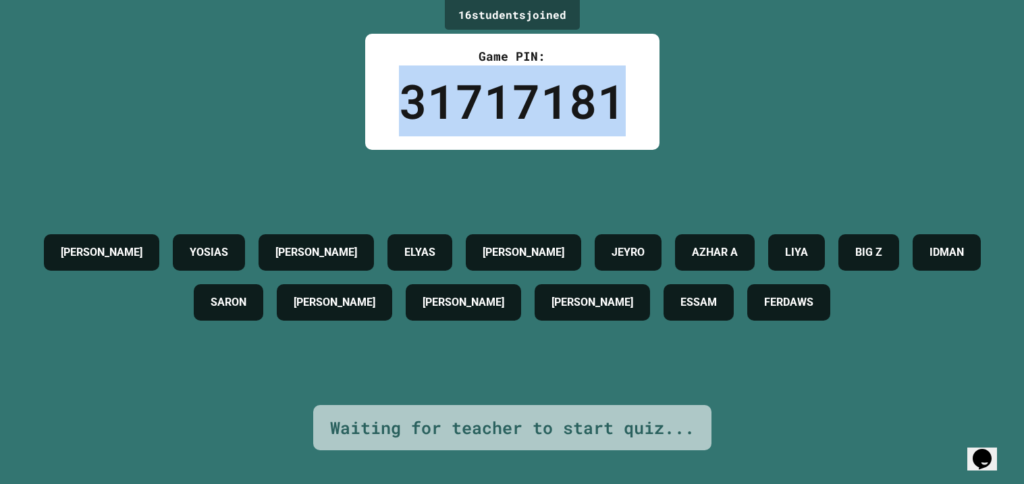
click at [513, 94] on div "31717181" at bounding box center [512, 100] width 227 height 71
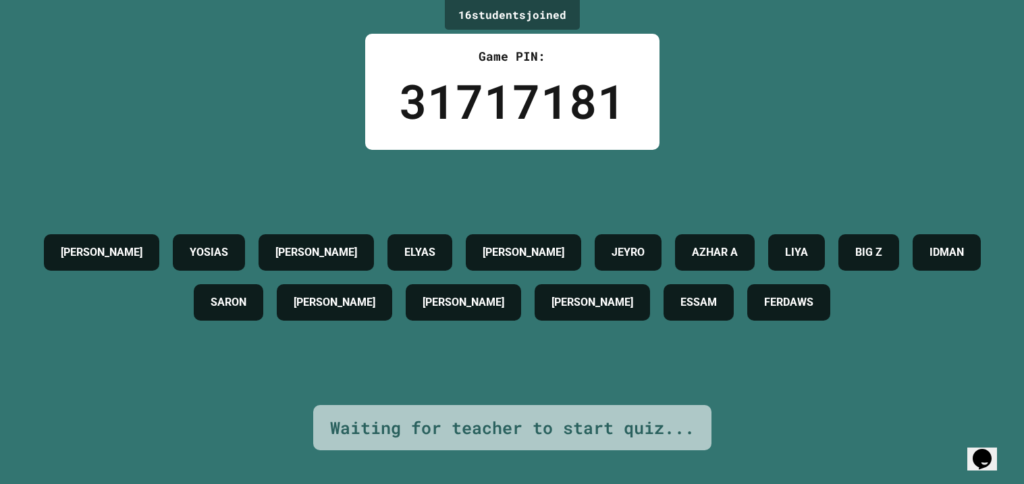
click at [513, 94] on div "31717181" at bounding box center [512, 100] width 227 height 71
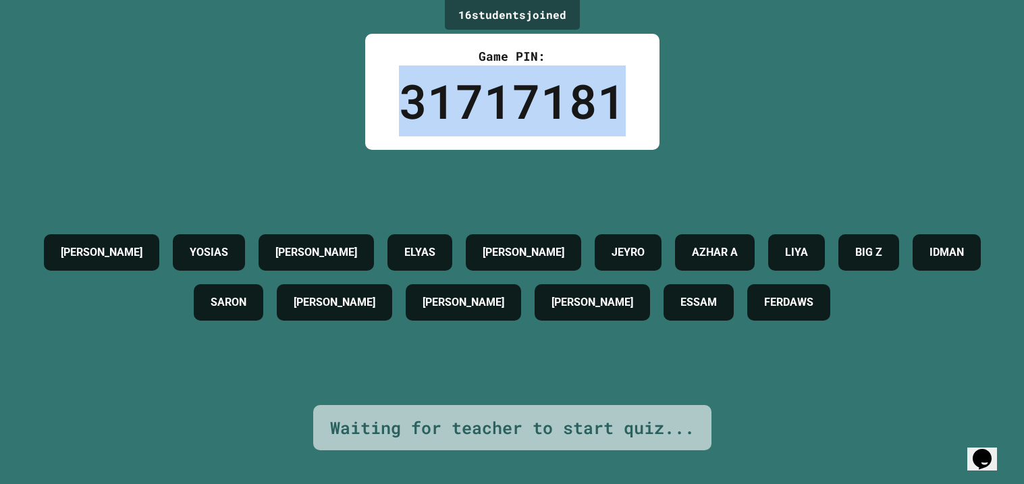
click at [513, 94] on div "31717181" at bounding box center [512, 100] width 227 height 71
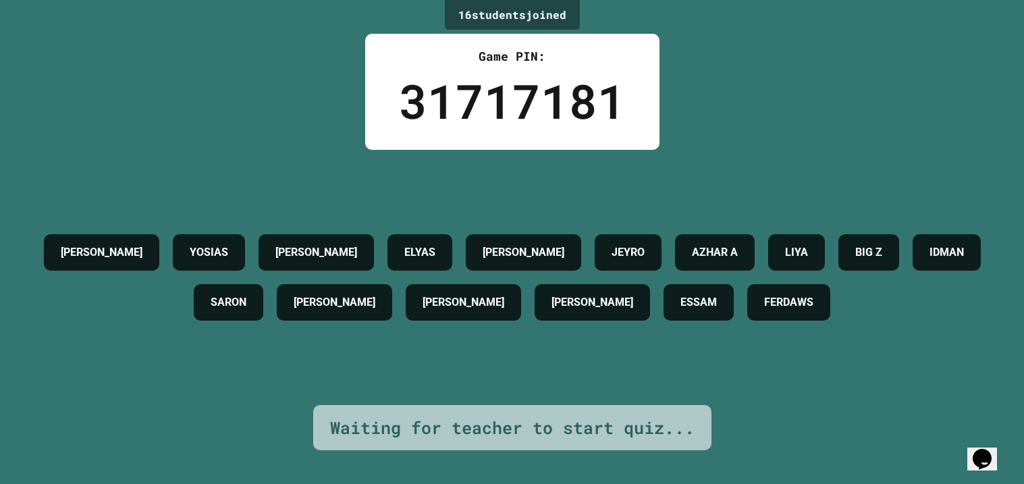
click at [513, 94] on div "31717181" at bounding box center [512, 100] width 227 height 71
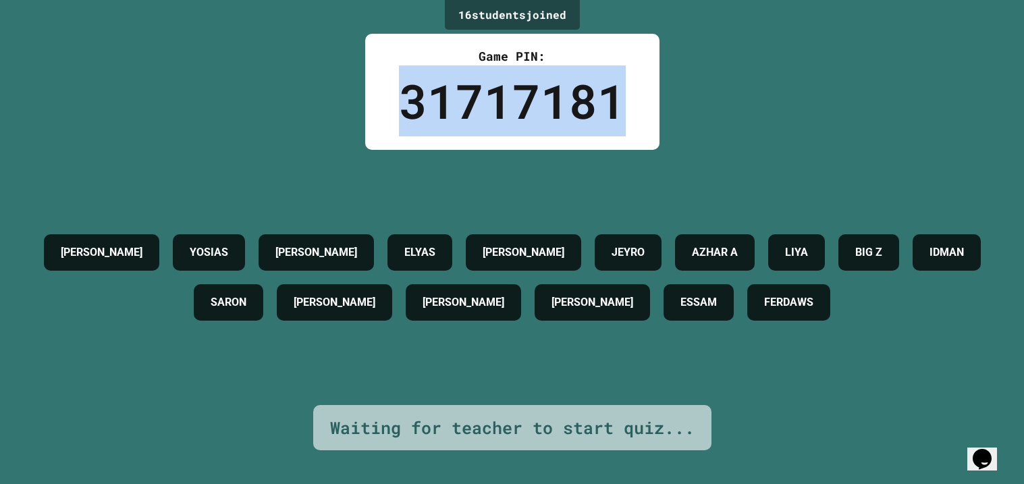
click at [513, 94] on div "31717181" at bounding box center [512, 100] width 227 height 71
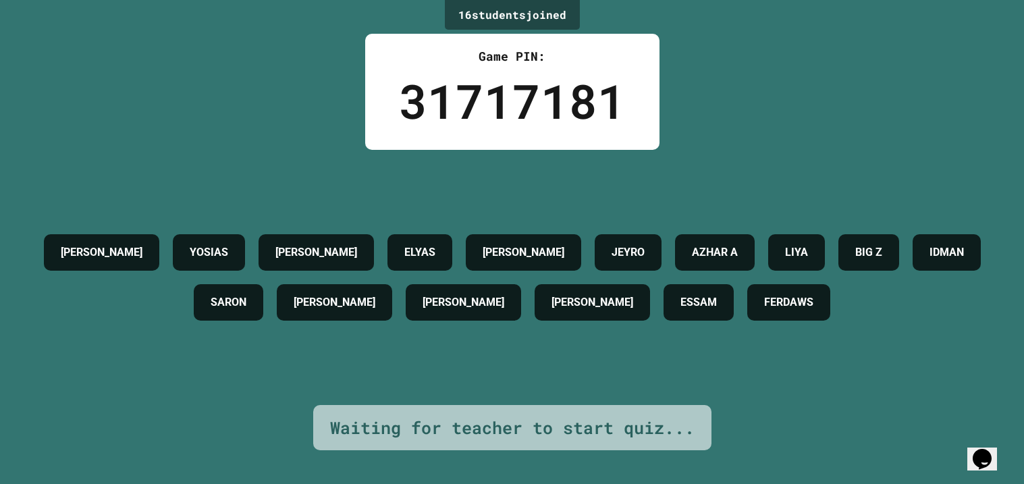
click at [513, 94] on div "31717181" at bounding box center [512, 100] width 227 height 71
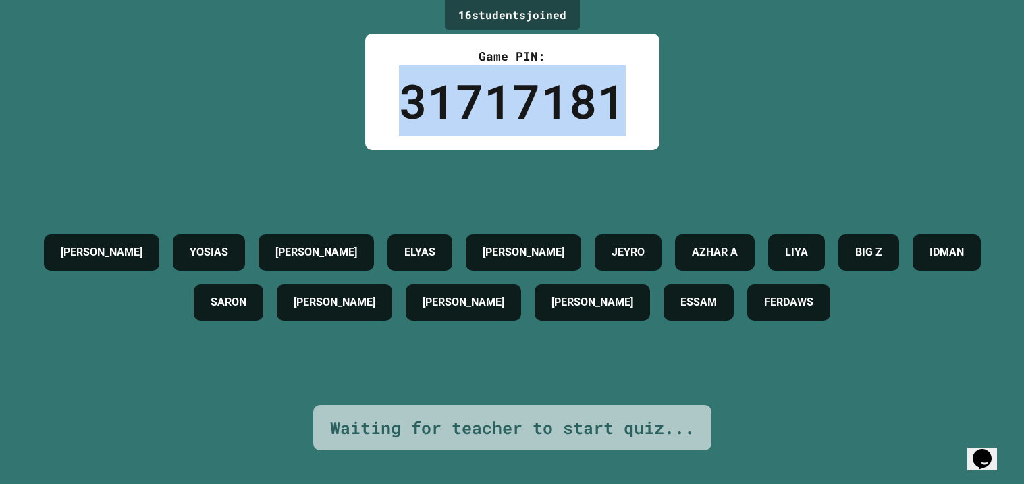
click at [513, 94] on div "31717181" at bounding box center [512, 100] width 227 height 71
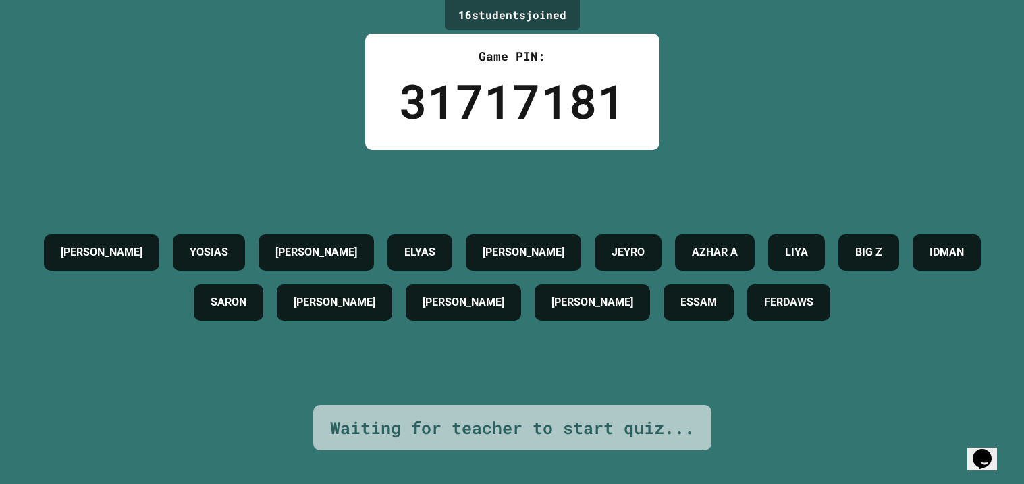
click at [513, 94] on div "31717181" at bounding box center [512, 100] width 227 height 71
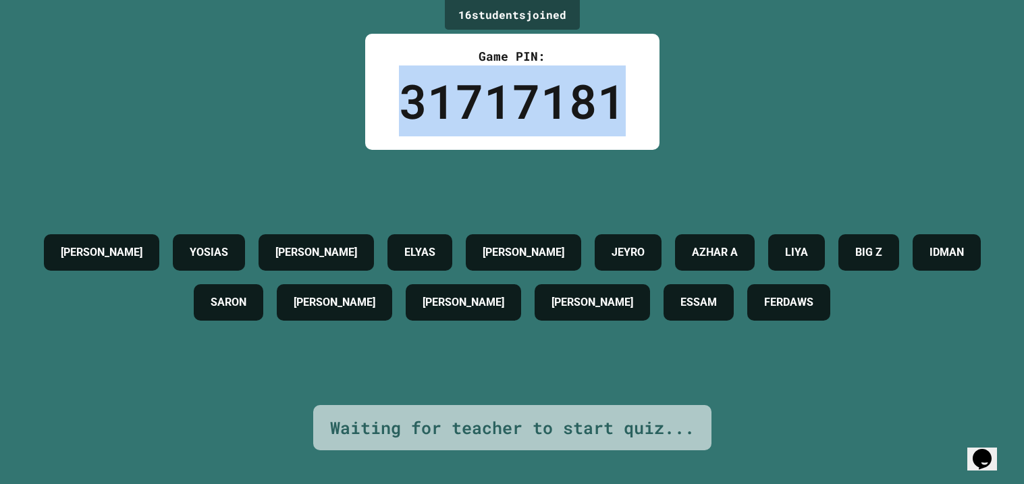
click at [513, 94] on div "31717181" at bounding box center [512, 100] width 227 height 71
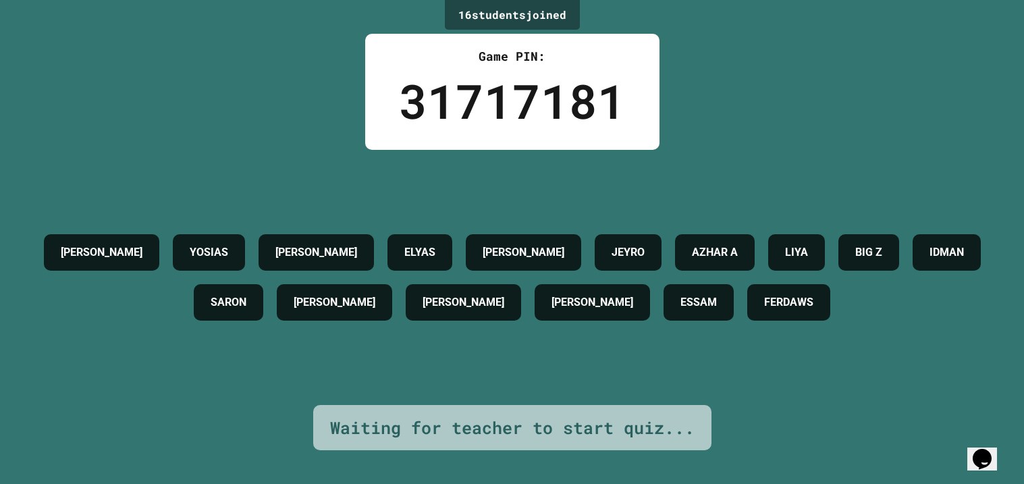
click at [513, 94] on div "31717181" at bounding box center [512, 100] width 227 height 71
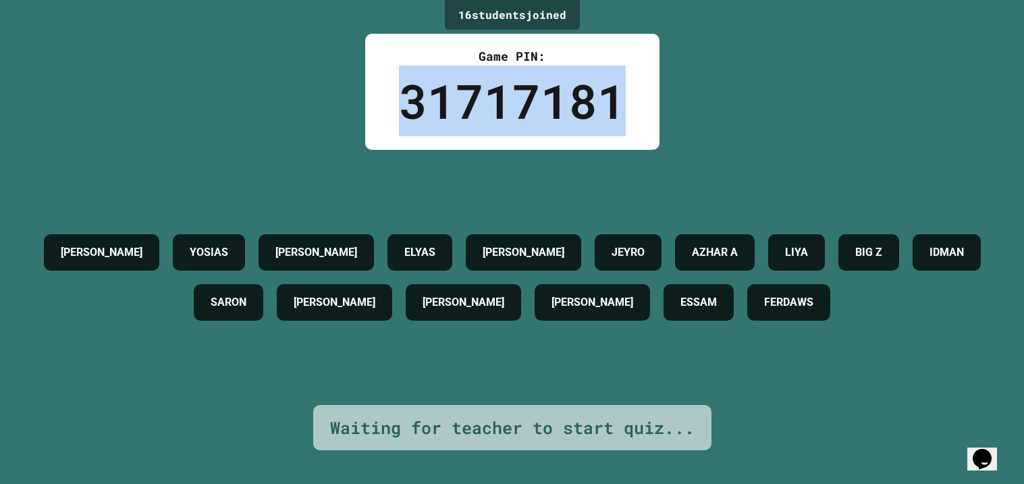
click at [513, 94] on div "31717181" at bounding box center [512, 100] width 227 height 71
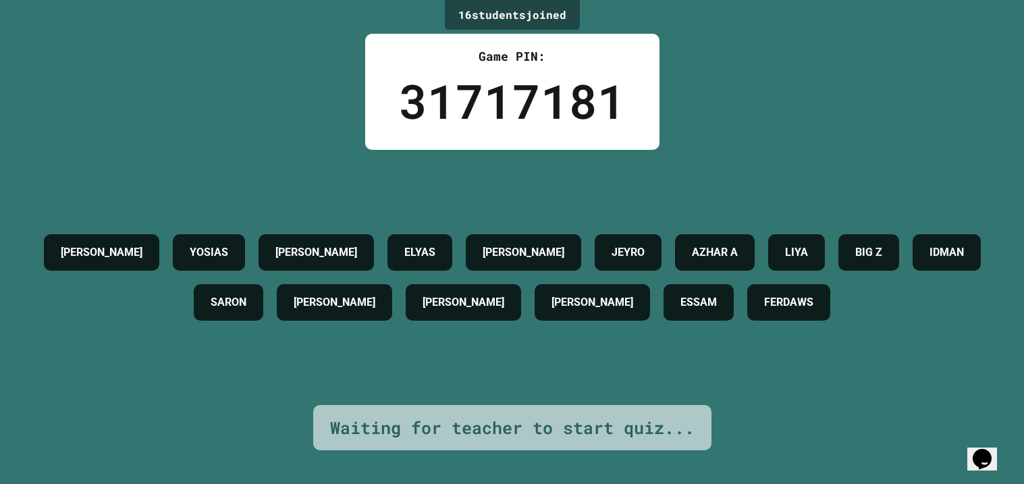
click at [513, 94] on div "31717181" at bounding box center [512, 100] width 227 height 71
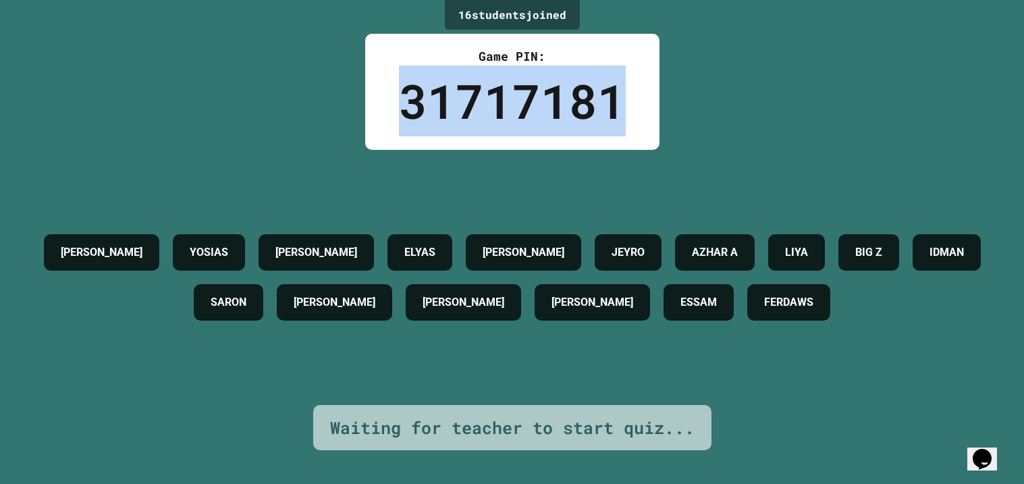
click at [513, 94] on div "31717181" at bounding box center [512, 100] width 227 height 71
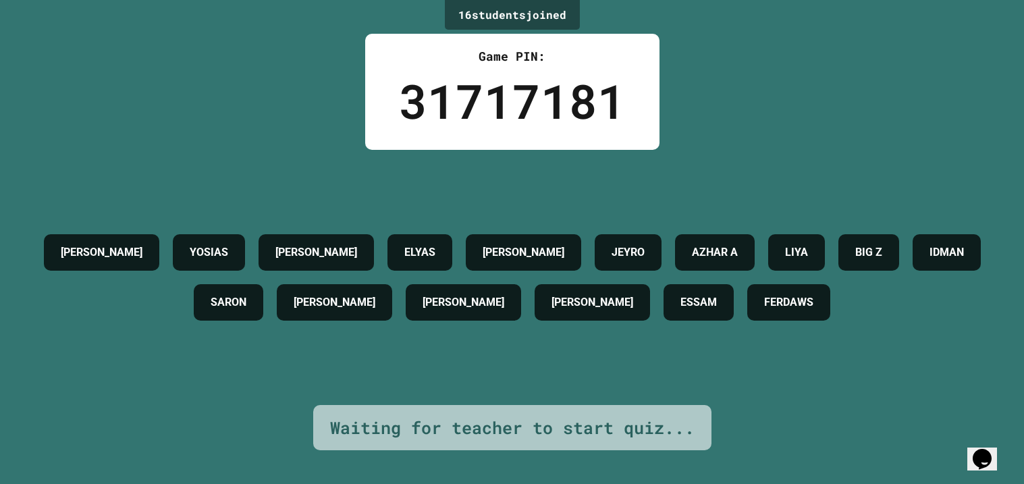
click at [513, 94] on div "31717181" at bounding box center [512, 100] width 227 height 71
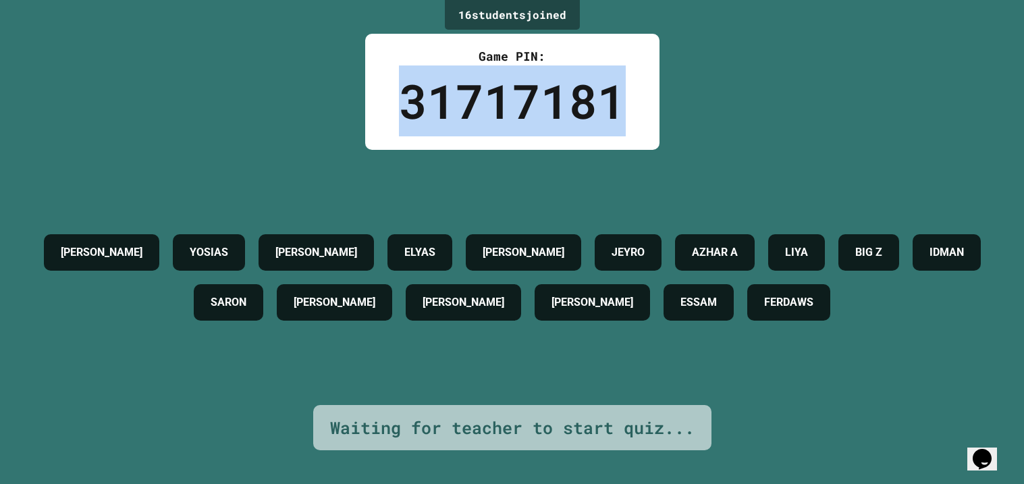
click at [513, 94] on div "31717181" at bounding box center [512, 100] width 227 height 71
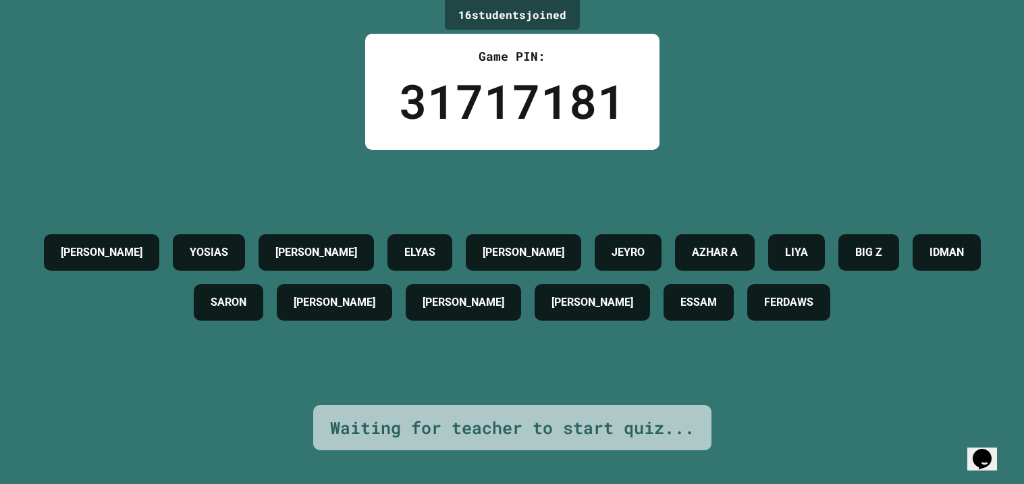
click at [513, 94] on div "31717181" at bounding box center [512, 100] width 227 height 71
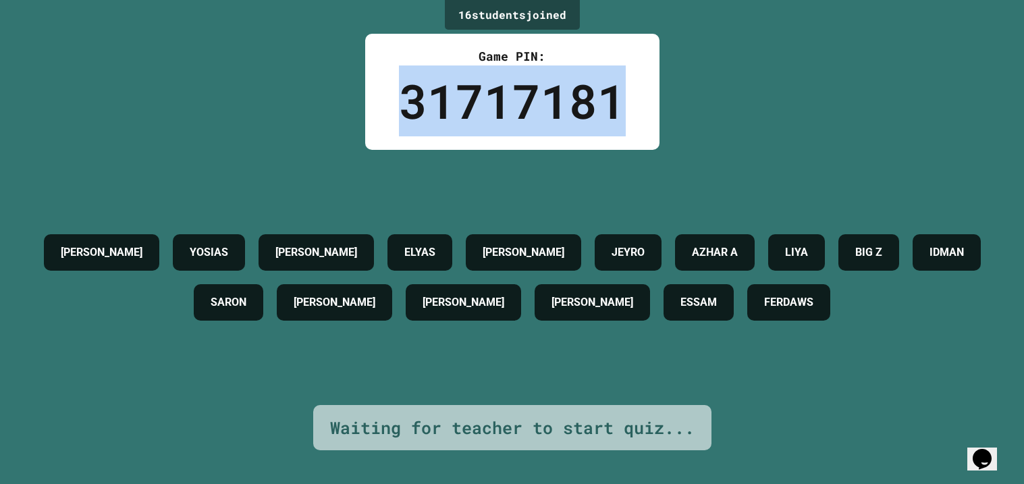
click at [513, 94] on div "31717181" at bounding box center [512, 100] width 227 height 71
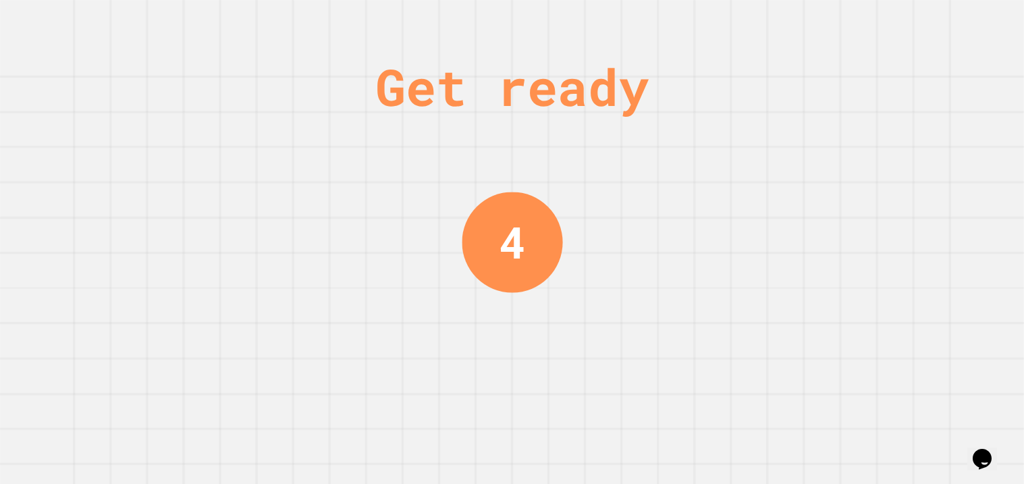
click at [513, 94] on div "Get ready" at bounding box center [511, 87] width 273 height 76
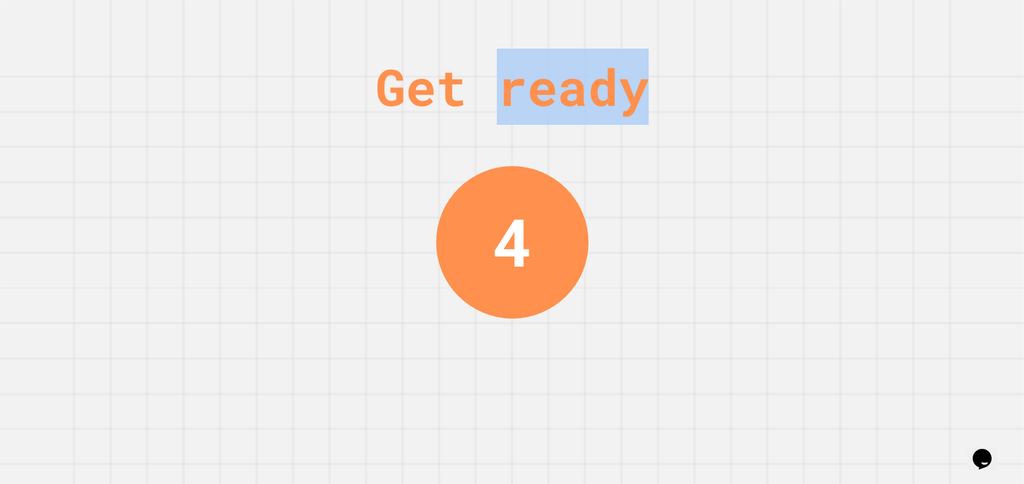
click at [513, 94] on div "Get ready" at bounding box center [511, 87] width 273 height 76
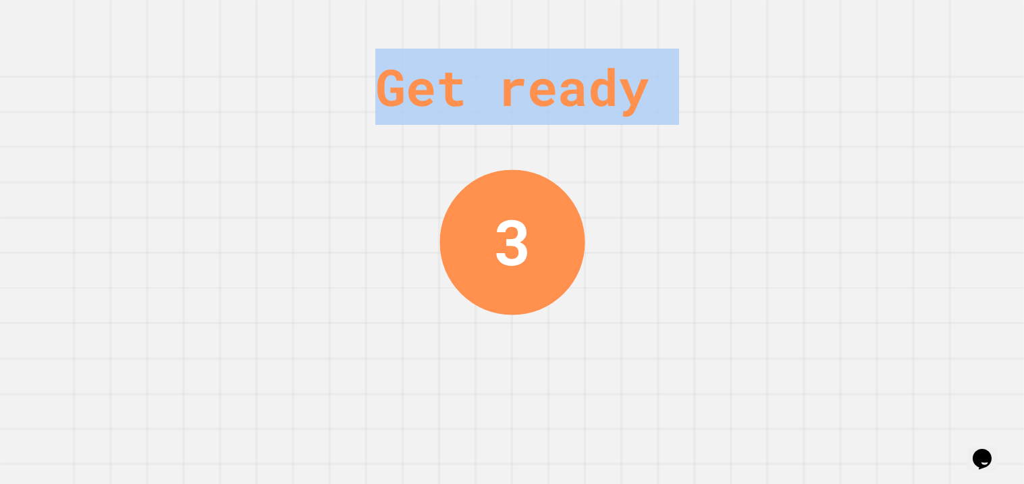
click at [513, 94] on div "Get ready" at bounding box center [511, 87] width 273 height 76
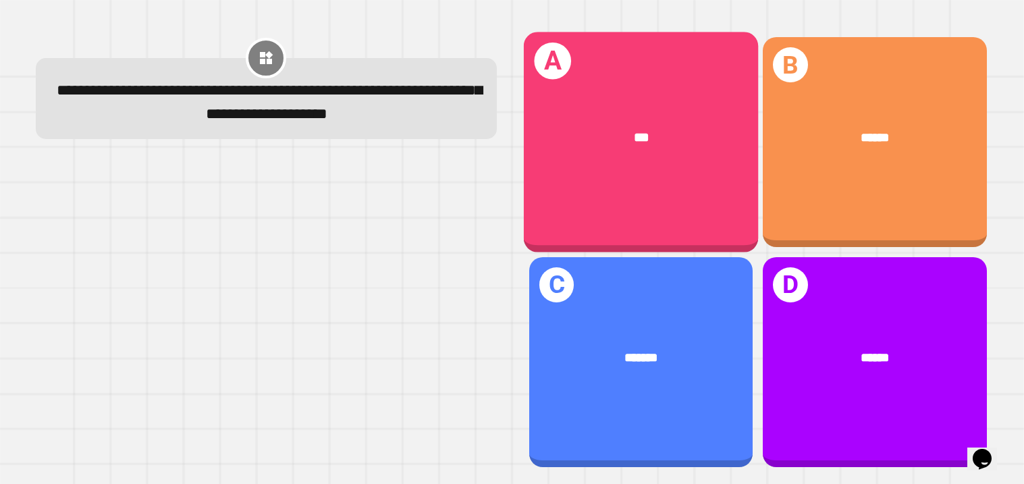
click at [669, 191] on div "A ***" at bounding box center [640, 142] width 235 height 220
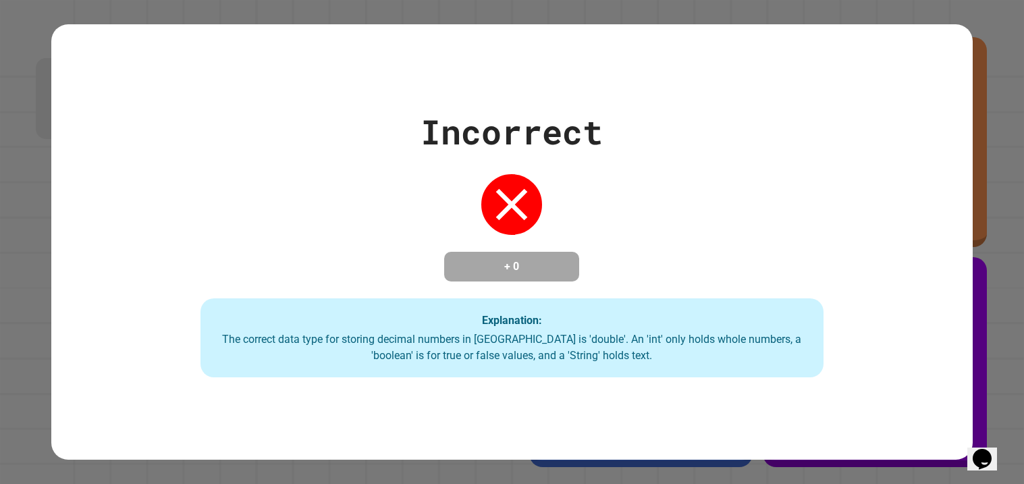
click at [1003, 65] on div "Incorrect + 0 Explanation: The correct data type for storing decimal numbers in…" at bounding box center [512, 242] width 1024 height 484
click at [671, 88] on div "Incorrect + 0 Explanation: The correct data type for storing decimal numbers in…" at bounding box center [512, 241] width 922 height 435
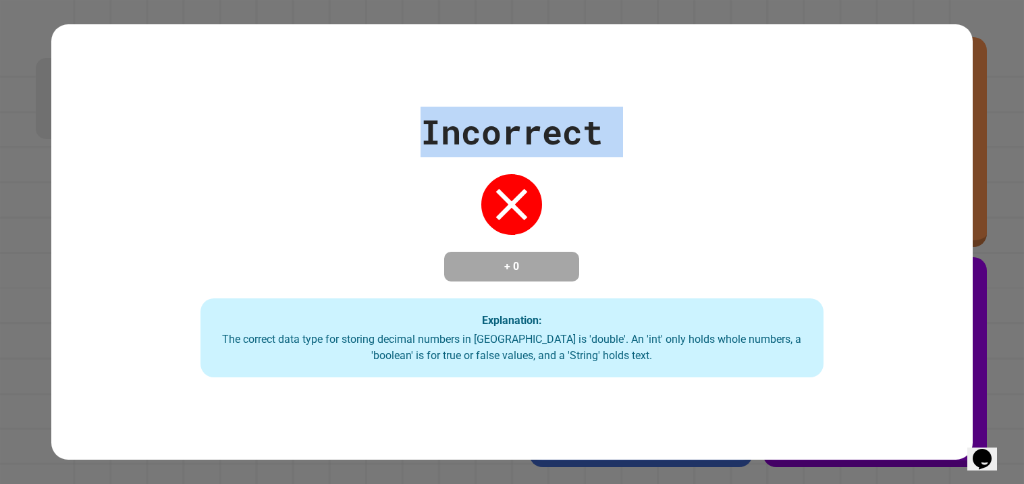
click at [671, 88] on div "Incorrect + 0 Explanation: The correct data type for storing decimal numbers in…" at bounding box center [512, 241] width 922 height 435
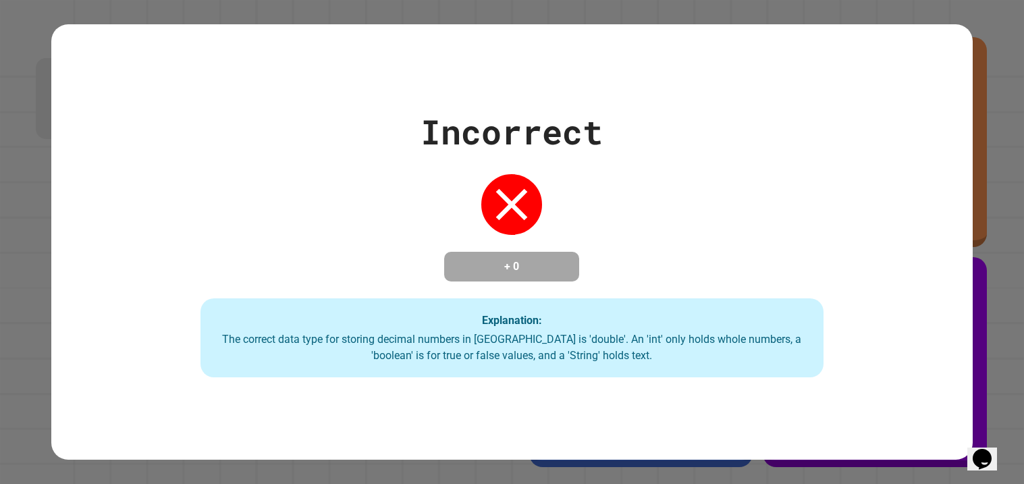
click at [671, 88] on div "Incorrect + 0 Explanation: The correct data type for storing decimal numbers in…" at bounding box center [512, 241] width 922 height 435
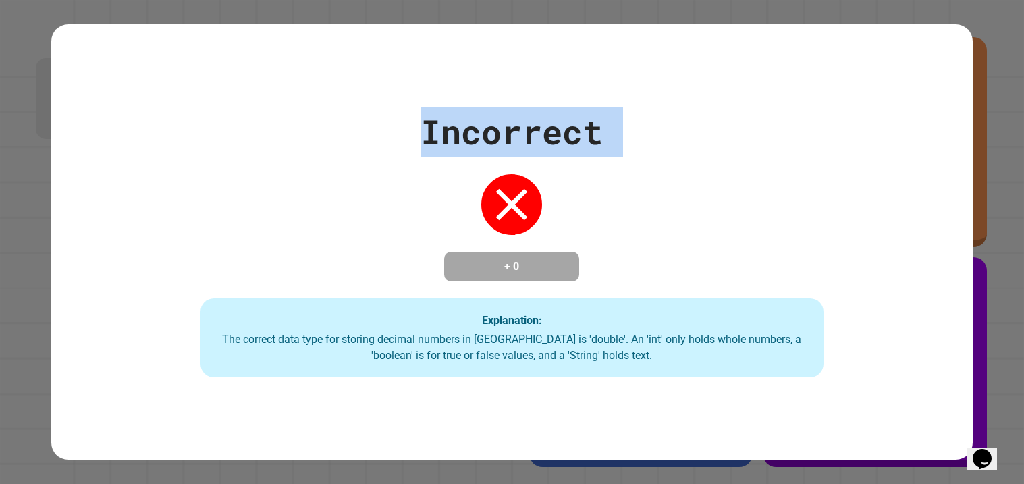
click at [671, 88] on div "Incorrect + 0 Explanation: The correct data type for storing decimal numbers in…" at bounding box center [512, 241] width 922 height 435
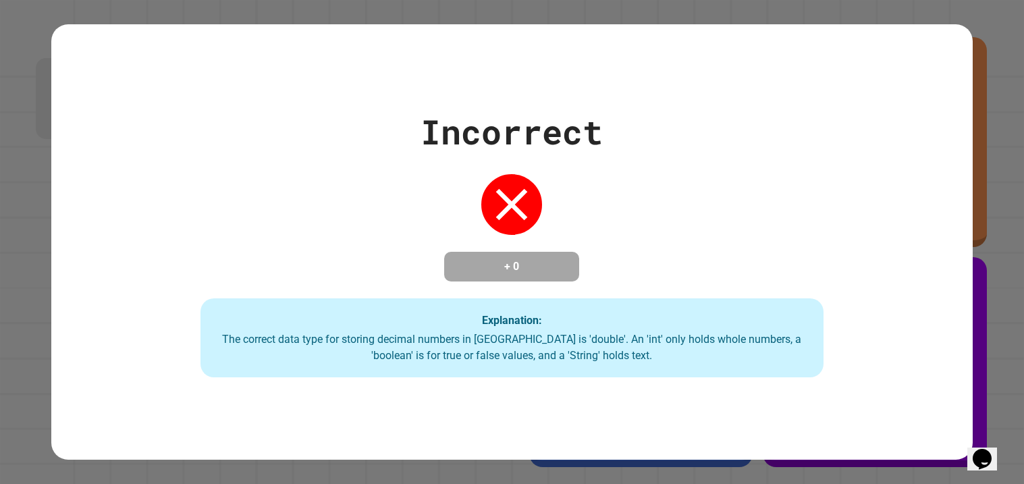
click at [671, 88] on div "Incorrect + 0 Explanation: The correct data type for storing decimal numbers in…" at bounding box center [512, 241] width 922 height 435
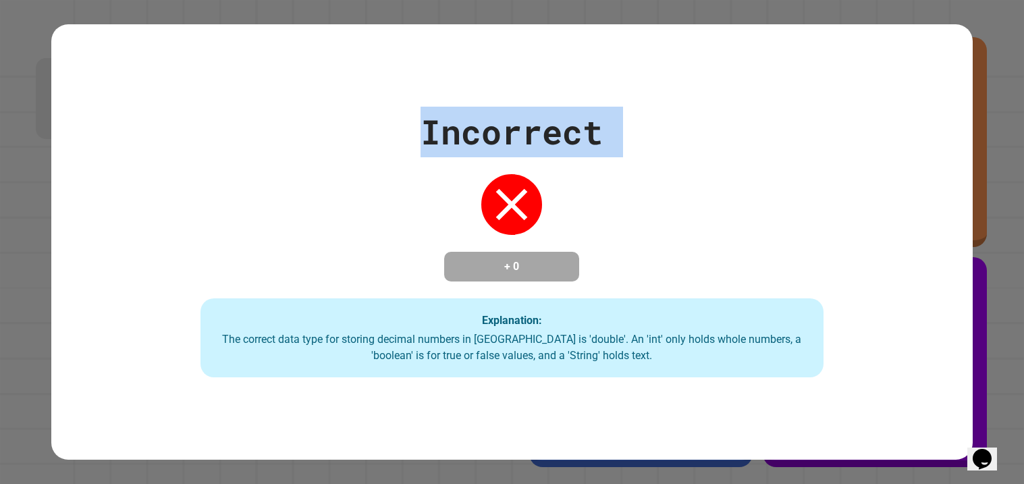
click at [671, 88] on div "Incorrect + 0 Explanation: The correct data type for storing decimal numbers in…" at bounding box center [512, 241] width 922 height 435
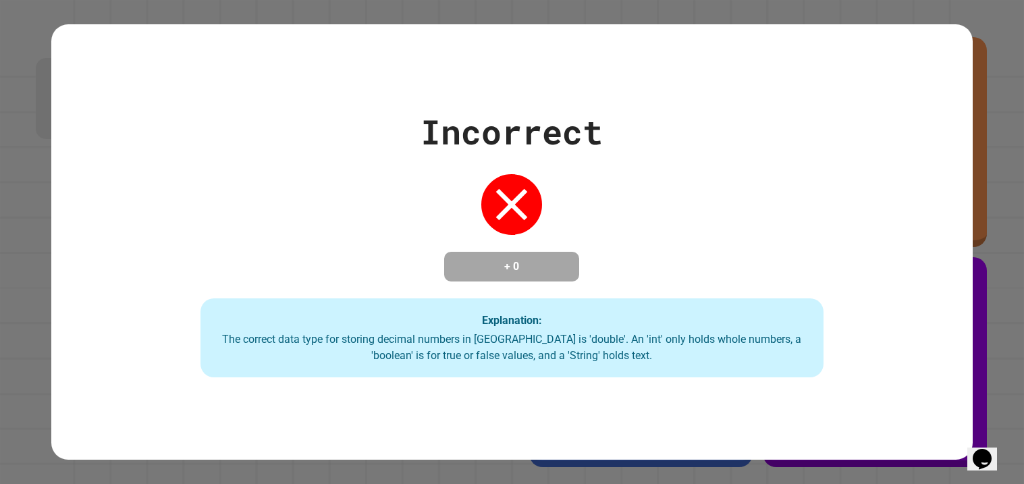
click at [671, 88] on div "Incorrect + 0 Explanation: The correct data type for storing decimal numbers in…" at bounding box center [512, 241] width 922 height 435
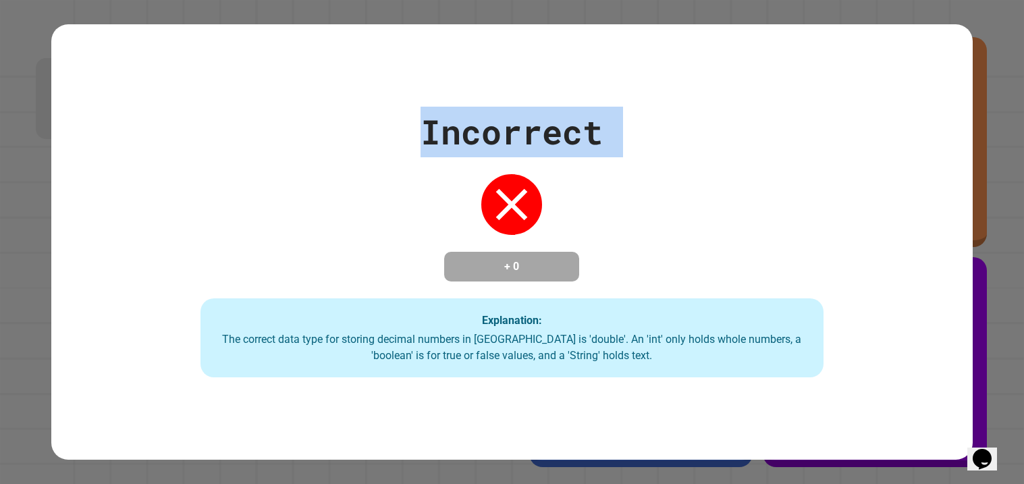
click at [671, 88] on div "Incorrect + 0 Explanation: The correct data type for storing decimal numbers in…" at bounding box center [512, 241] width 922 height 435
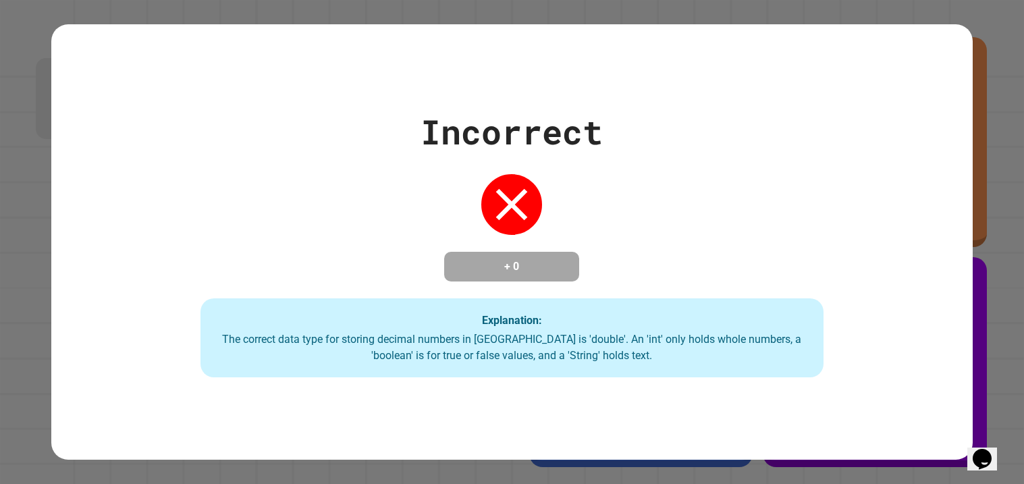
click at [671, 88] on div "Incorrect + 0 Explanation: The correct data type for storing decimal numbers in…" at bounding box center [512, 241] width 922 height 435
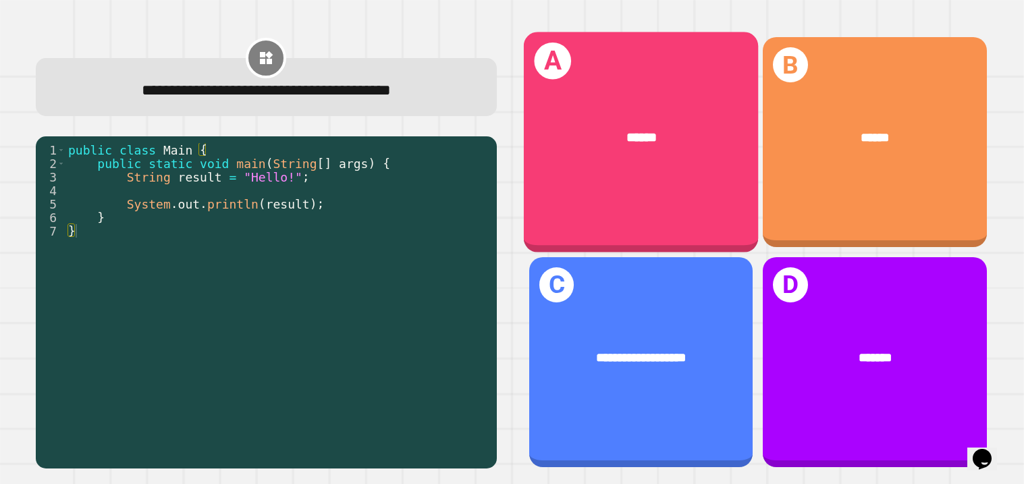
click at [613, 183] on div "A ******" at bounding box center [640, 142] width 235 height 220
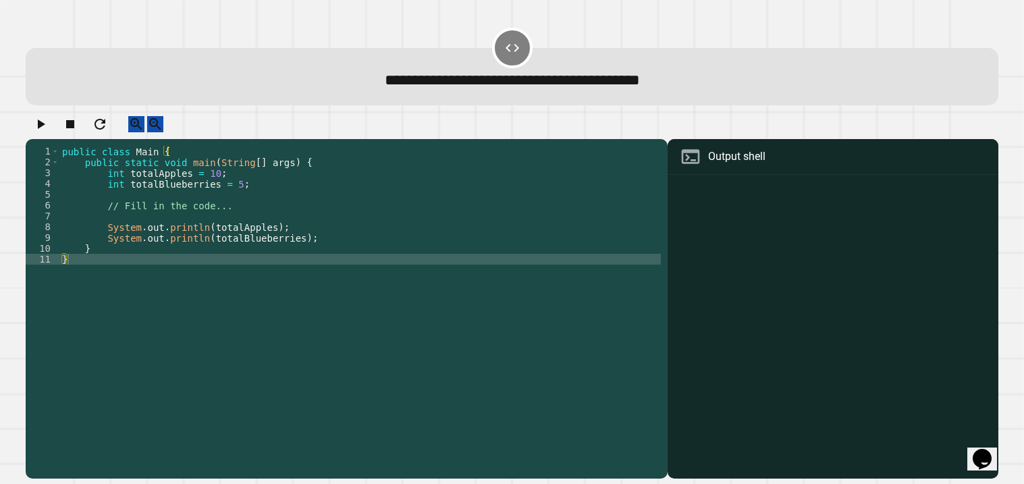
click at [240, 195] on div "public class Main { public static void main ( String [ ] args ) { int totalAppl…" at bounding box center [360, 308] width 602 height 324
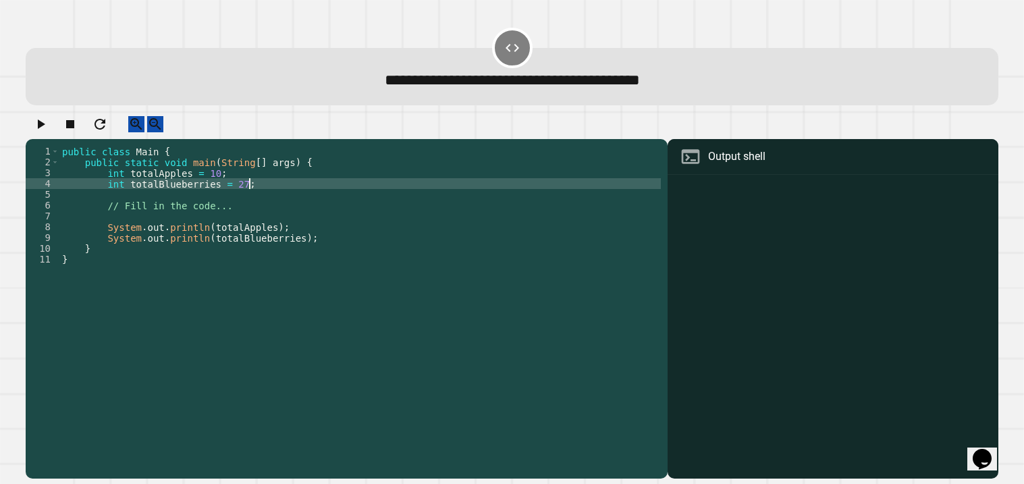
type textarea "**********"
click at [574, 309] on div "public class Main { public static void main ( String [ ] args ) { int totalAppl…" at bounding box center [360, 308] width 602 height 324
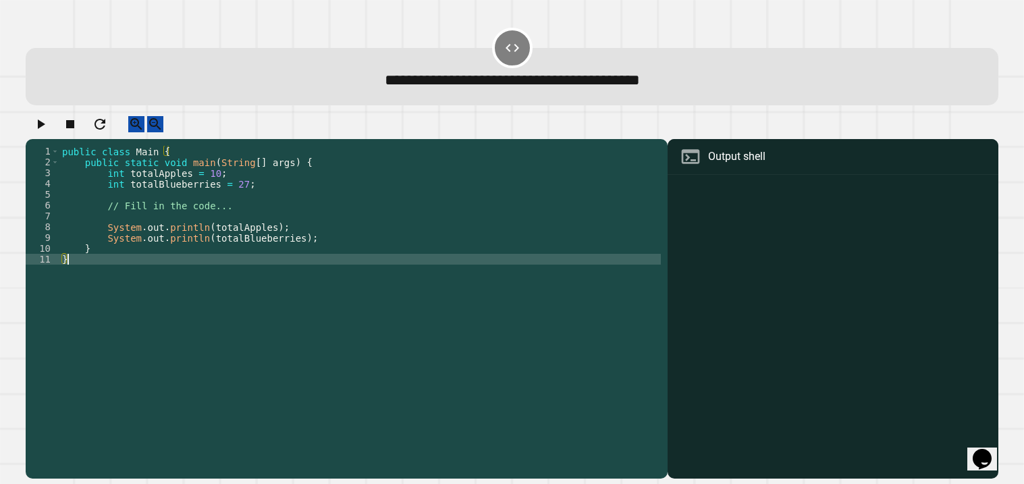
click at [196, 217] on div "public class Main { public static void main ( String [ ] args ) { int totalAppl…" at bounding box center [360, 308] width 602 height 324
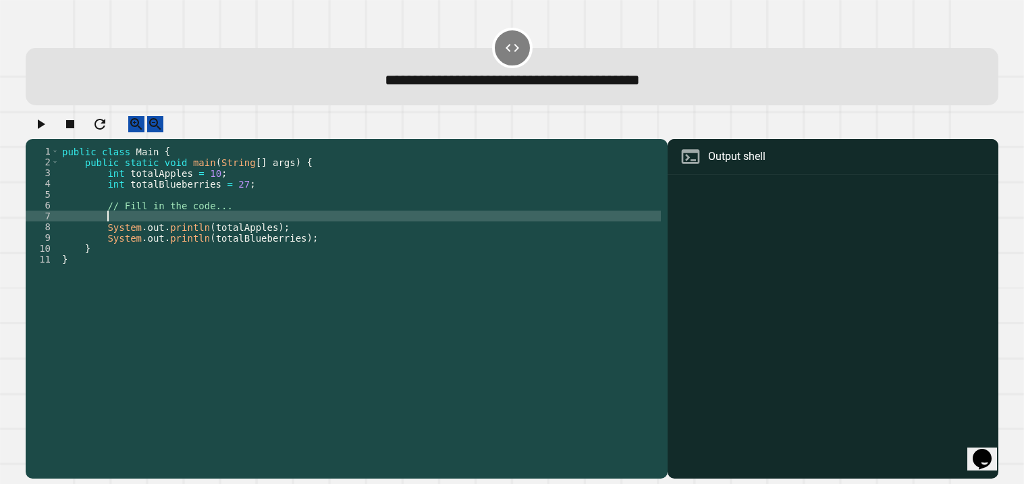
click at [183, 223] on div "public class Main { public static void main ( String [ ] args ) { int totalAppl…" at bounding box center [360, 308] width 602 height 324
click at [43, 123] on icon "button" at bounding box center [40, 124] width 16 height 16
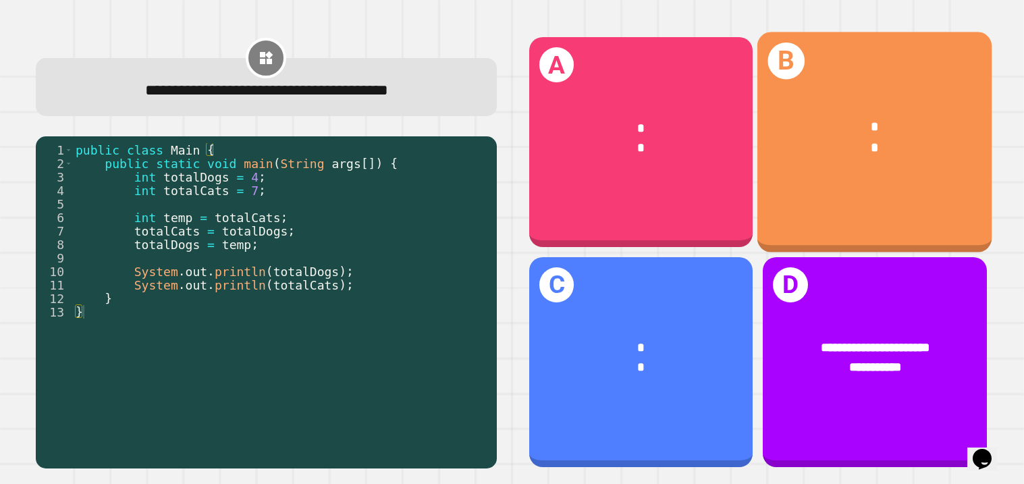
click at [814, 164] on div "* *" at bounding box center [875, 138] width 235 height 93
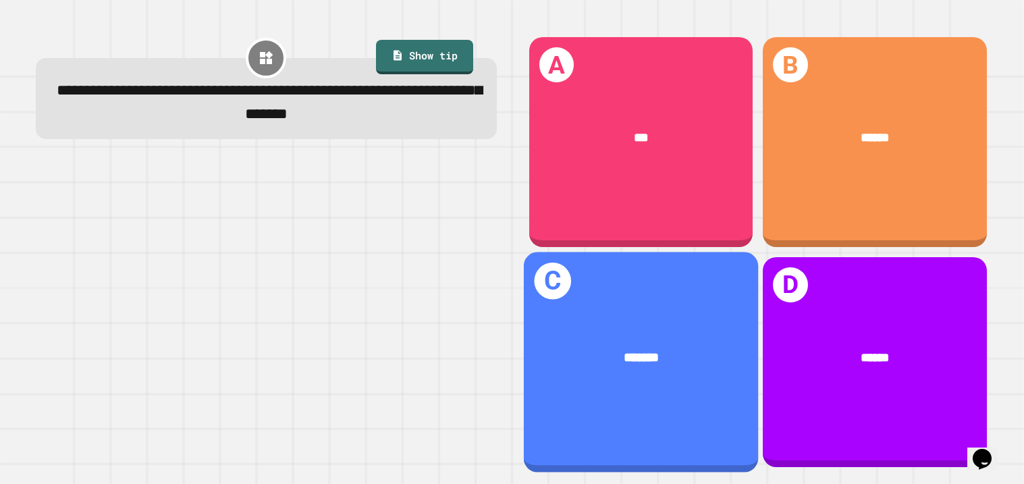
click at [719, 298] on div "C *******" at bounding box center [640, 362] width 235 height 220
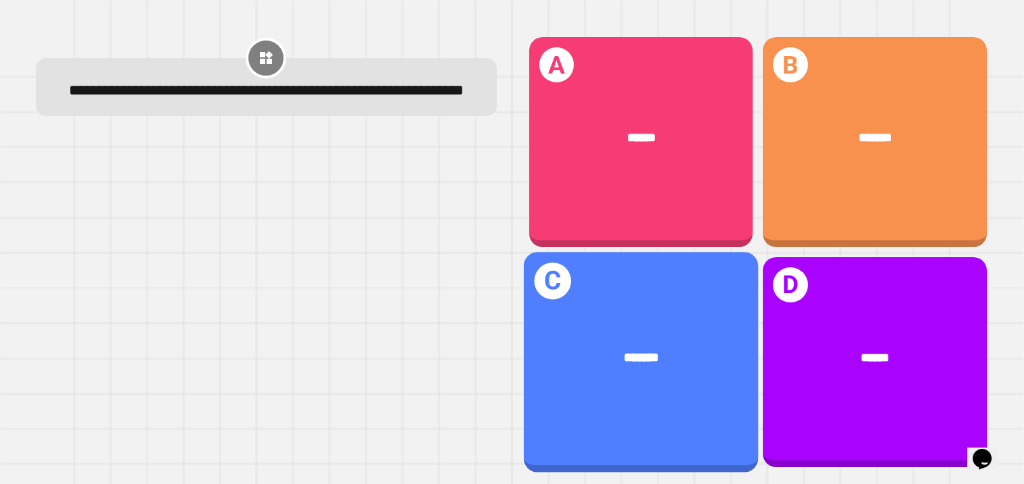
click at [739, 281] on div "C *******" at bounding box center [640, 362] width 235 height 220
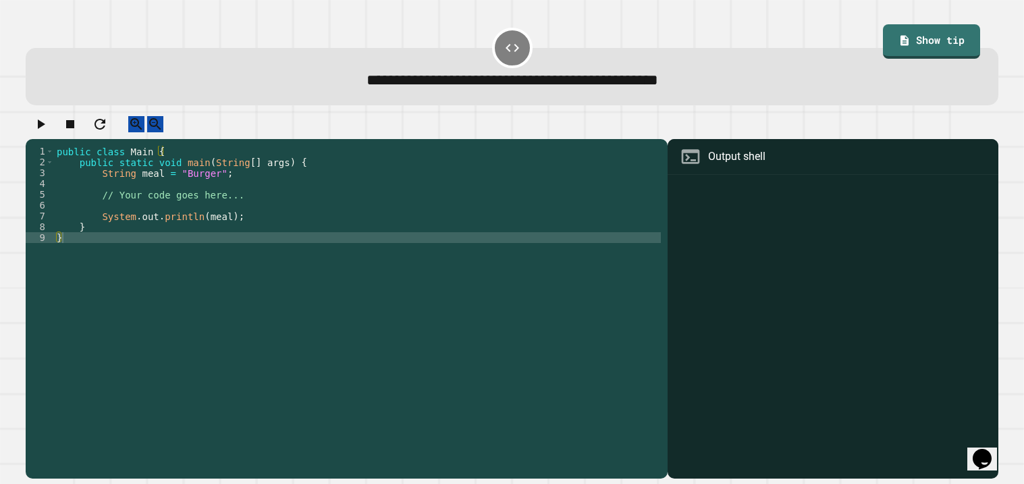
click at [192, 195] on div "public class Main { public static void main ( String [ ] args ) { String meal =…" at bounding box center [357, 308] width 607 height 324
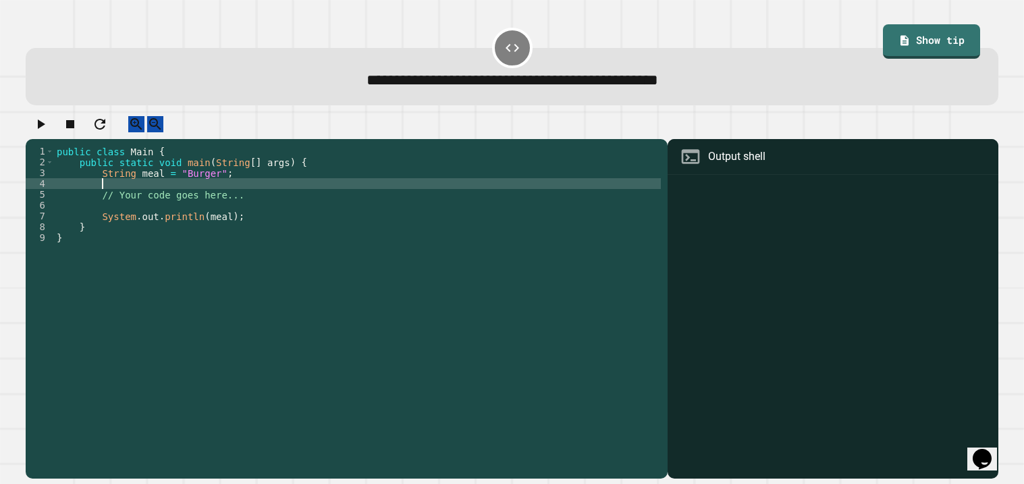
click at [197, 217] on div "public class Main { public static void main ( String [ ] args ) { String meal =…" at bounding box center [357, 308] width 607 height 324
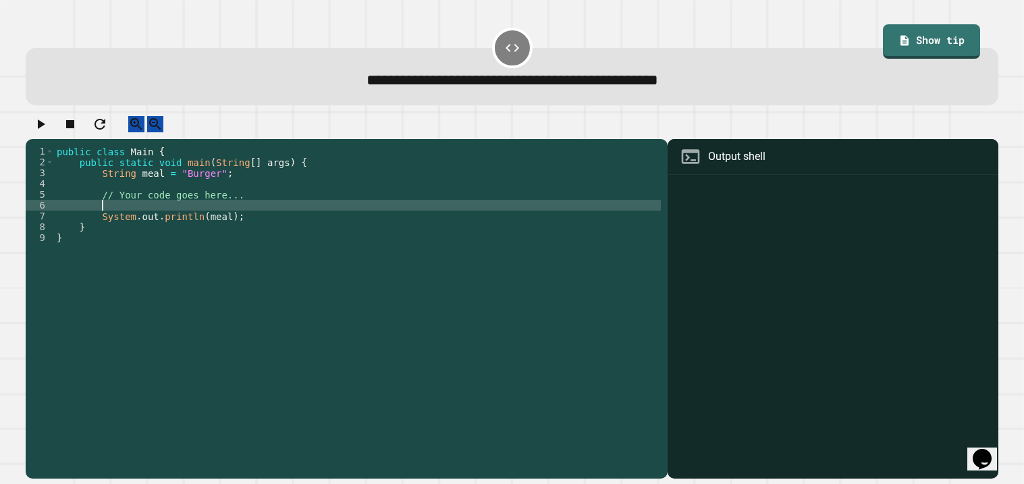
scroll to position [0, 2]
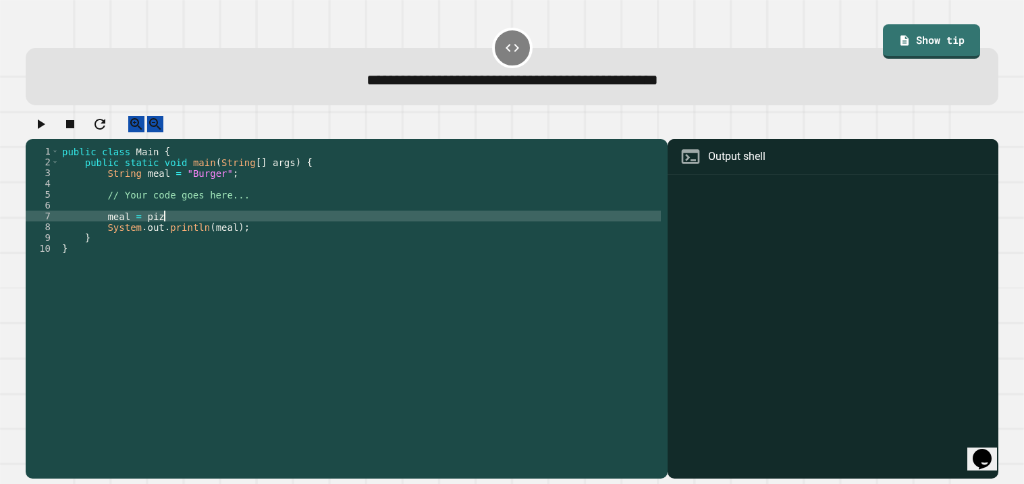
type textarea "**********"
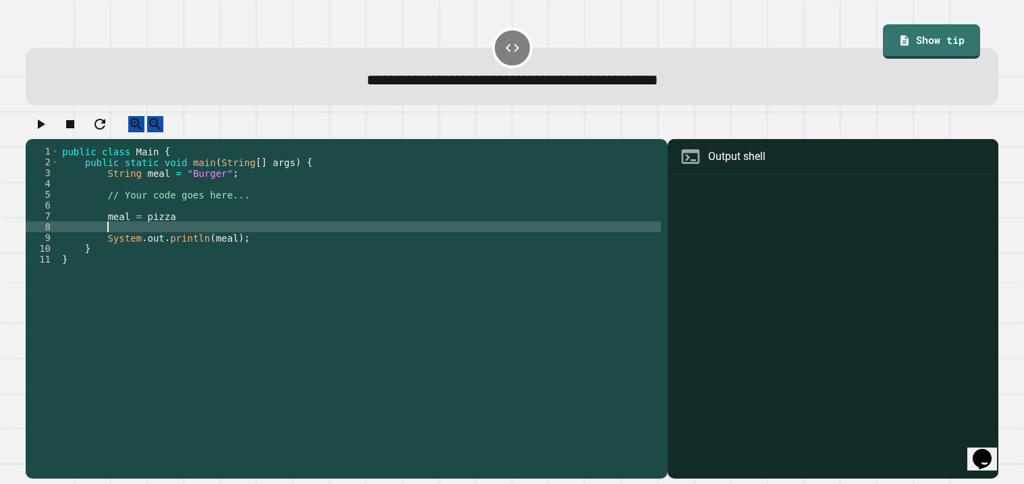
click at [45, 132] on icon "button" at bounding box center [40, 124] width 16 height 16
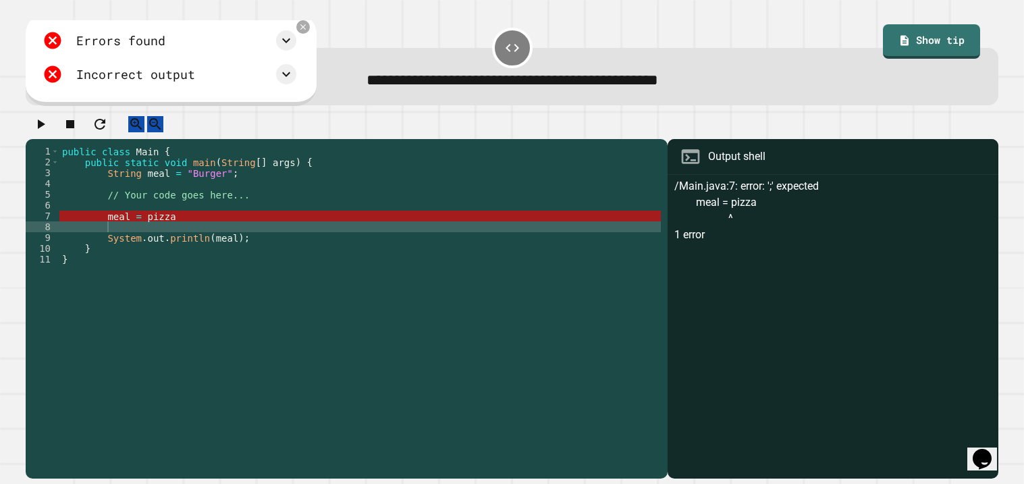
click at [151, 228] on div "public class Main { public static void main ( String [ ] args ) { String meal =…" at bounding box center [360, 308] width 602 height 324
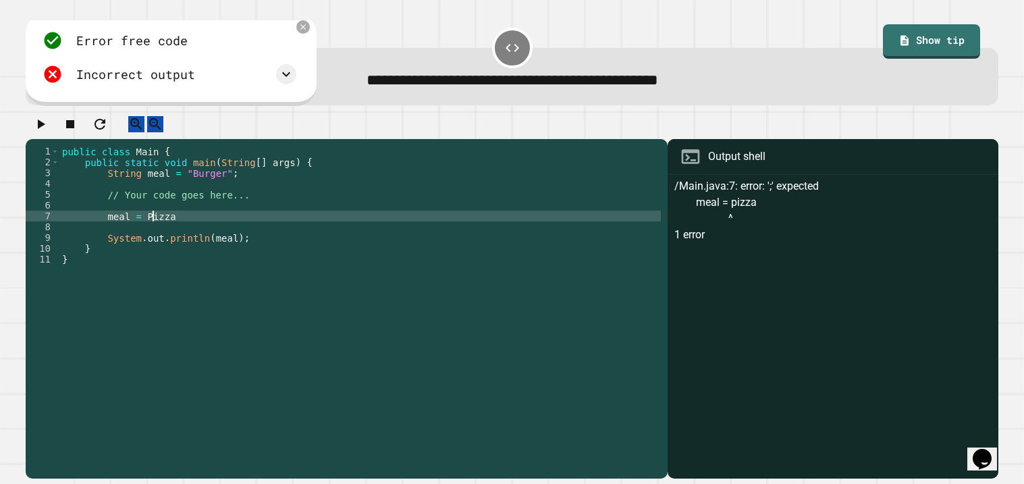
click at [44, 126] on icon "button" at bounding box center [41, 124] width 7 height 9
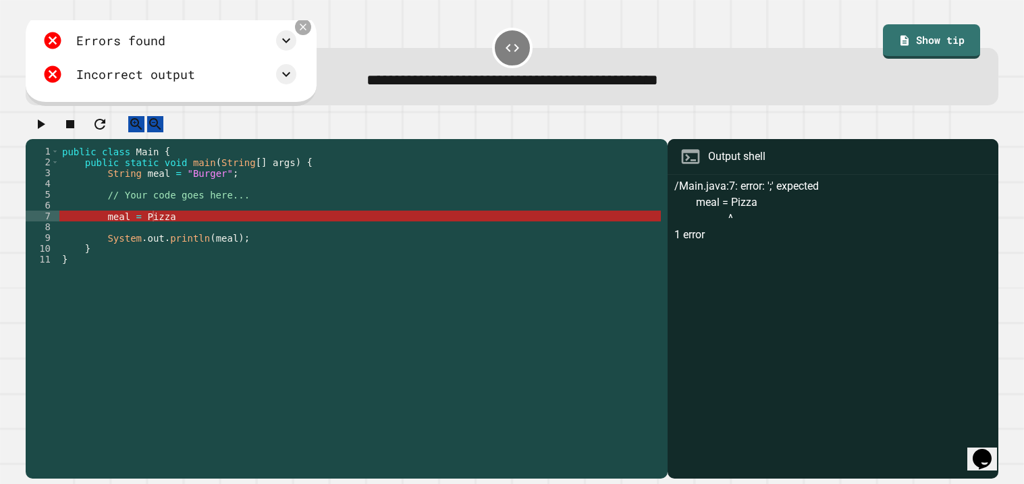
click at [307, 26] on icon at bounding box center [303, 27] width 7 height 7
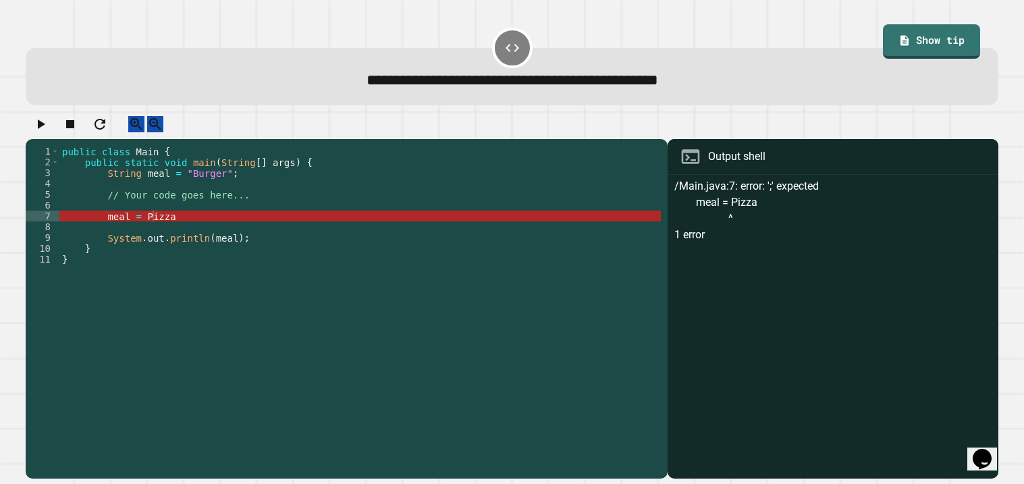
click at [107, 228] on div "public class Main { public static void main ( String [ ] args ) { String meal =…" at bounding box center [360, 308] width 602 height 324
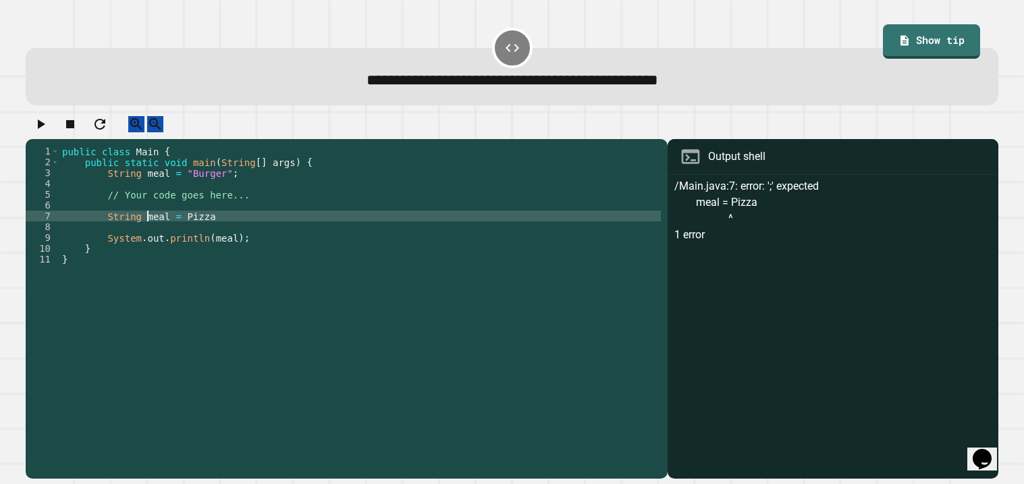
click at [49, 128] on icon "button" at bounding box center [40, 124] width 16 height 16
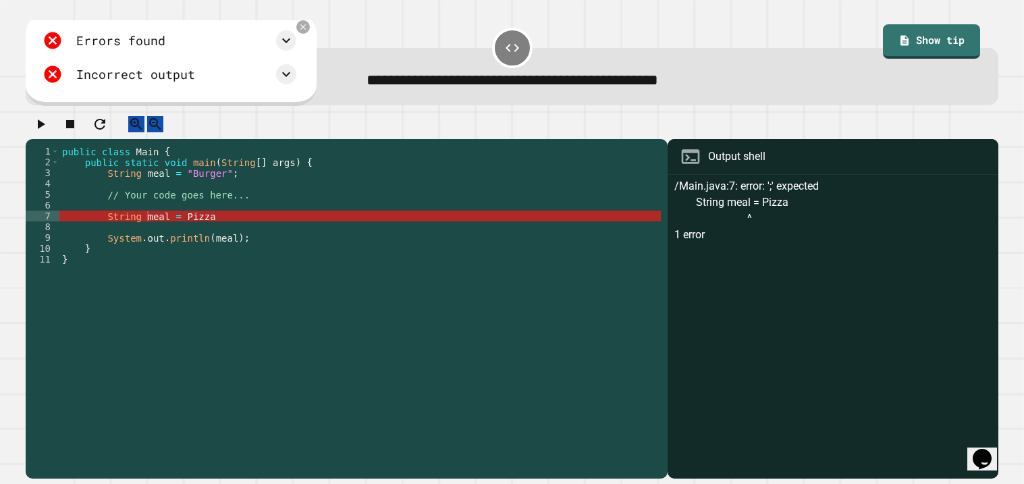
click at [188, 222] on div "public class Main { public static void main ( String [ ] args ) { String meal =…" at bounding box center [360, 308] width 602 height 324
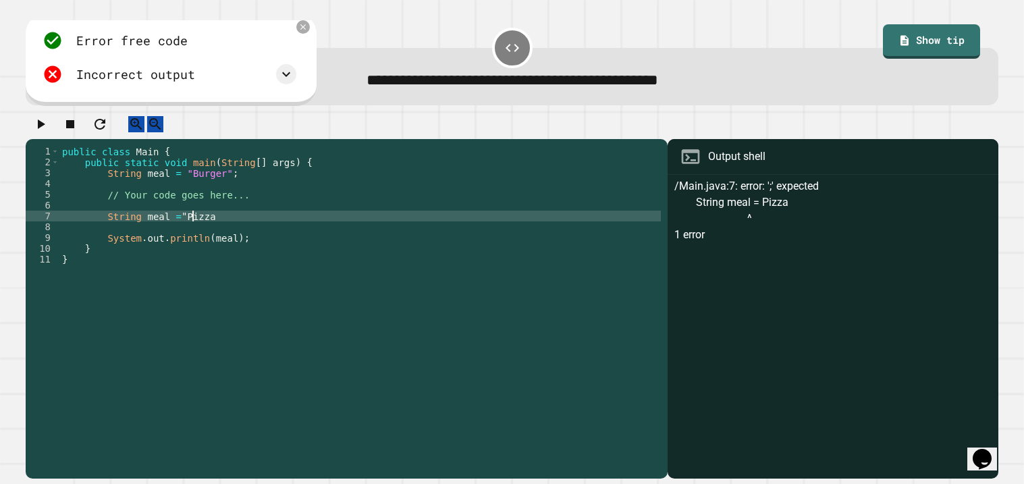
click at [235, 227] on div "public class Main { public static void main ( String [ ] args ) { String meal =…" at bounding box center [360, 308] width 602 height 324
click at [45, 128] on icon "button" at bounding box center [41, 124] width 7 height 9
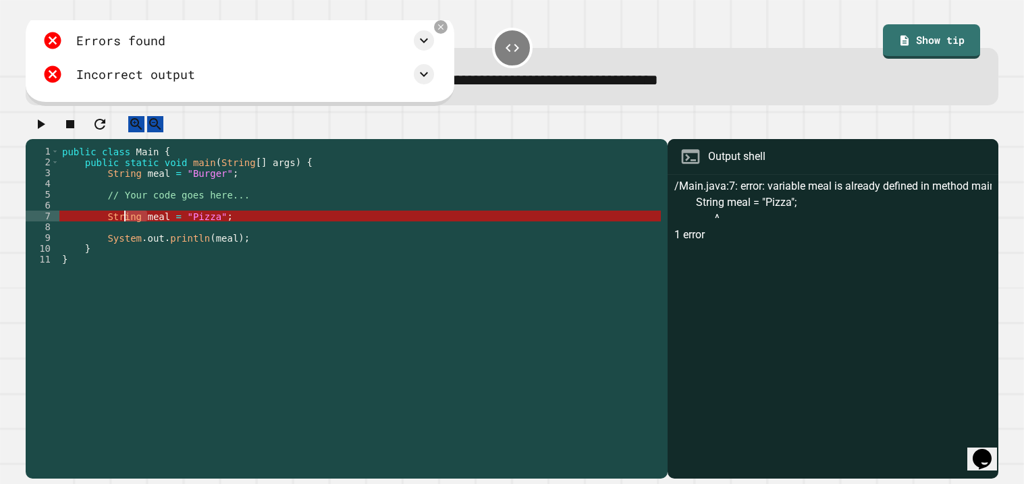
drag, startPoint x: 147, startPoint y: 227, endPoint x: 124, endPoint y: 230, distance: 23.1
click at [124, 230] on div "public class Main { public static void main ( String [ ] args ) { String meal =…" at bounding box center [360, 308] width 602 height 324
click at [138, 228] on div "public class Main { public static void main ( String [ ] args ) { String meal =…" at bounding box center [360, 297] width 602 height 302
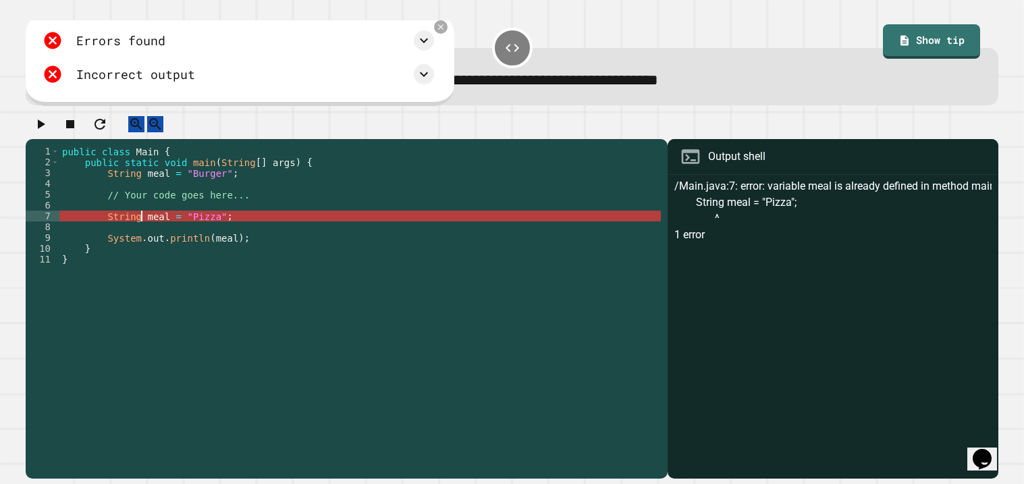
click at [140, 228] on div "public class Main { public static void main ( String [ ] args ) { String meal =…" at bounding box center [360, 308] width 602 height 324
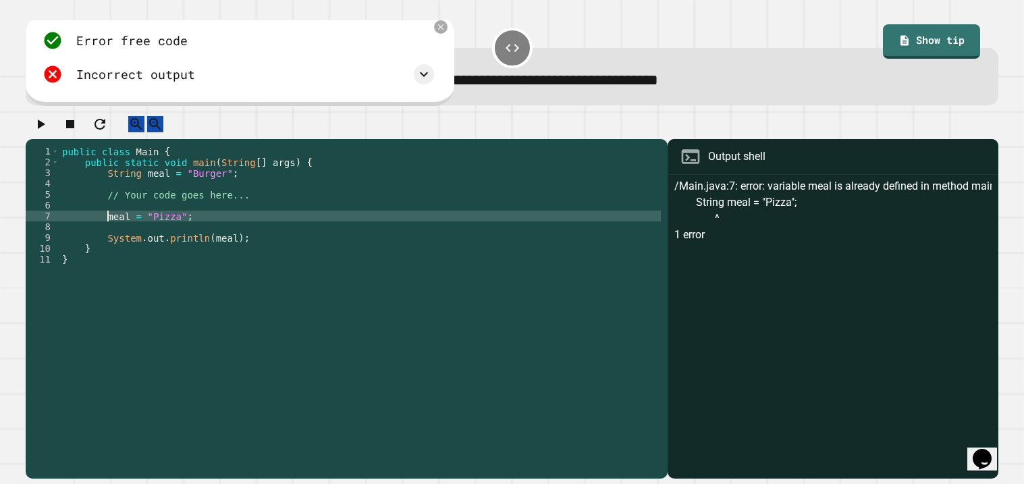
type textarea "**********"
click at [49, 128] on icon "button" at bounding box center [40, 124] width 16 height 16
